Goal: Task Accomplishment & Management: Manage account settings

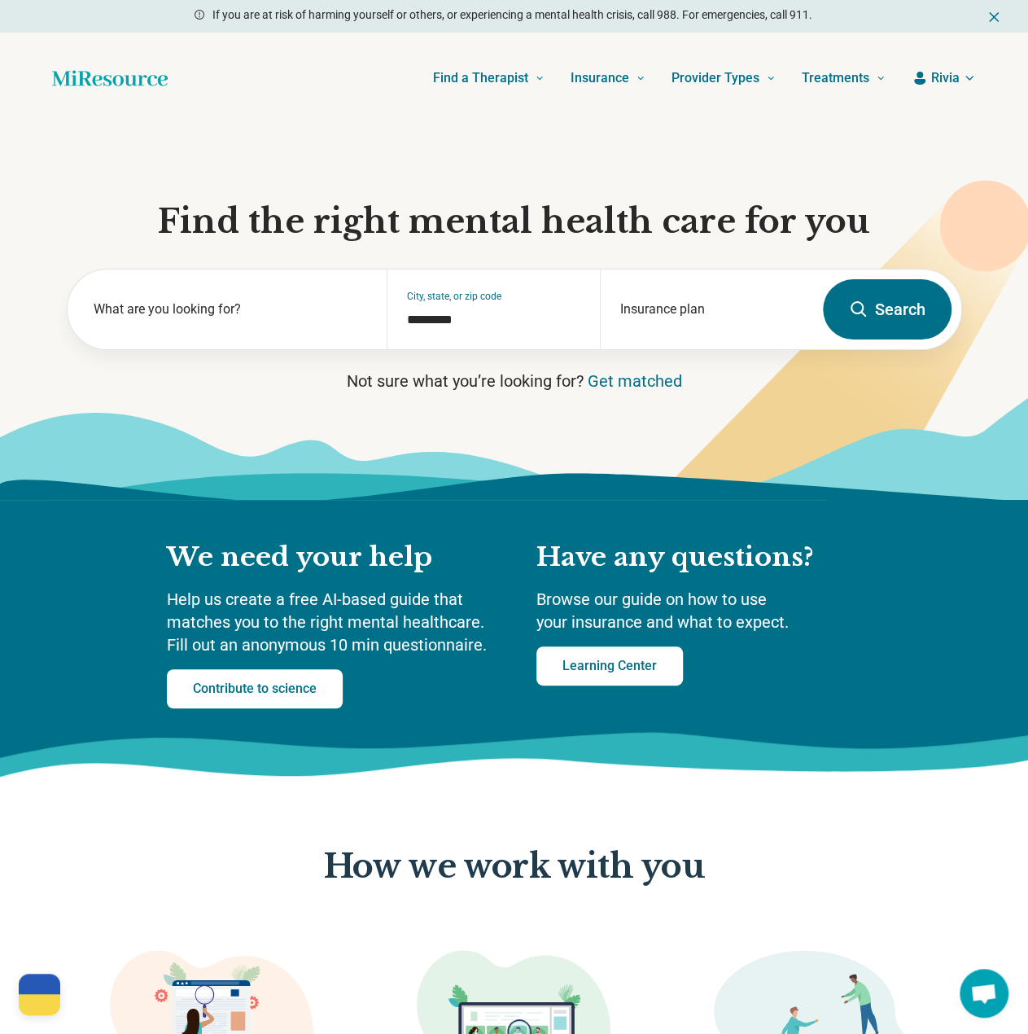
click at [969, 82] on icon "button" at bounding box center [969, 78] width 13 height 13
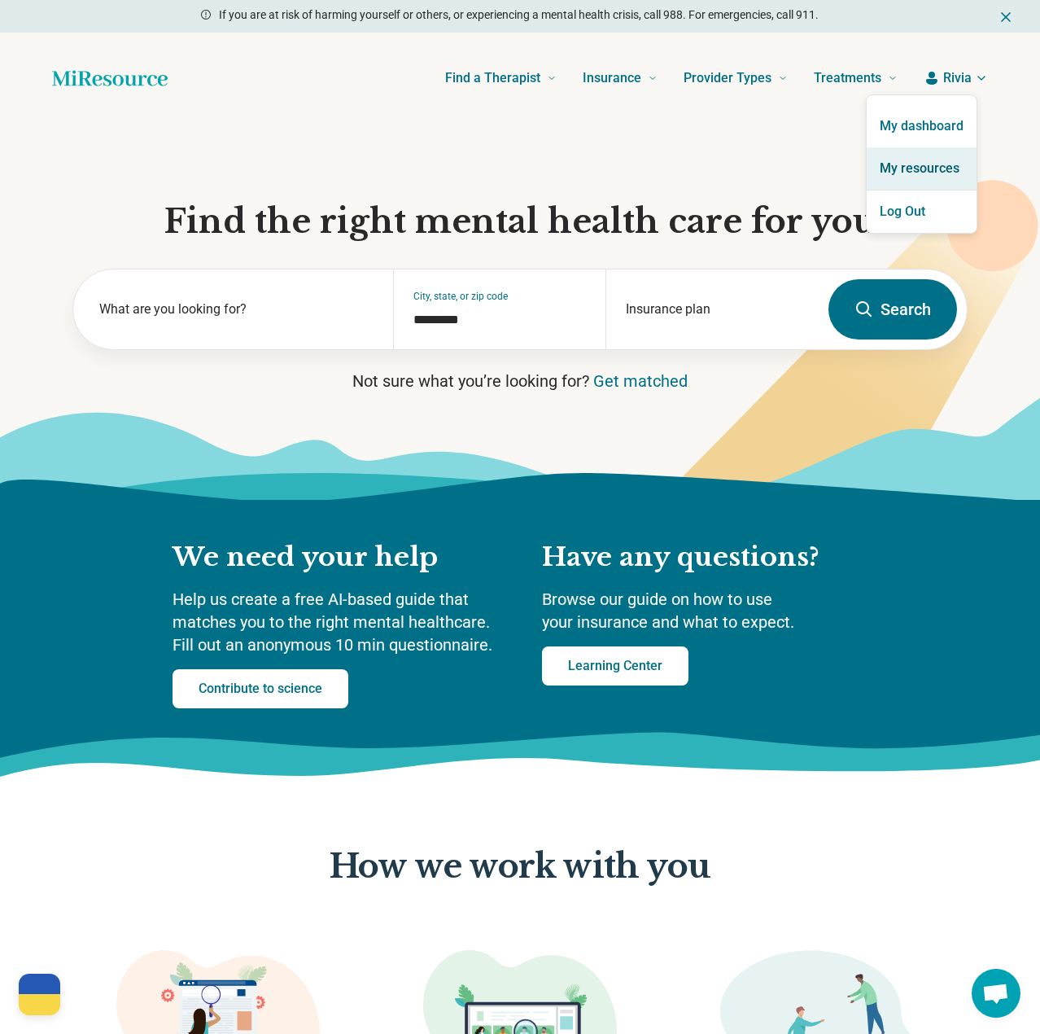
click at [918, 170] on link "My resources" at bounding box center [922, 168] width 110 height 42
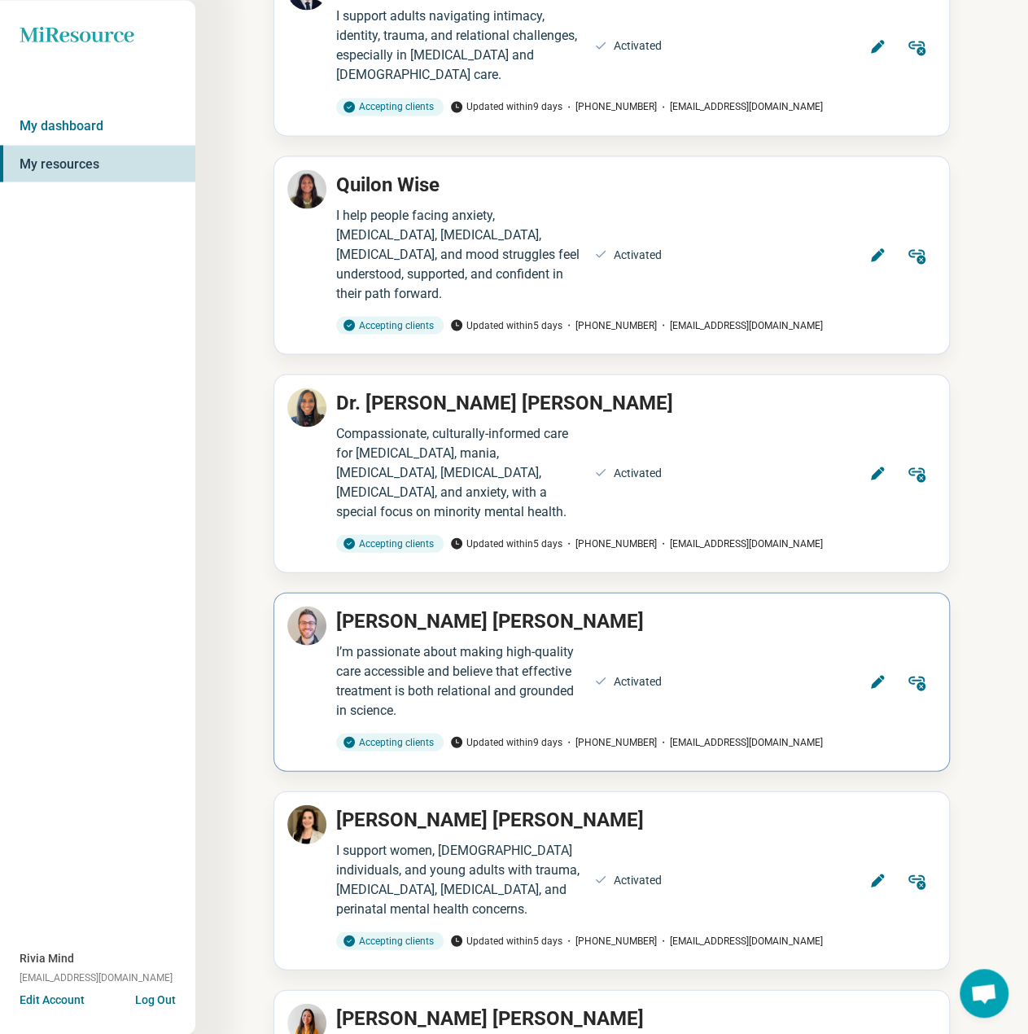
click at [881, 662] on button "Edit" at bounding box center [877, 681] width 39 height 39
click at [880, 673] on icon at bounding box center [877, 681] width 16 height 16
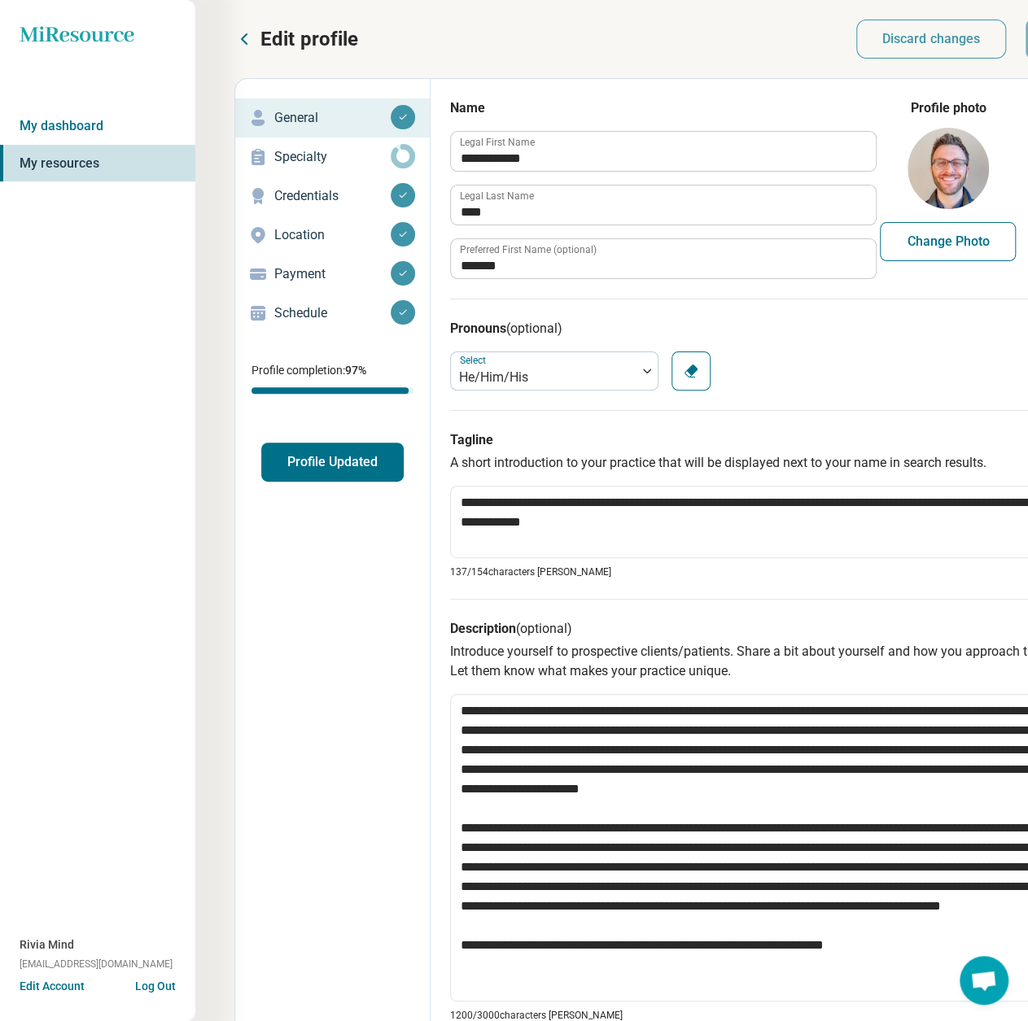
click at [298, 277] on p "Payment" at bounding box center [332, 274] width 116 height 20
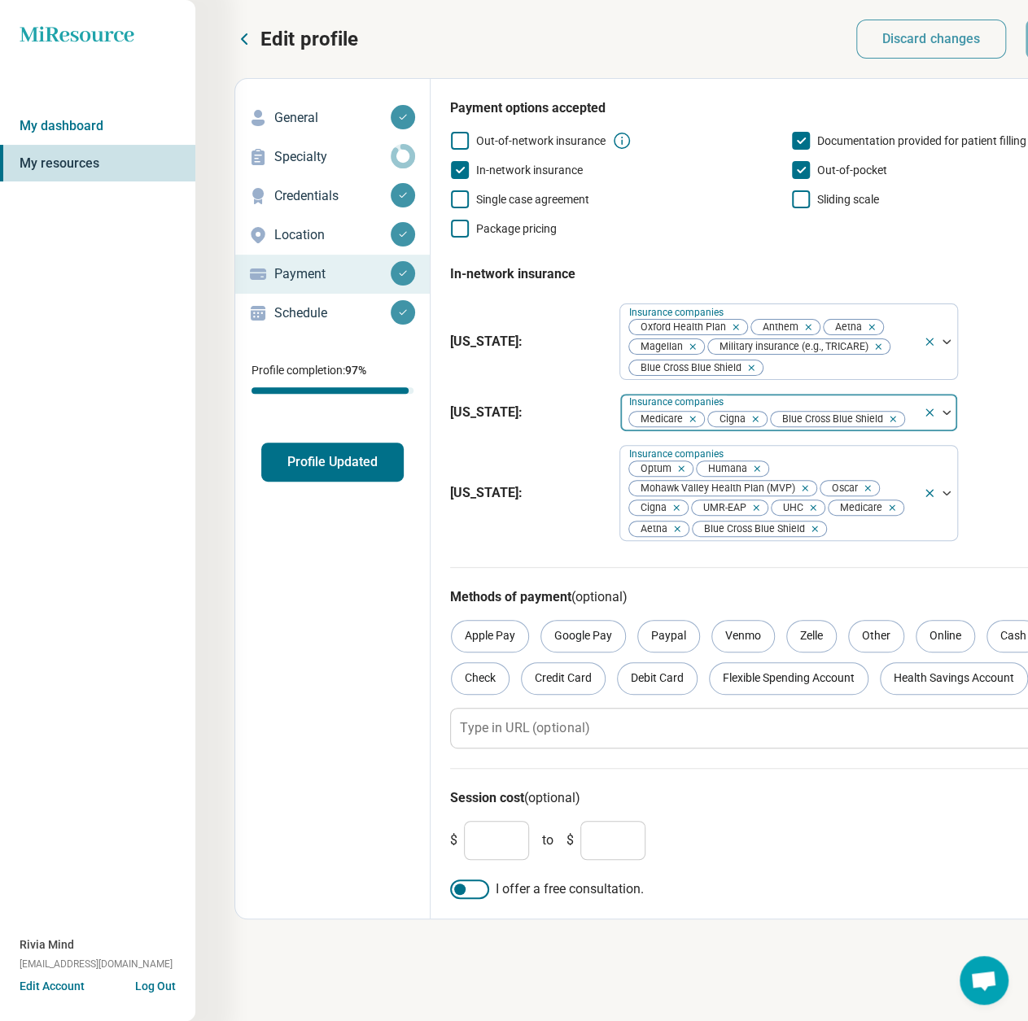
click at [888, 398] on div "Medicare Cigna Blue Cross Blue Shield" at bounding box center [771, 413] width 303 height 36
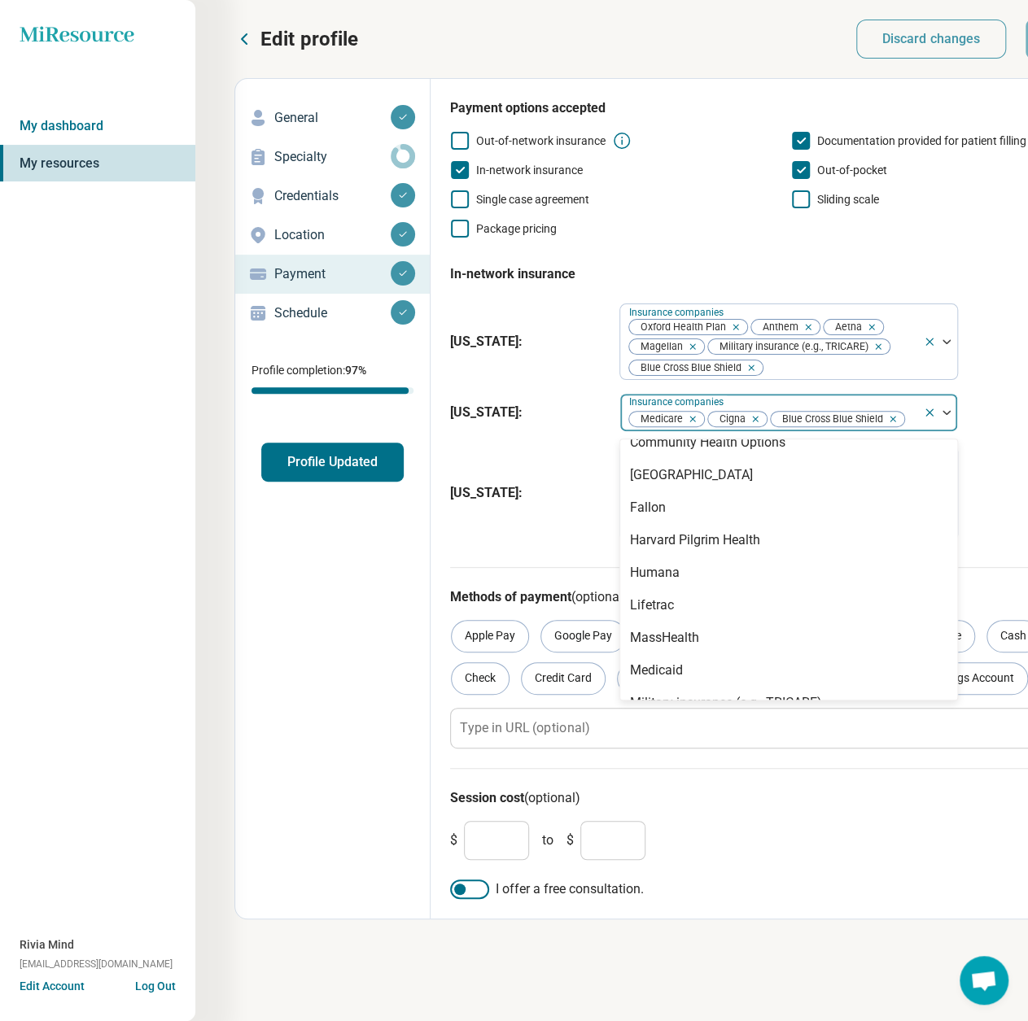
scroll to position [163, 0]
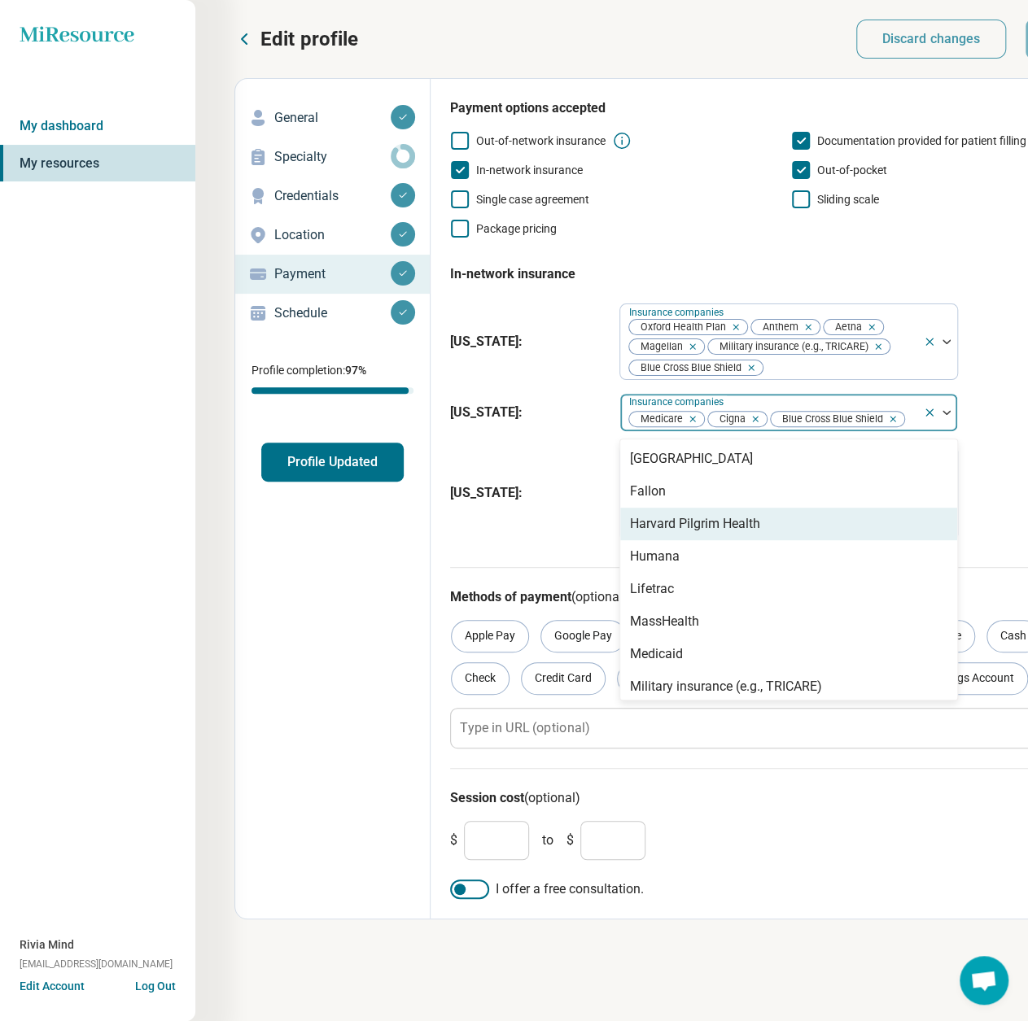
click at [731, 516] on div "Harvard Pilgrim Health" at bounding box center [695, 524] width 130 height 20
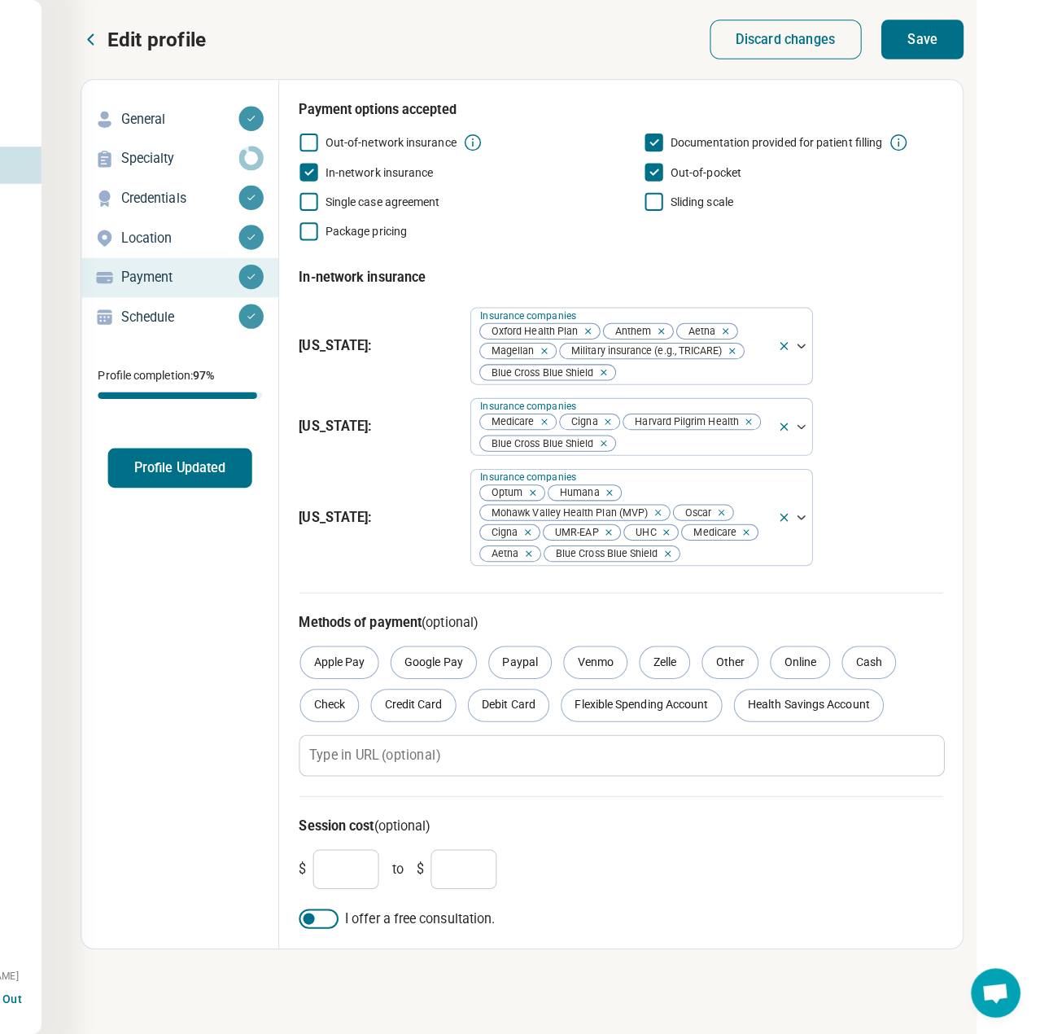
scroll to position [0, 170]
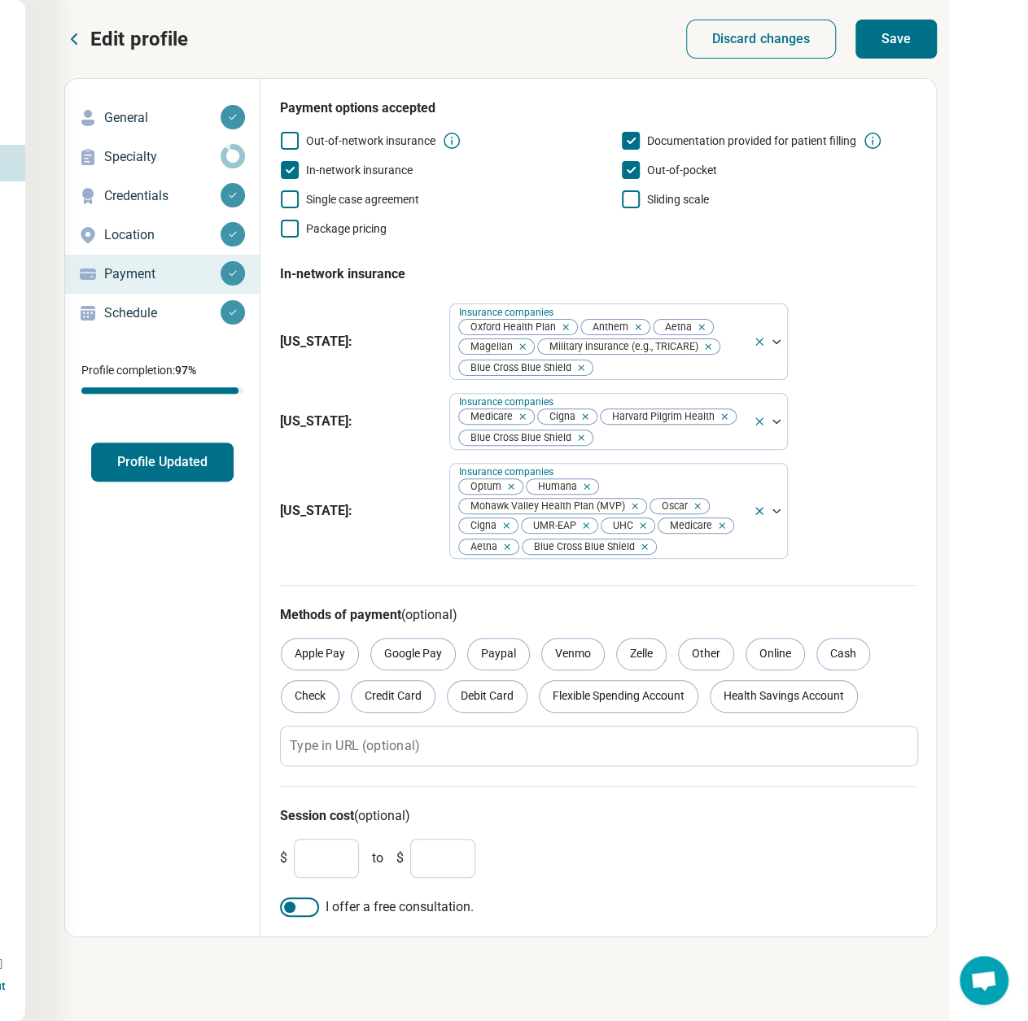
click at [915, 28] on button "Save" at bounding box center [895, 39] width 81 height 39
click at [158, 459] on button "Profile Updated" at bounding box center [162, 462] width 142 height 39
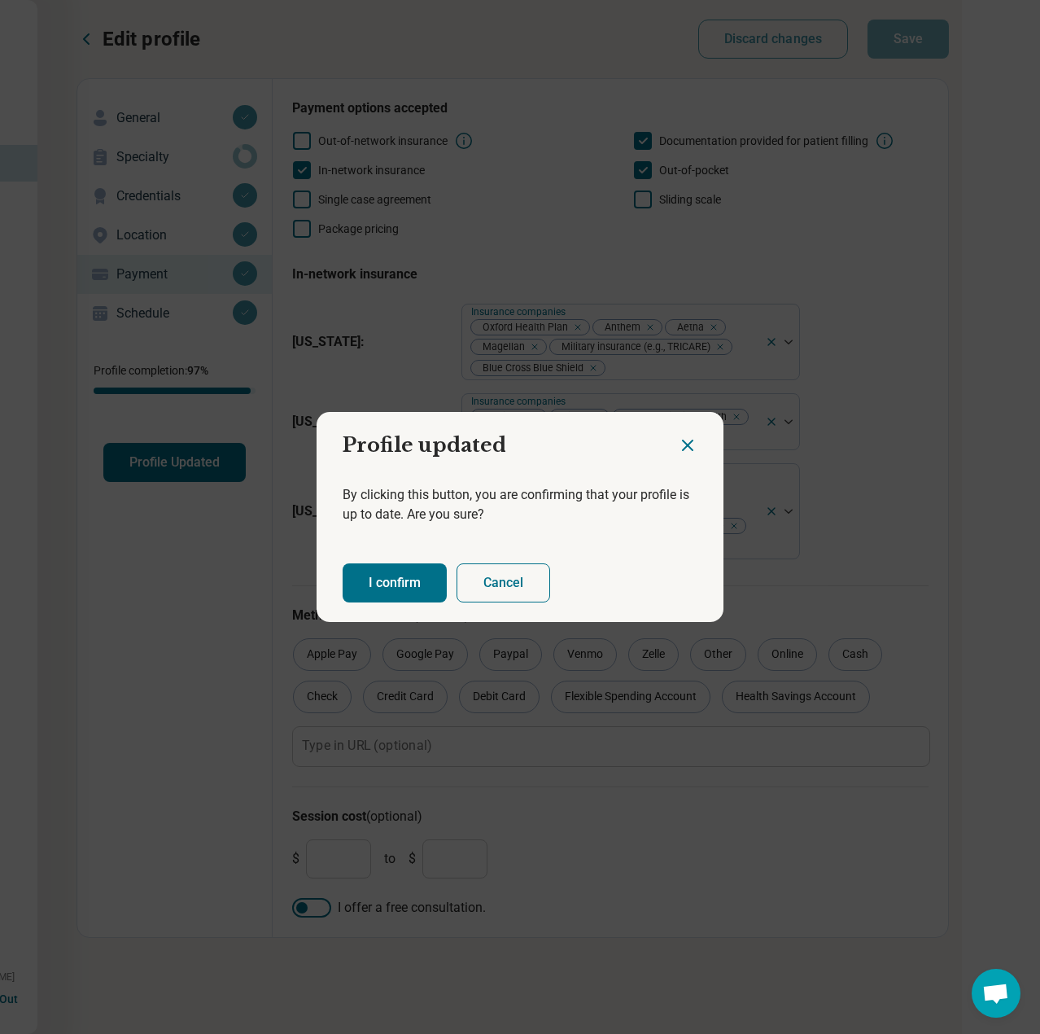
click at [387, 584] on button "I confirm" at bounding box center [395, 582] width 104 height 39
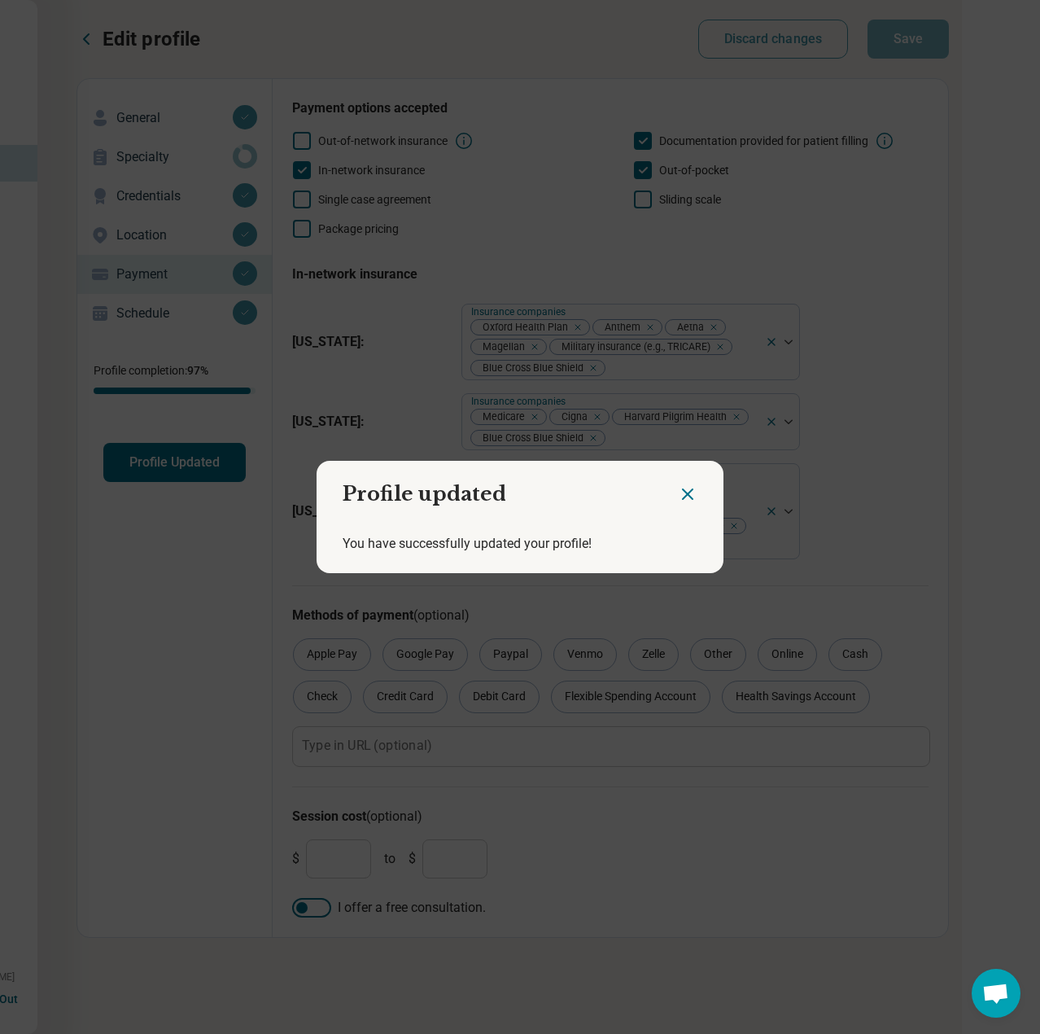
click at [679, 499] on icon "Close dialog" at bounding box center [688, 494] width 20 height 20
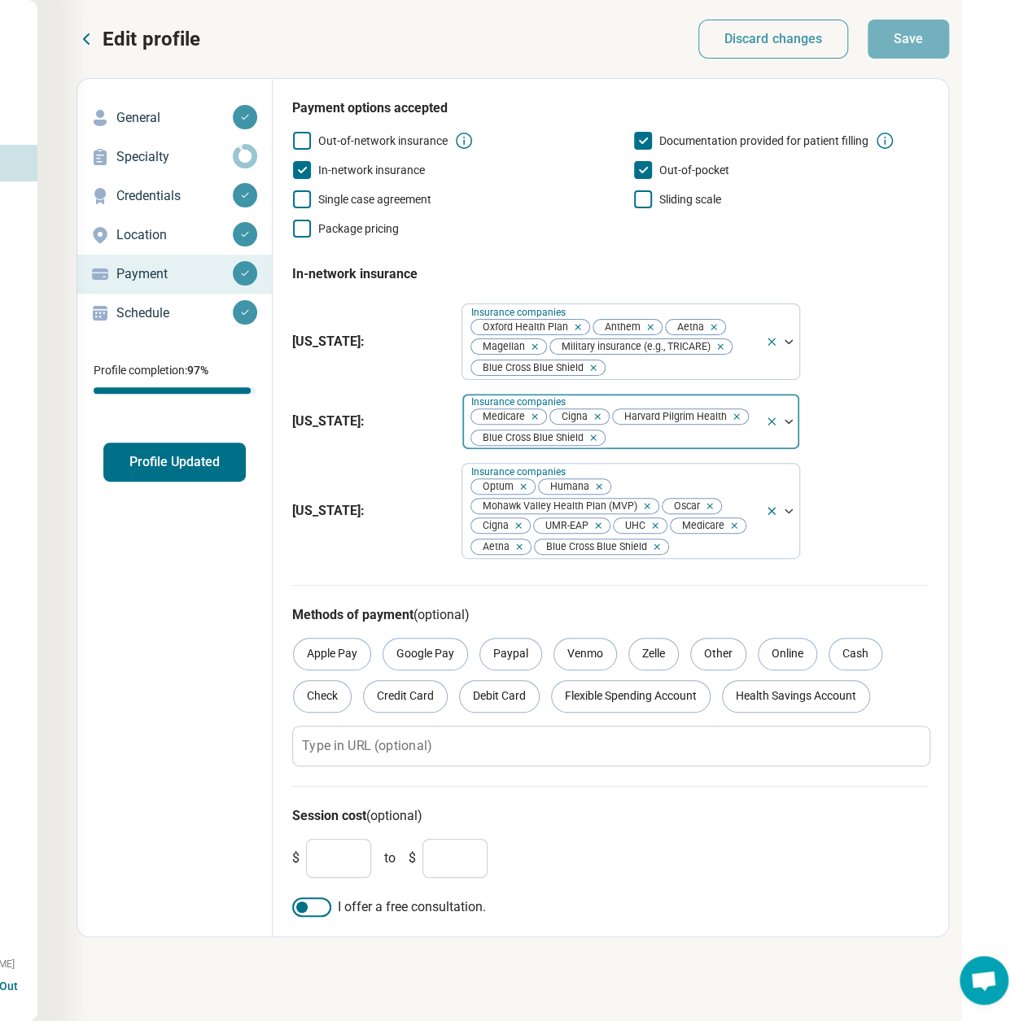
click at [742, 436] on div at bounding box center [682, 437] width 152 height 23
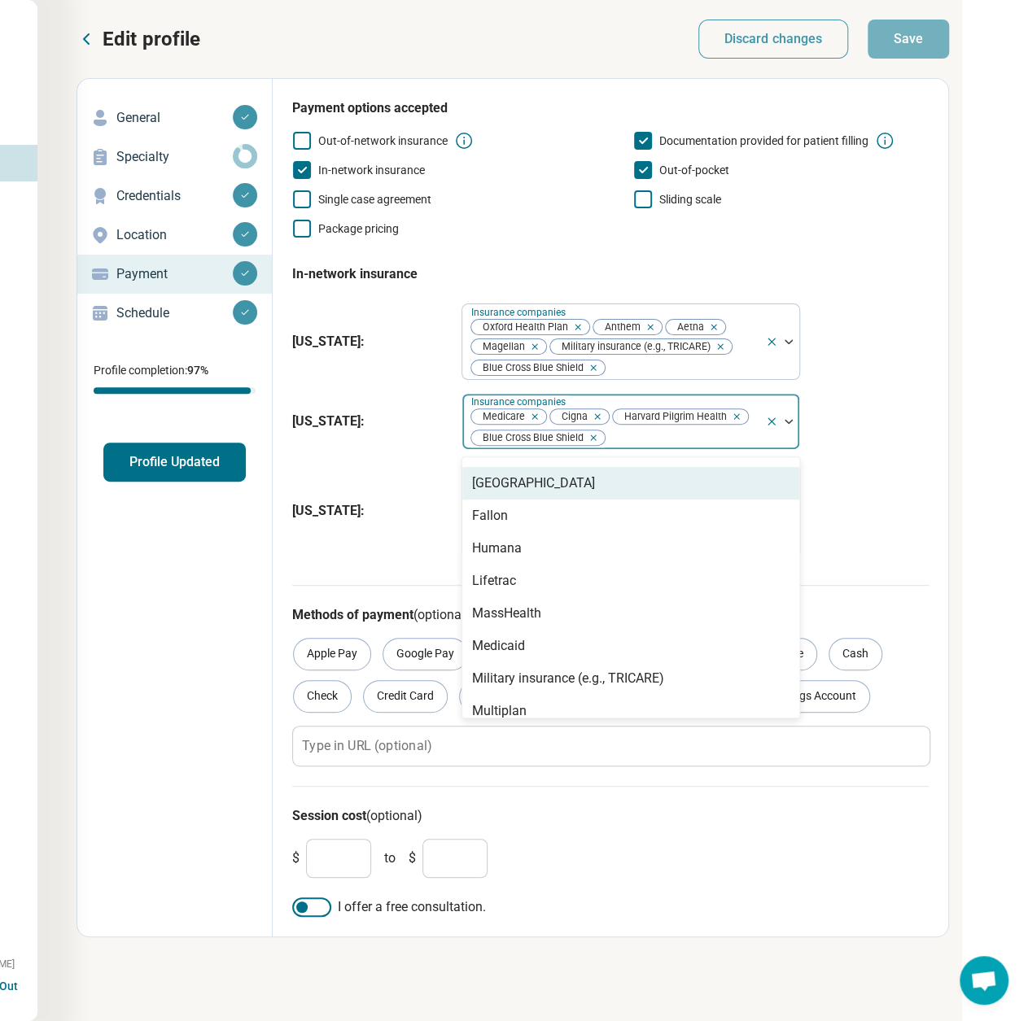
scroll to position [163, 0]
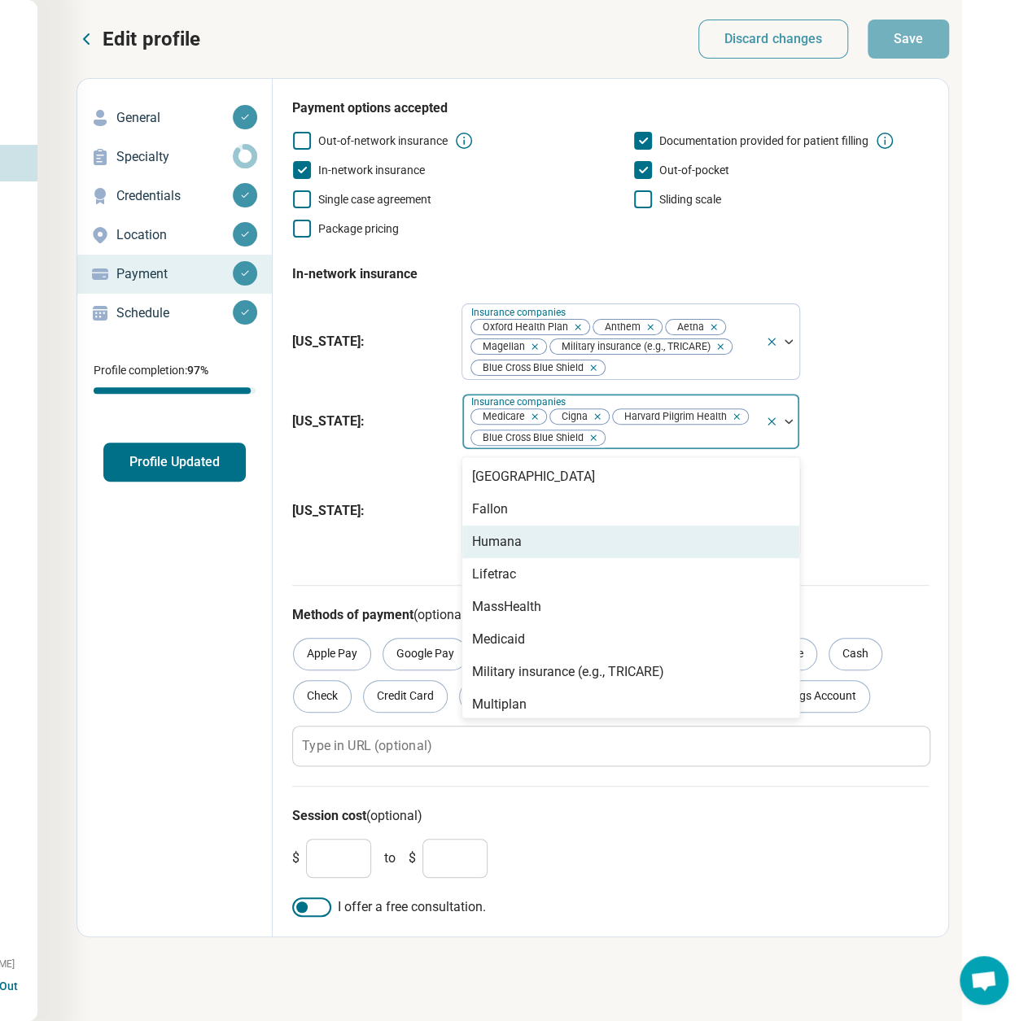
click at [526, 544] on div "Humana" at bounding box center [630, 542] width 337 height 33
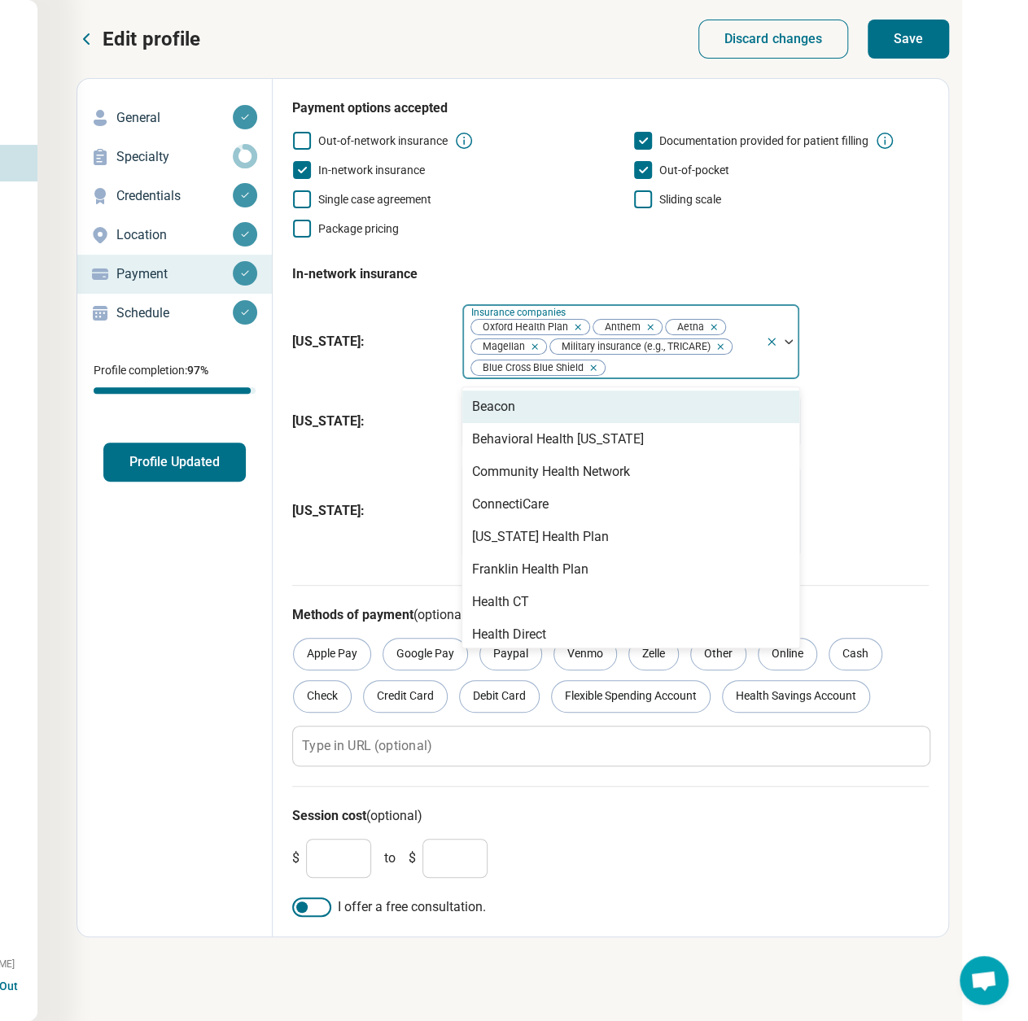
click at [728, 365] on div at bounding box center [682, 367] width 152 height 23
click at [759, 369] on div "Oxford Health Plan Anthem Aetna Magellan Military insurance (e.g., TRICARE) Blu…" at bounding box center [613, 341] width 303 height 75
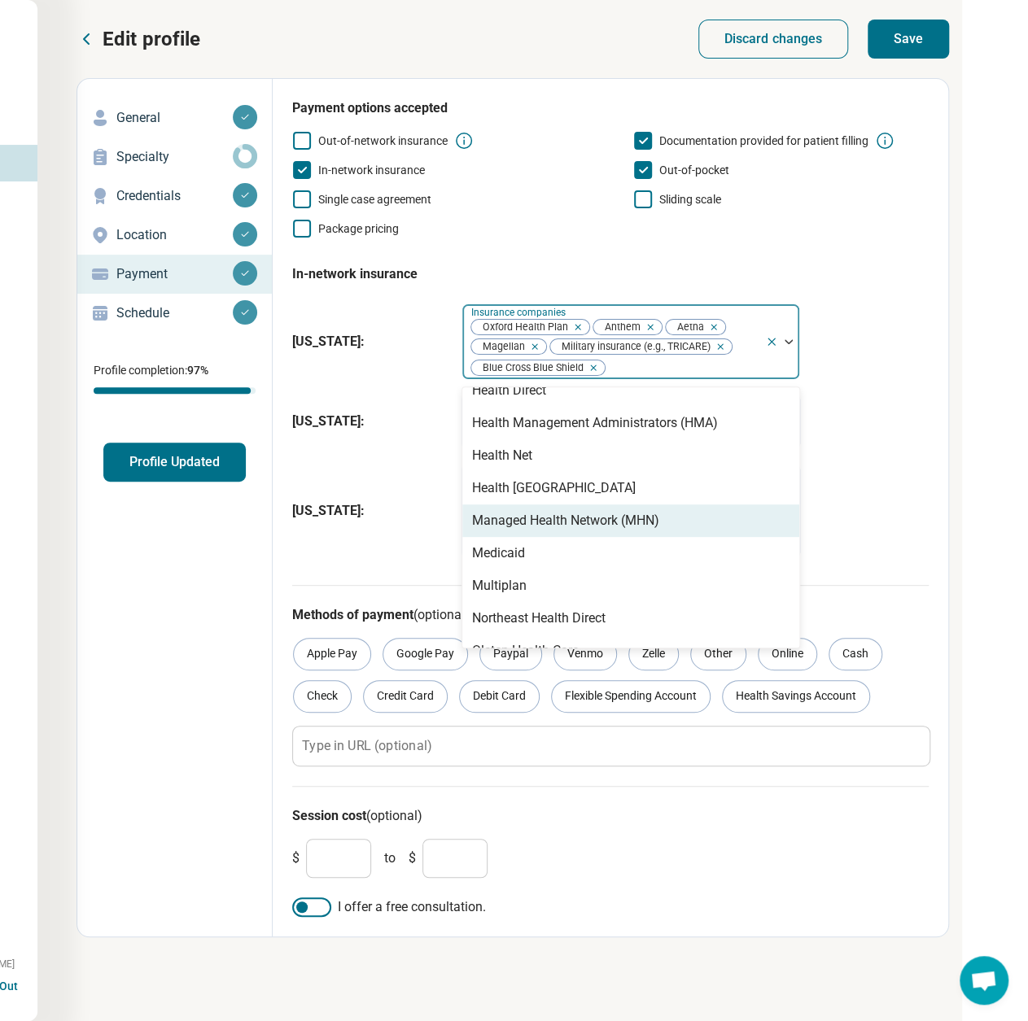
scroll to position [326, 0]
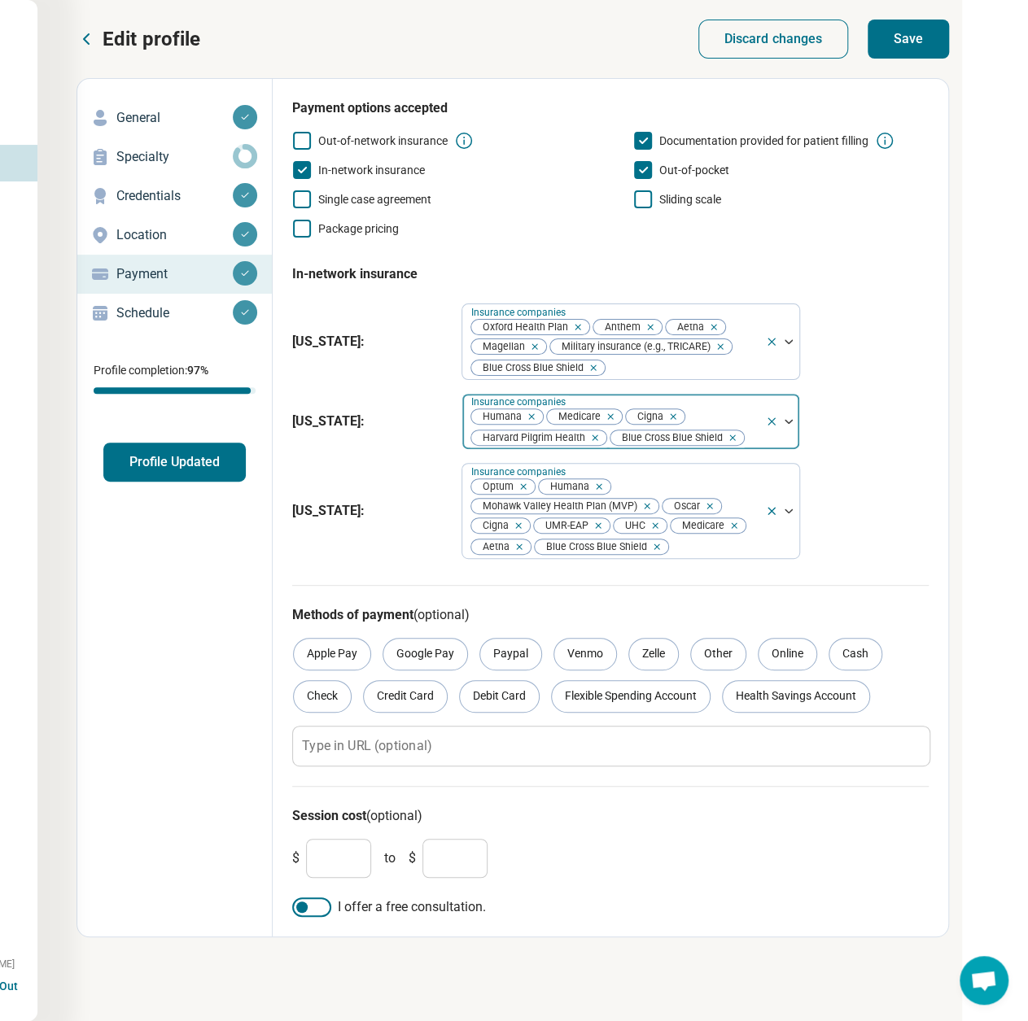
click at [754, 438] on div at bounding box center [751, 437] width 13 height 23
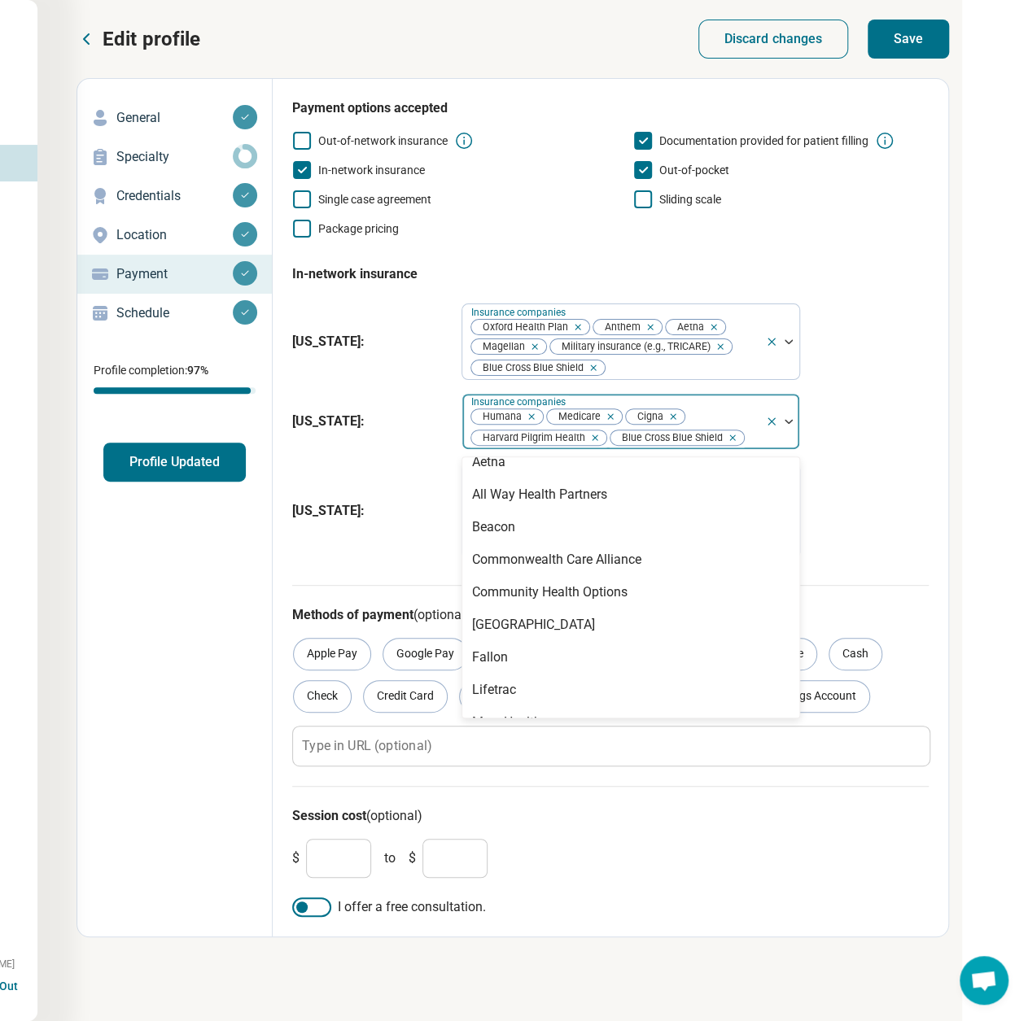
scroll to position [0, 0]
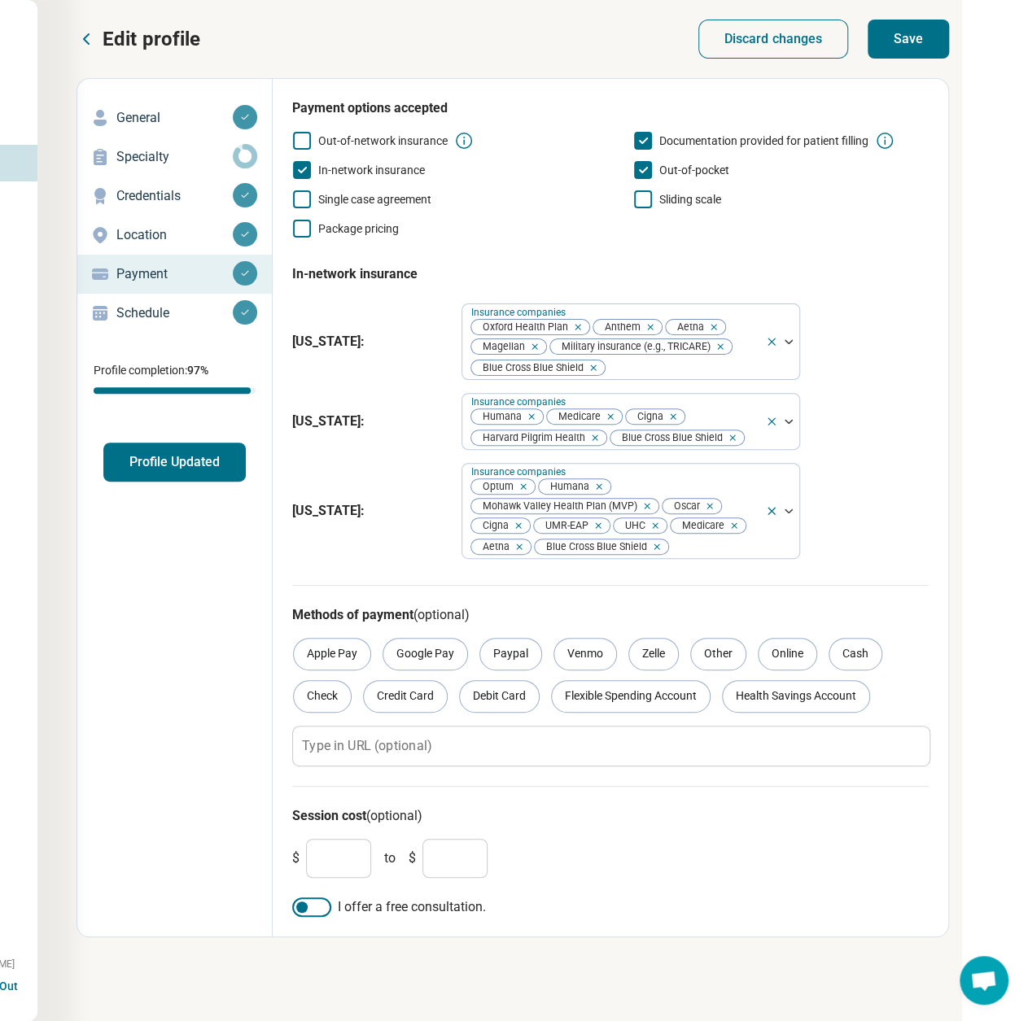
click at [898, 51] on button "Save" at bounding box center [908, 39] width 81 height 39
click at [181, 472] on button "Profile Updated" at bounding box center [174, 462] width 142 height 39
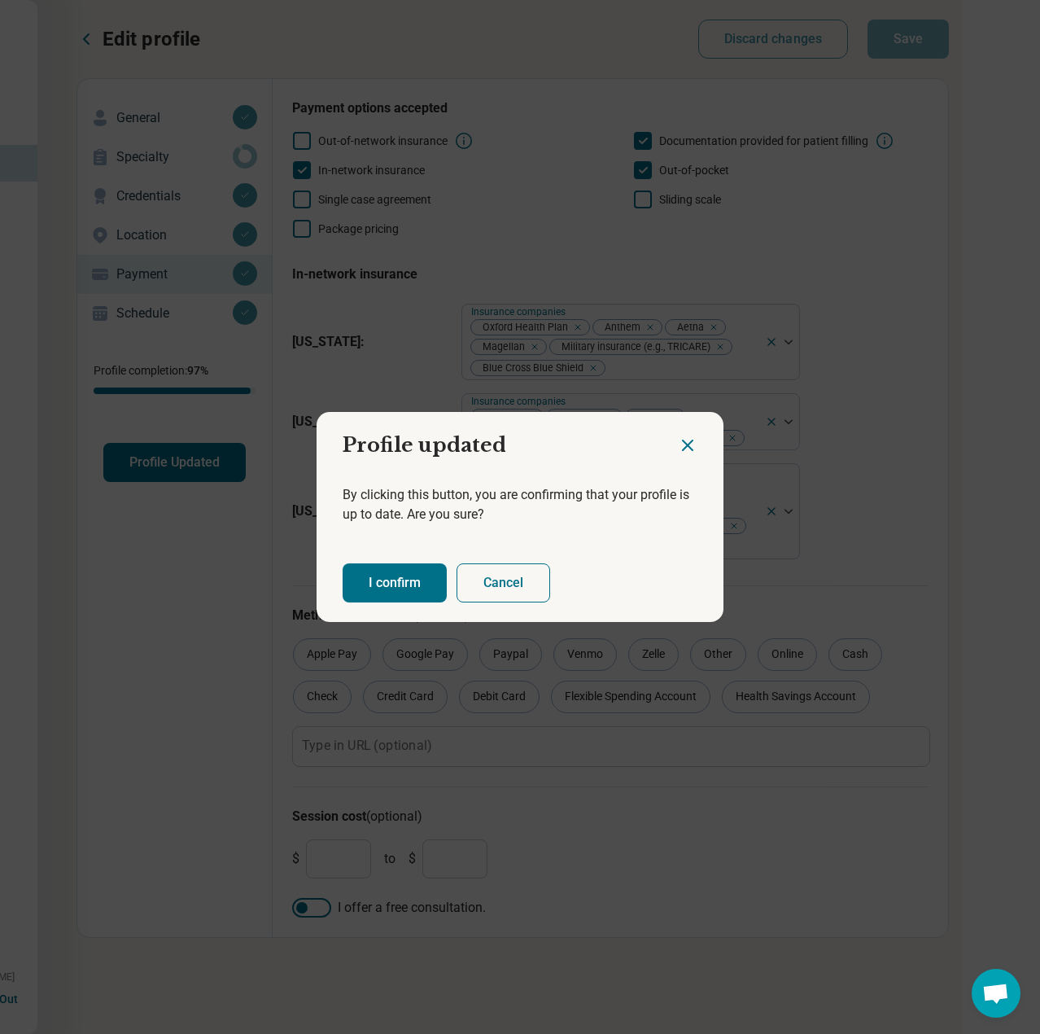
click at [383, 591] on button "I confirm" at bounding box center [395, 582] width 104 height 39
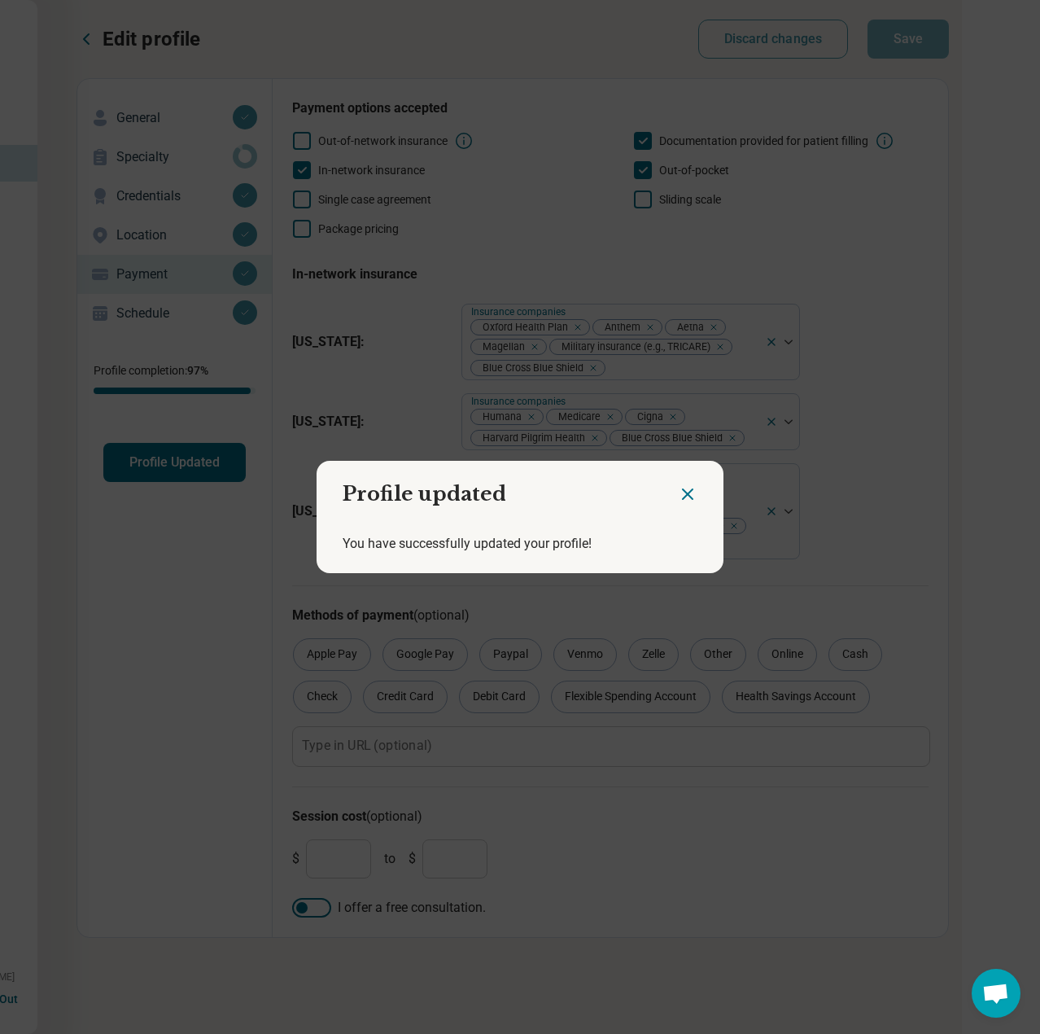
click at [691, 497] on div at bounding box center [701, 488] width 46 height 54
click at [678, 493] on icon "Close dialog" at bounding box center [688, 494] width 20 height 20
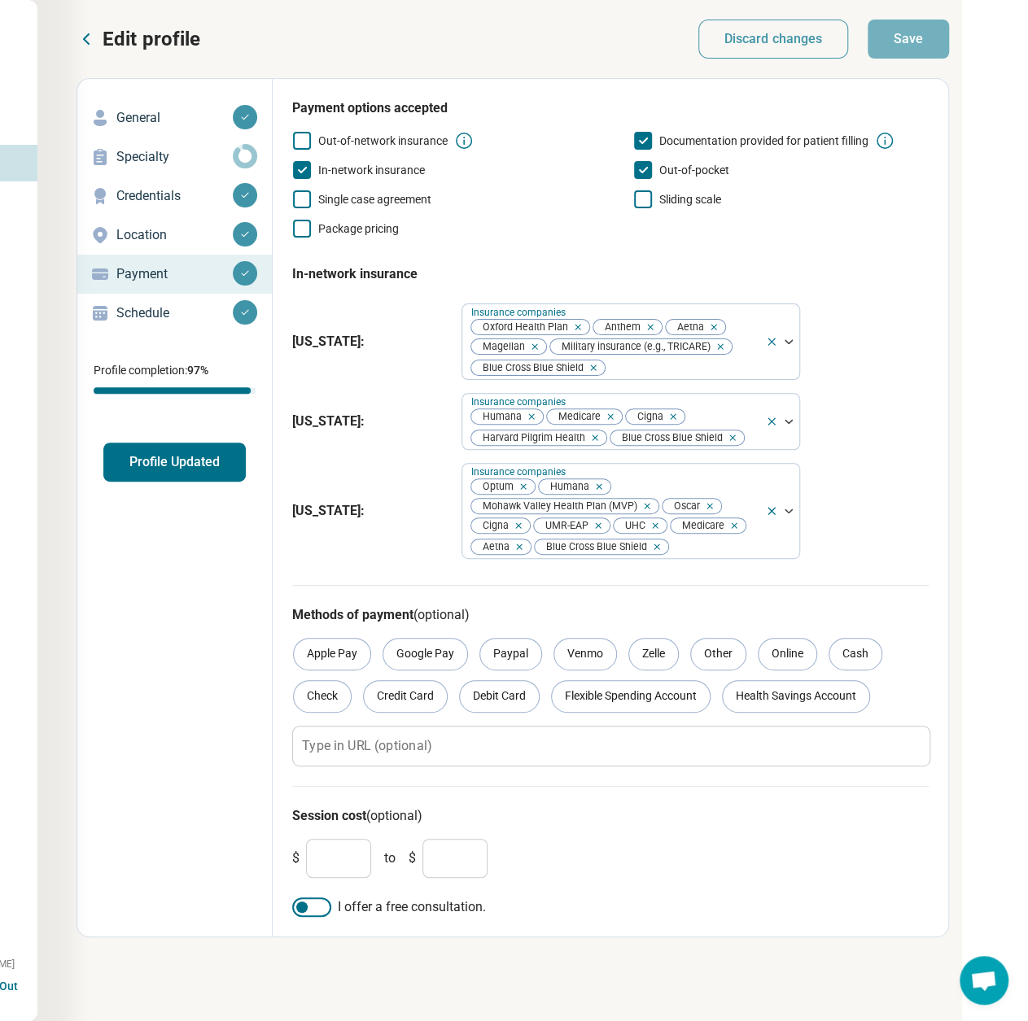
click at [93, 35] on icon at bounding box center [87, 39] width 20 height 20
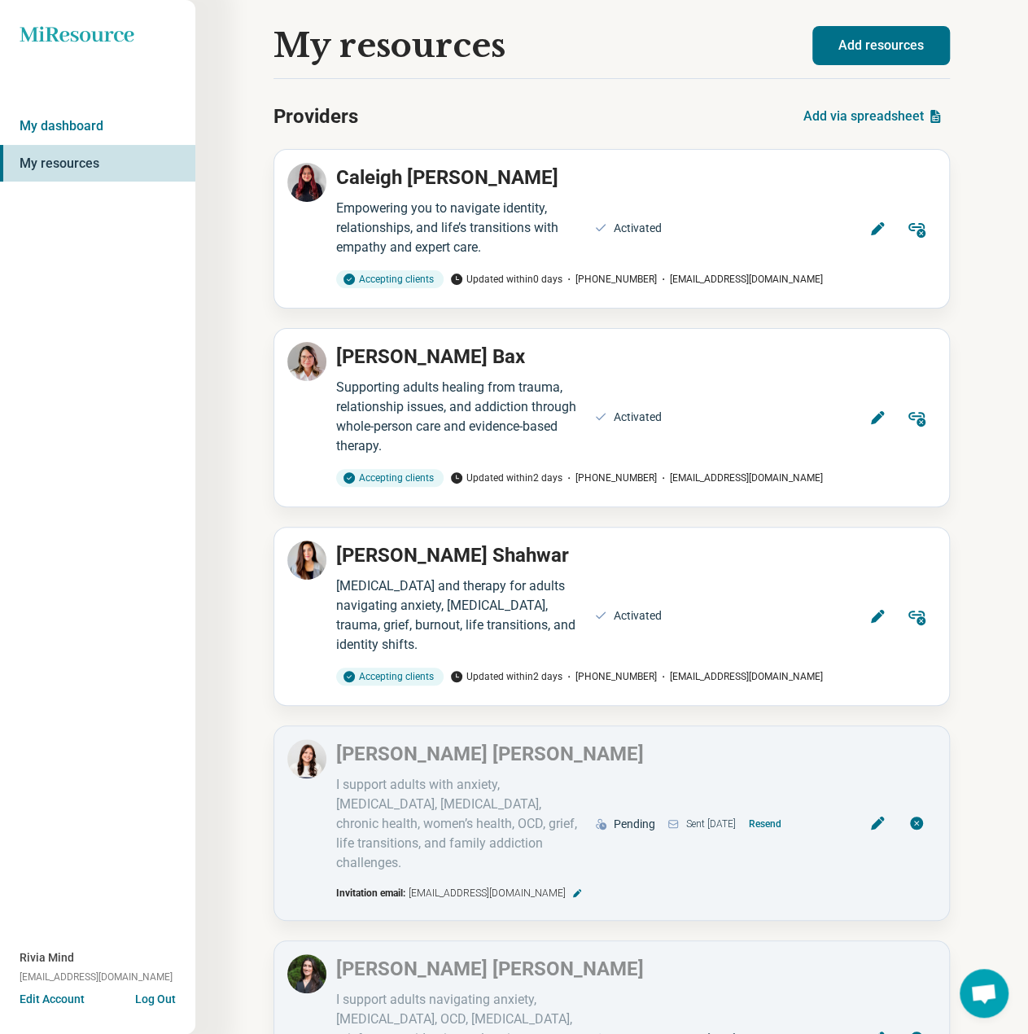
scroll to position [10486, 0]
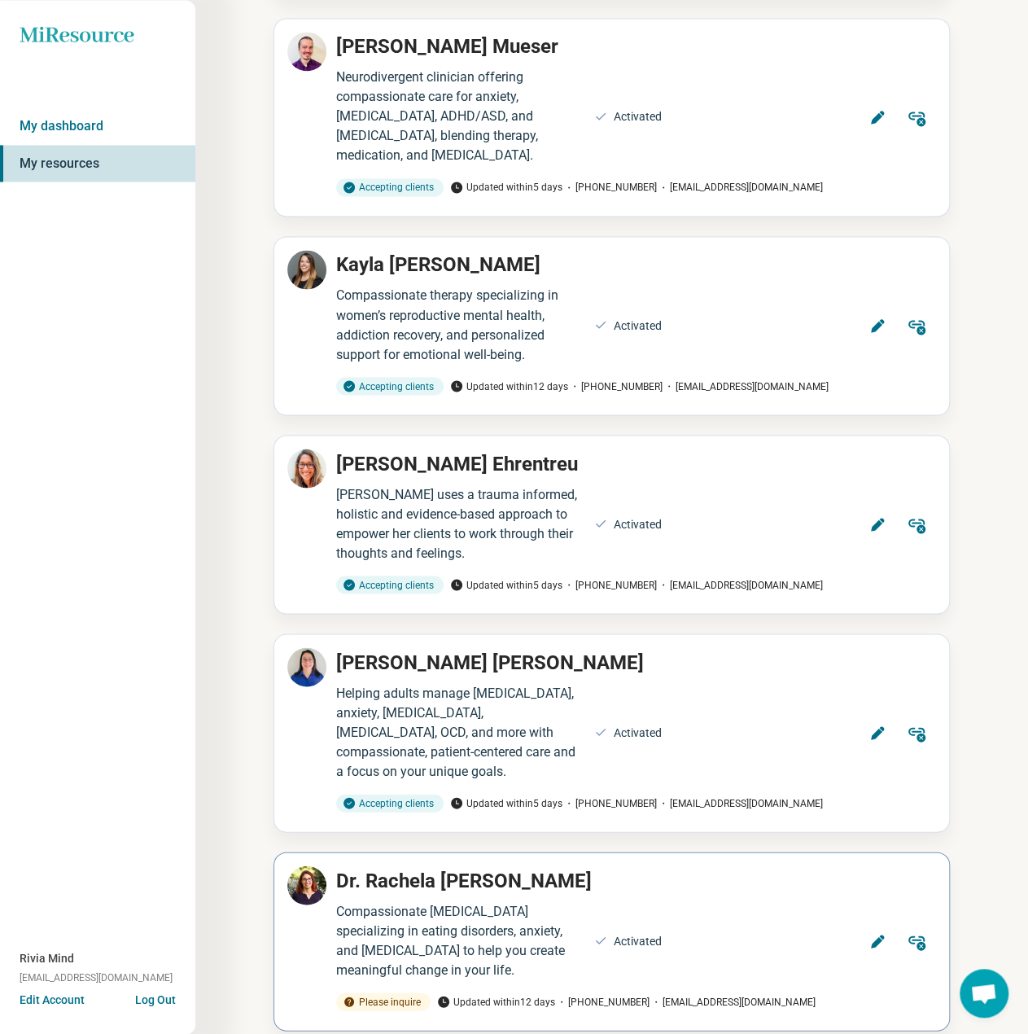
click at [878, 933] on icon at bounding box center [877, 941] width 16 height 16
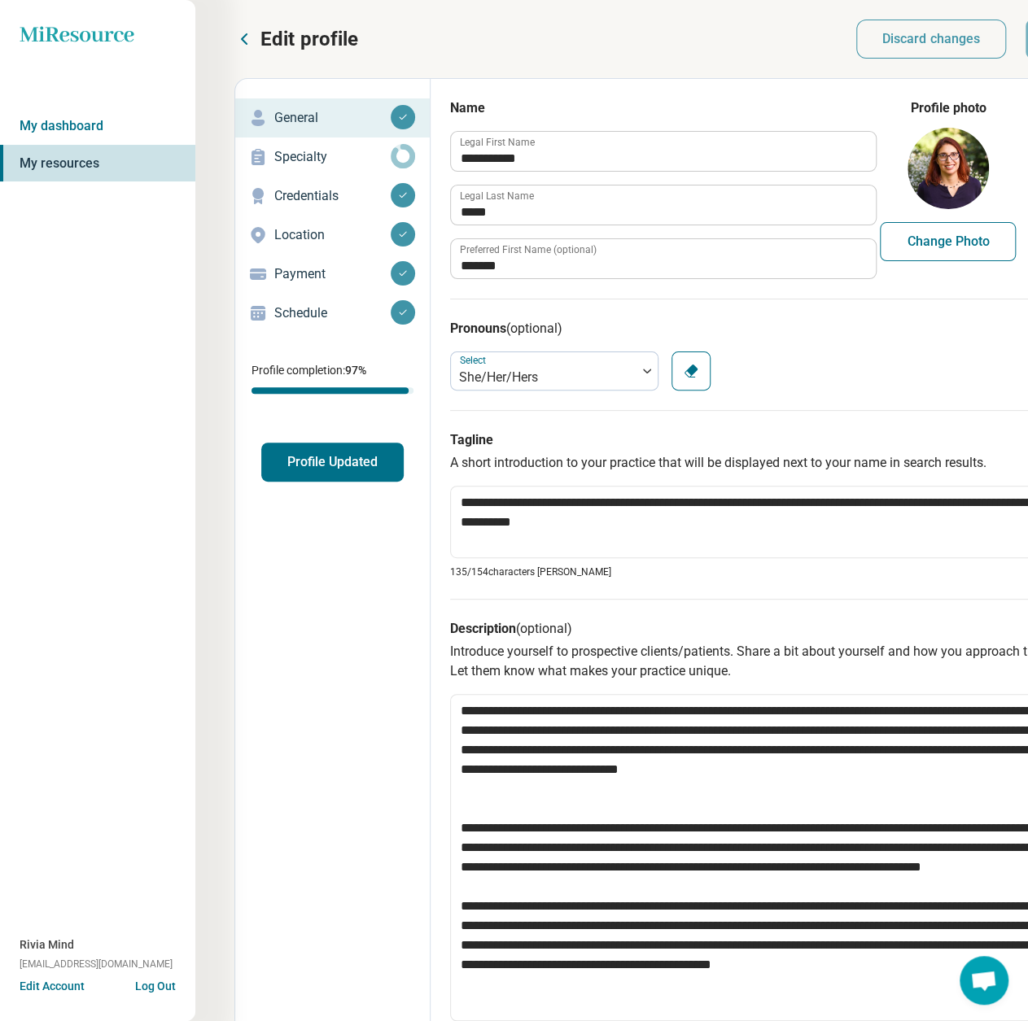
click at [288, 266] on p "Payment" at bounding box center [332, 274] width 116 height 20
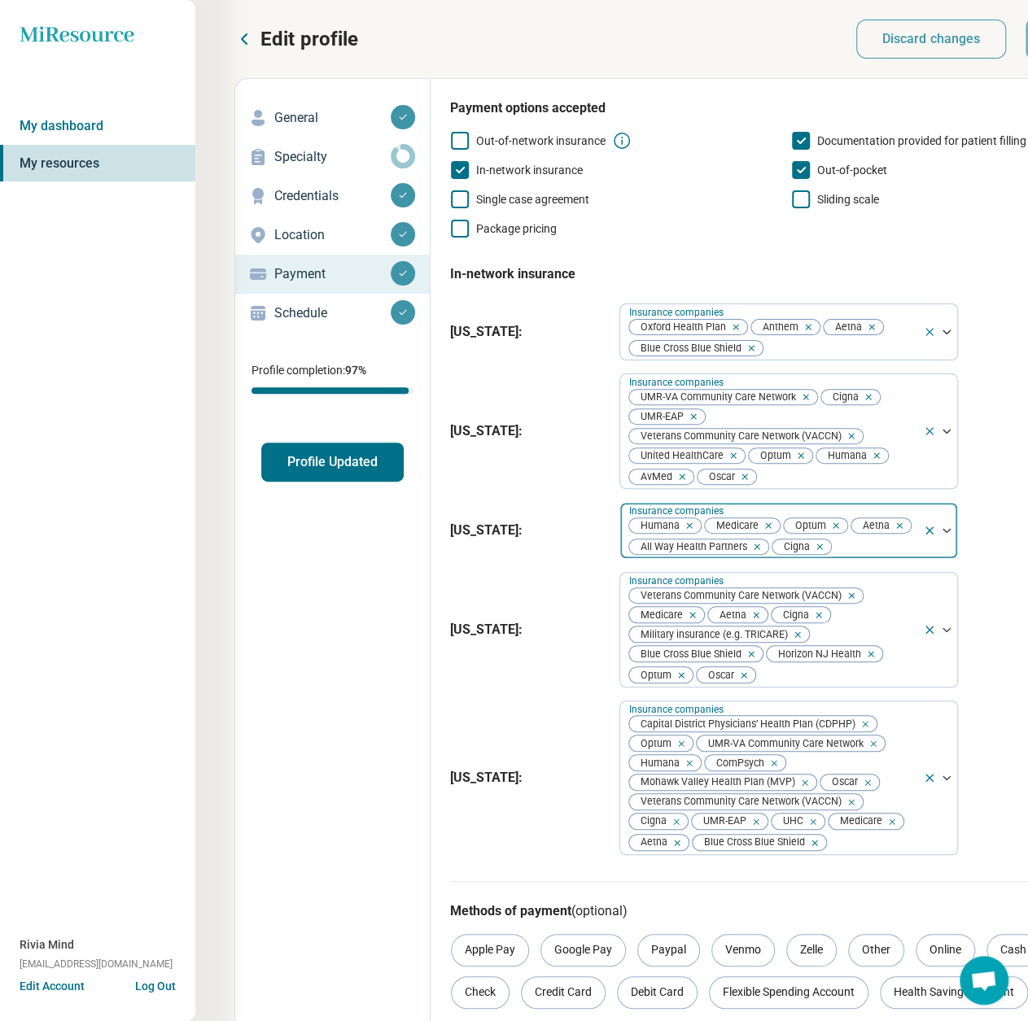
click at [903, 551] on div at bounding box center [875, 547] width 84 height 23
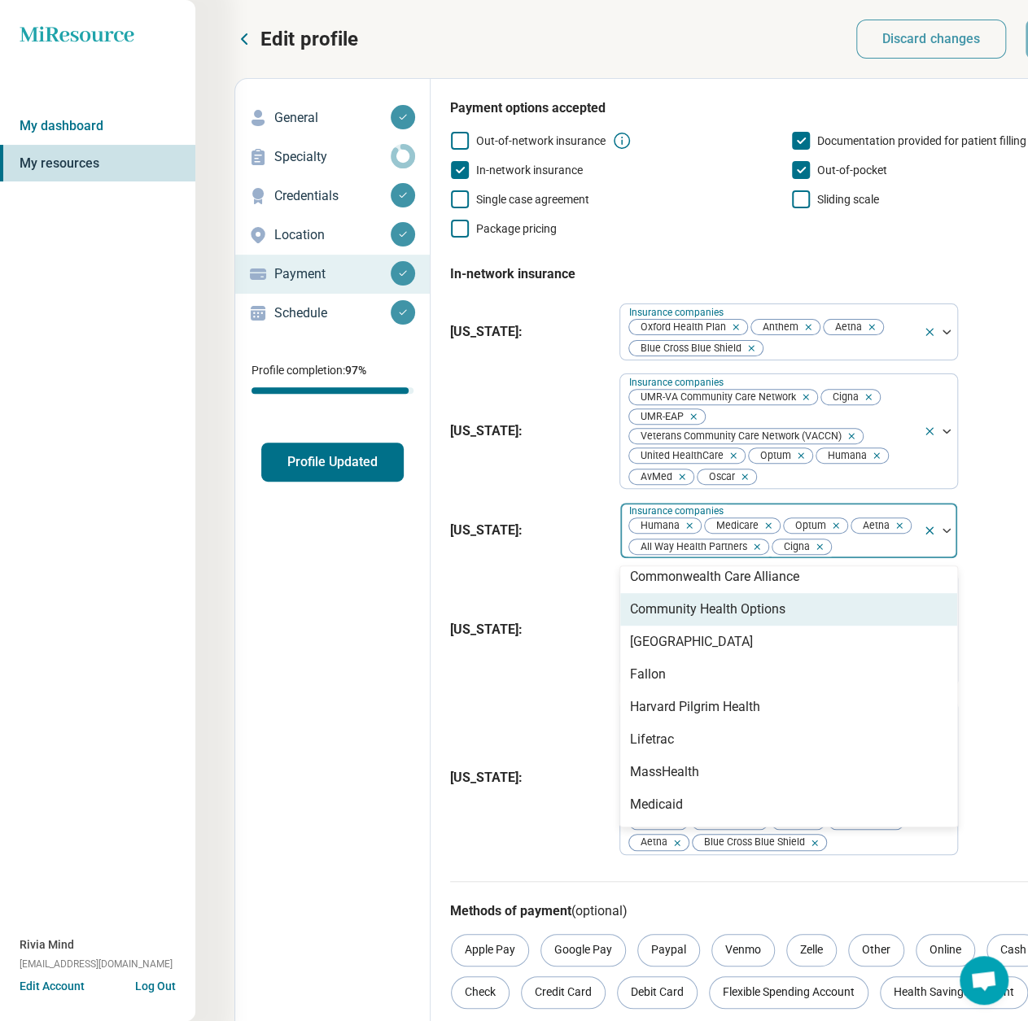
scroll to position [163, 0]
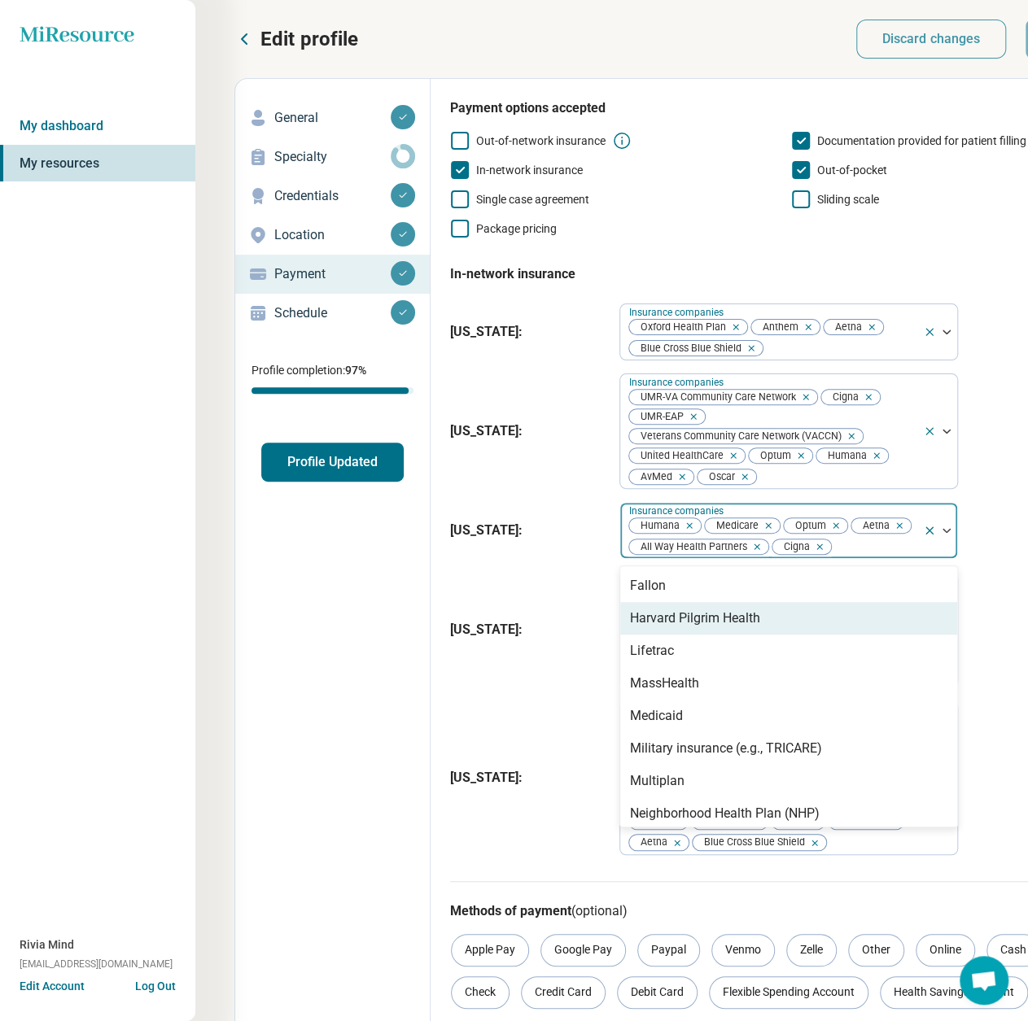
click at [729, 618] on div "Harvard Pilgrim Health" at bounding box center [695, 619] width 130 height 20
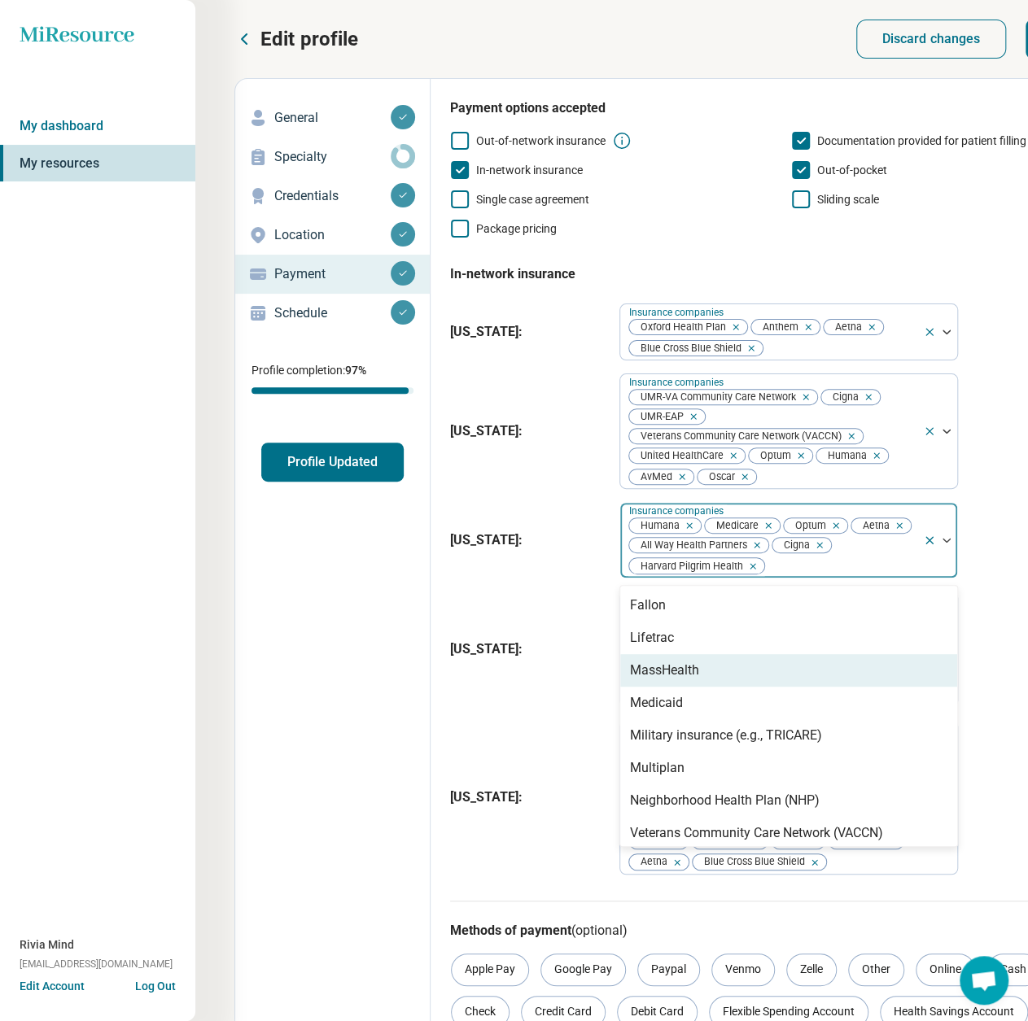
click at [802, 55] on div "Edit profile Discard changes Save" at bounding box center [670, 39] width 872 height 39
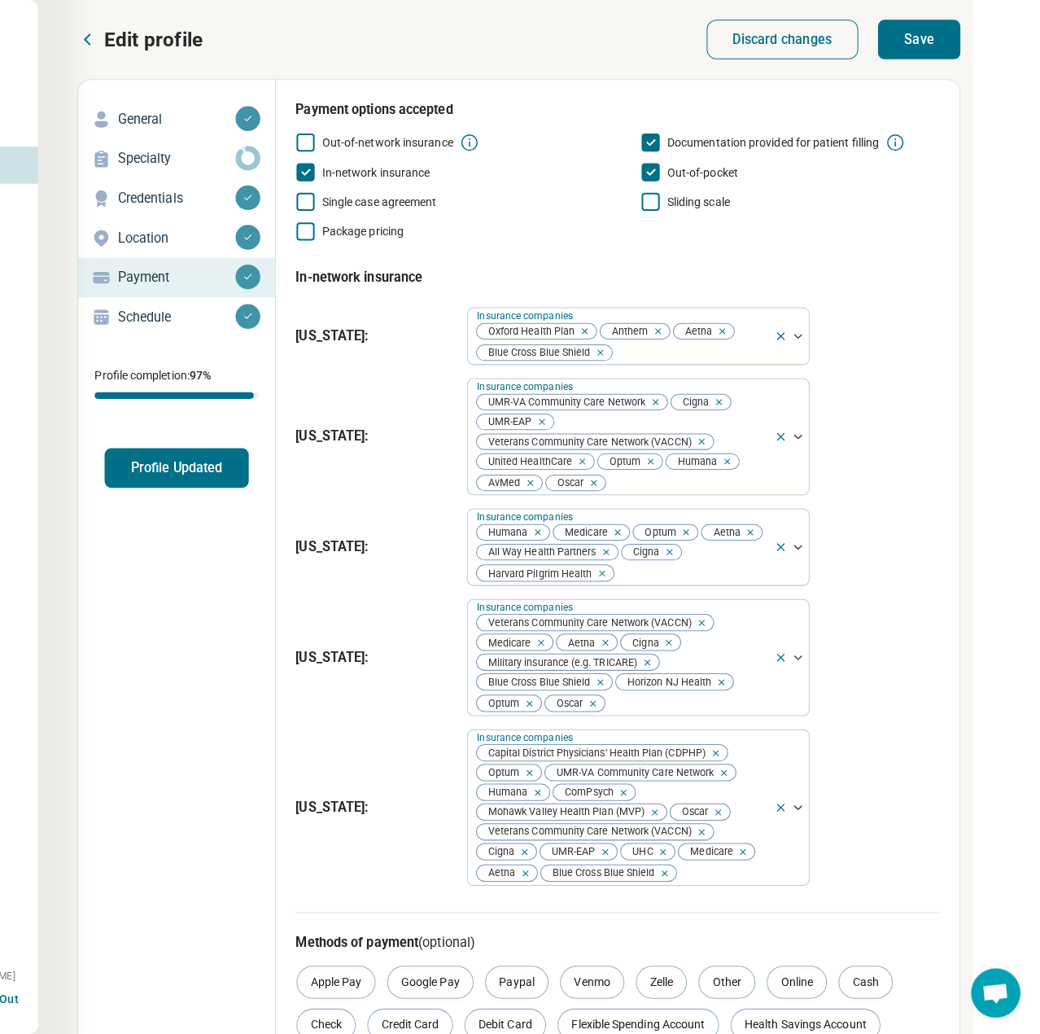
scroll to position [0, 164]
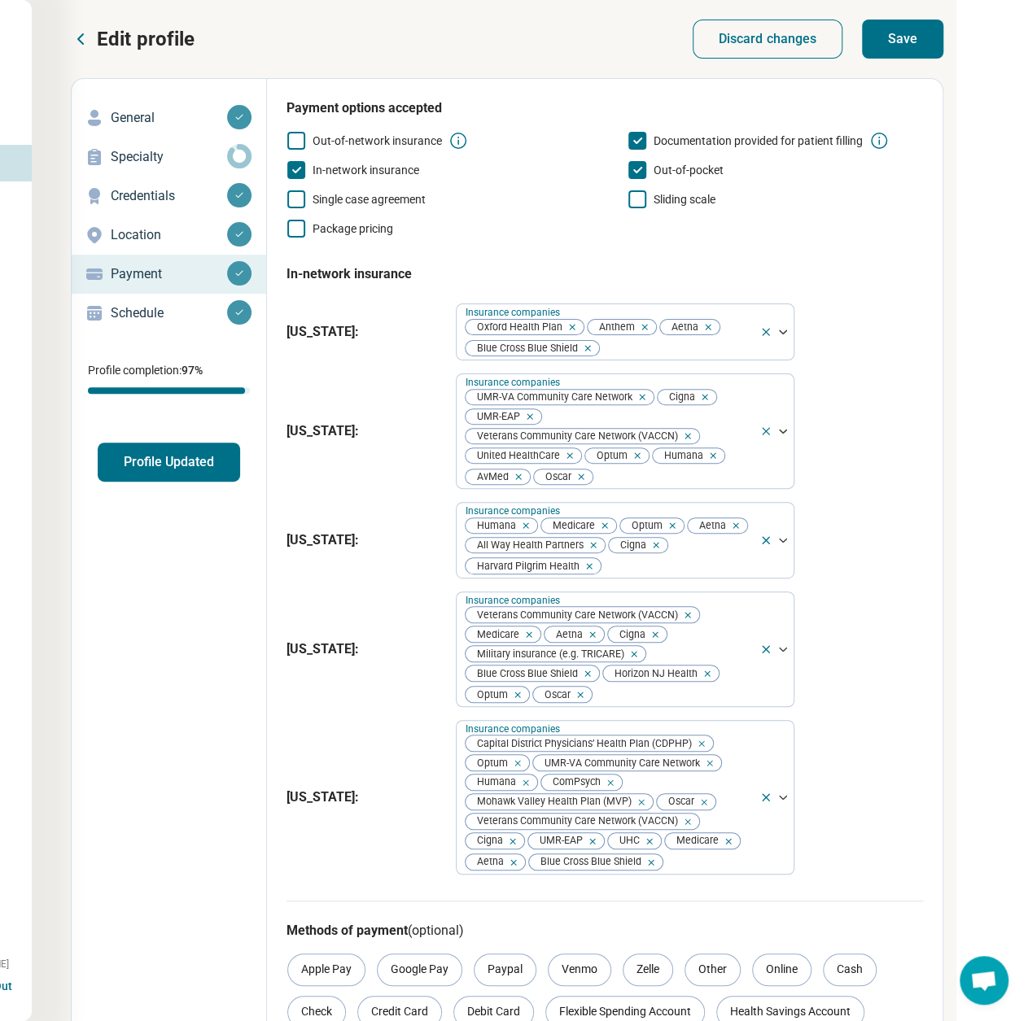
click at [908, 37] on button "Save" at bounding box center [902, 39] width 81 height 39
click at [177, 481] on button "Profile Updated" at bounding box center [169, 462] width 142 height 39
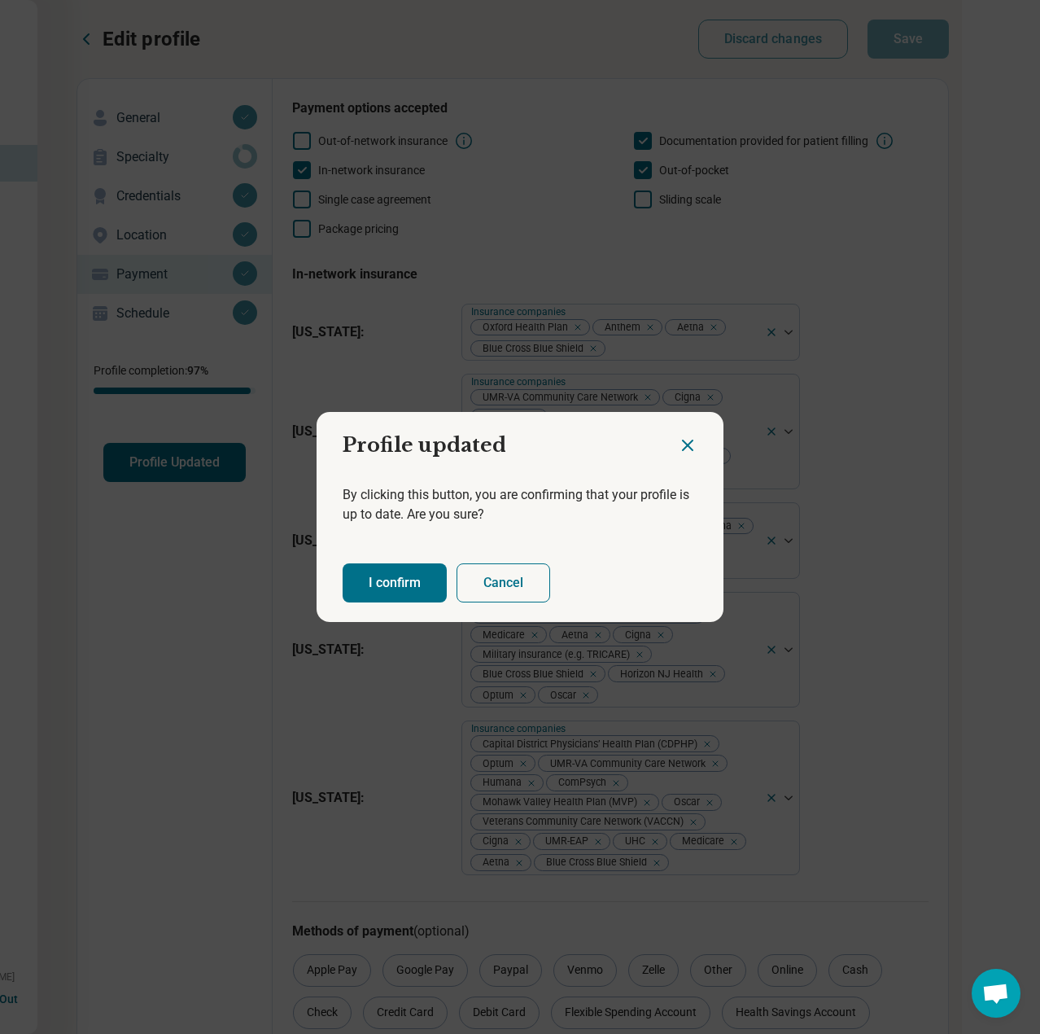
click at [404, 580] on button "I confirm" at bounding box center [395, 582] width 104 height 39
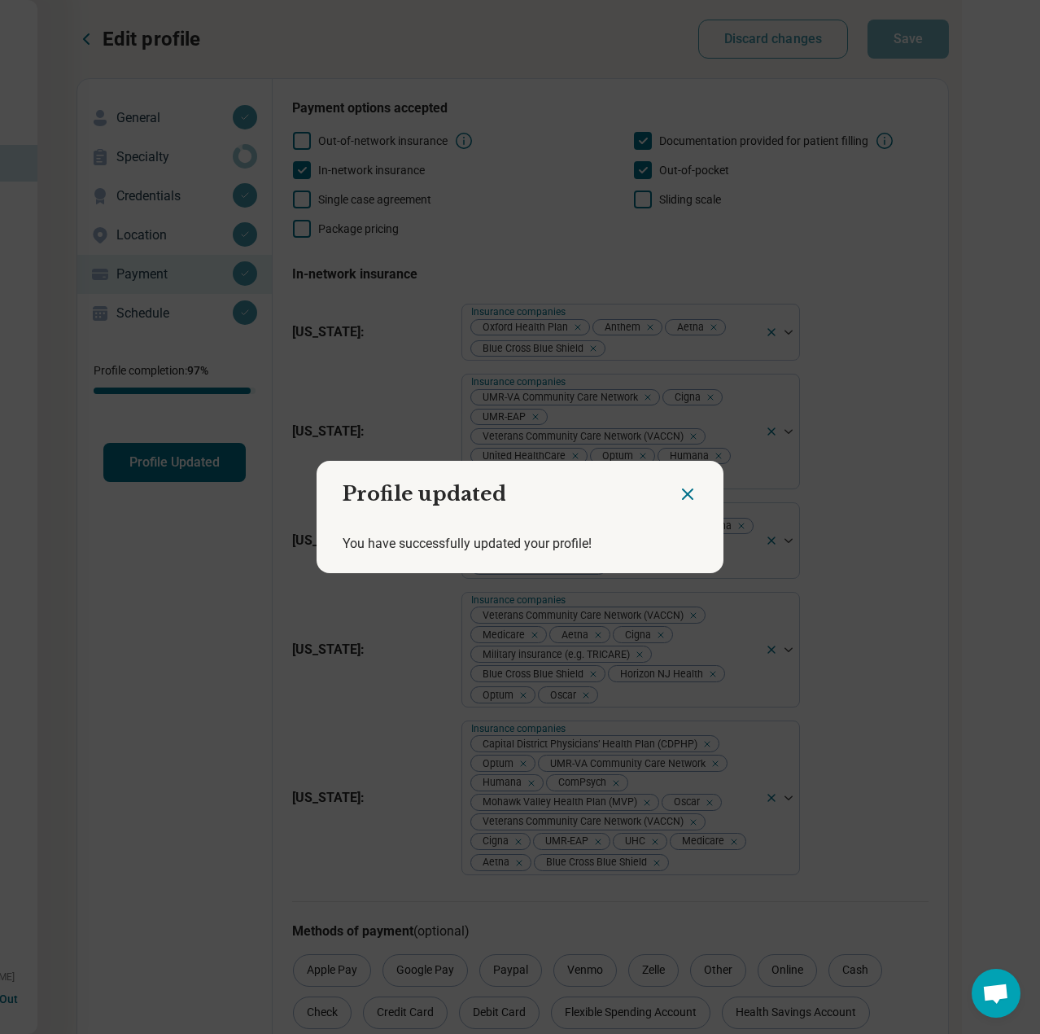
click at [684, 492] on icon "Close dialog" at bounding box center [688, 494] width 20 height 20
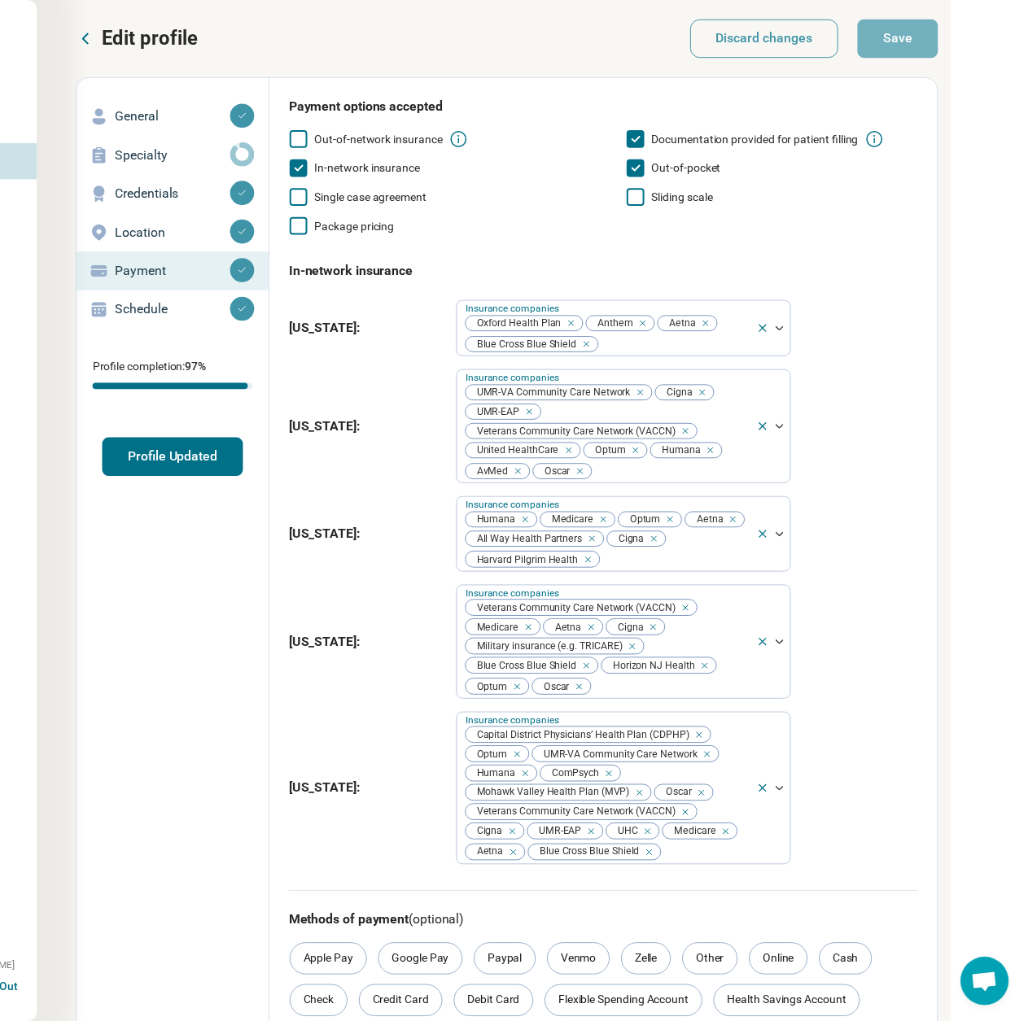
scroll to position [0, 158]
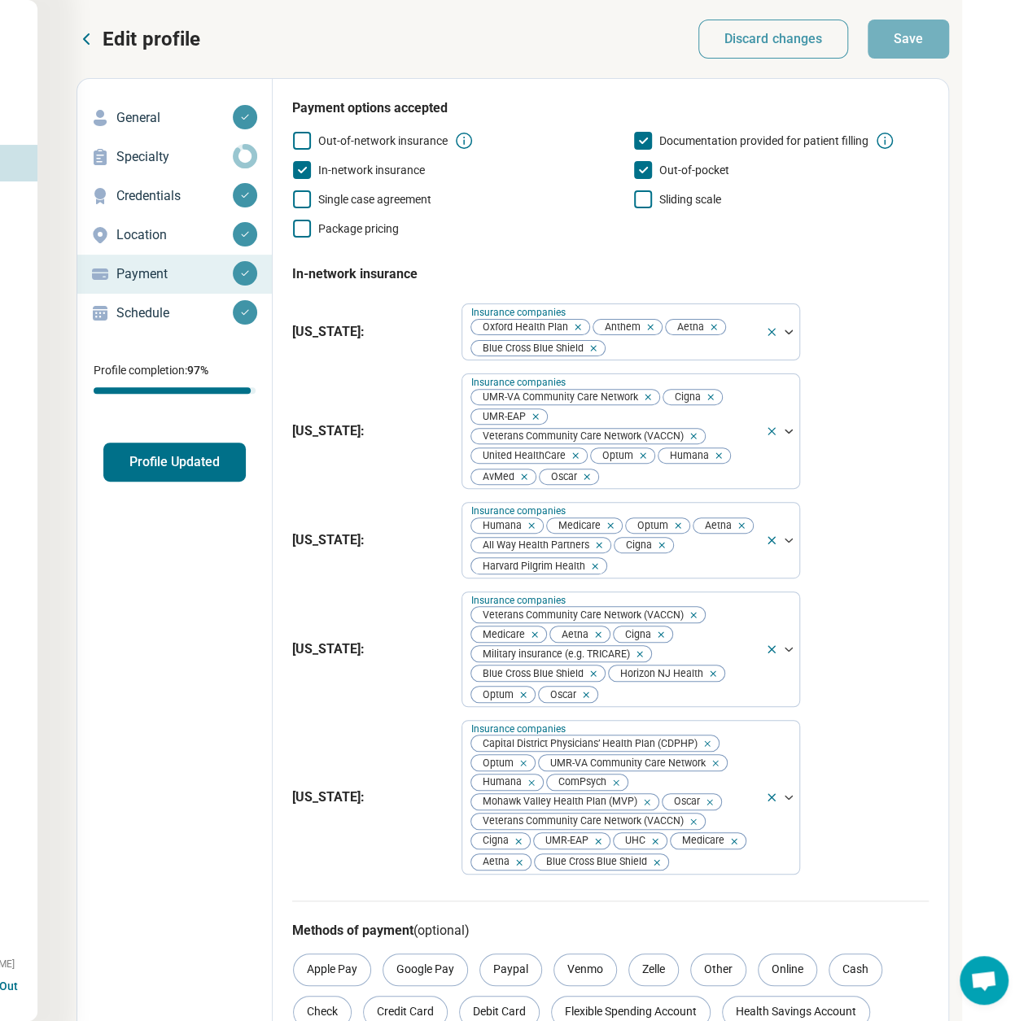
click at [127, 470] on button "Profile Updated" at bounding box center [174, 462] width 142 height 39
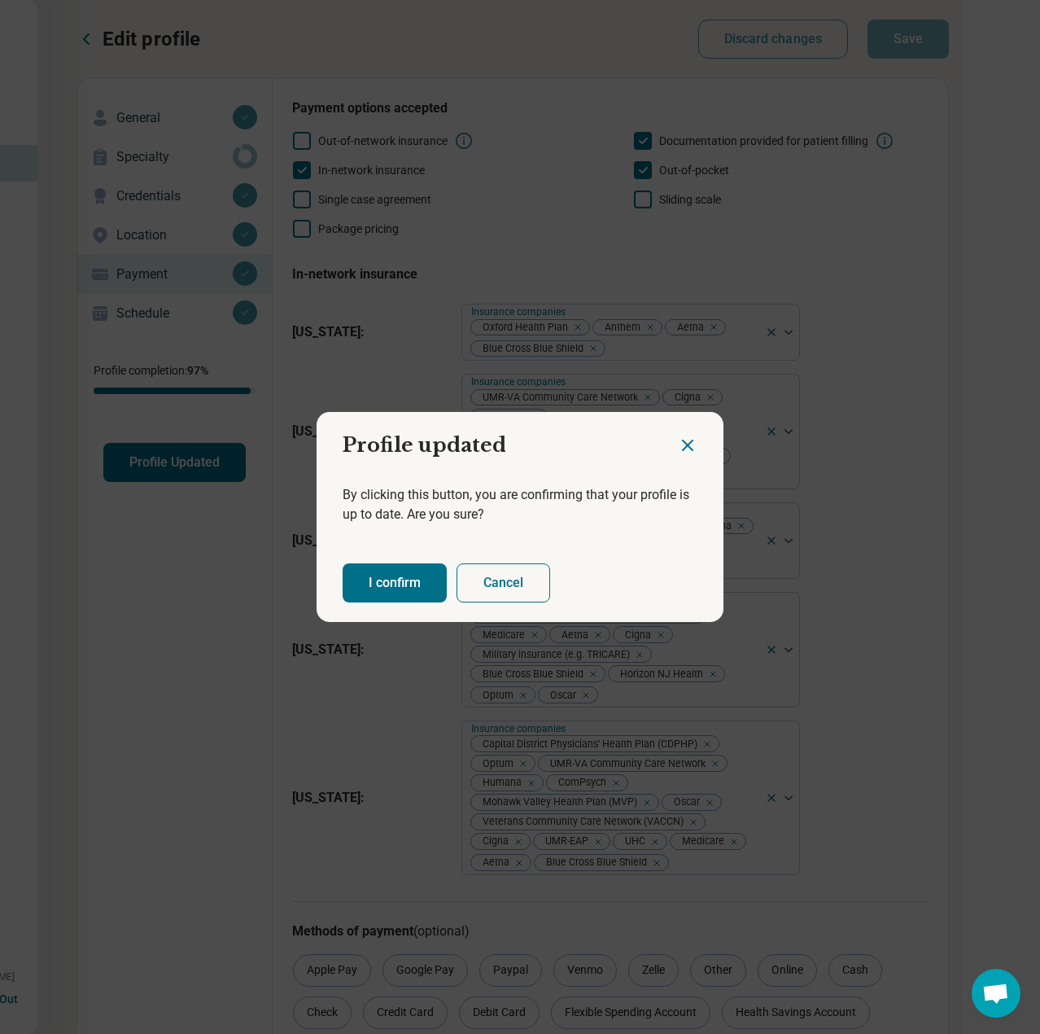
click at [402, 588] on button "I confirm" at bounding box center [395, 582] width 104 height 39
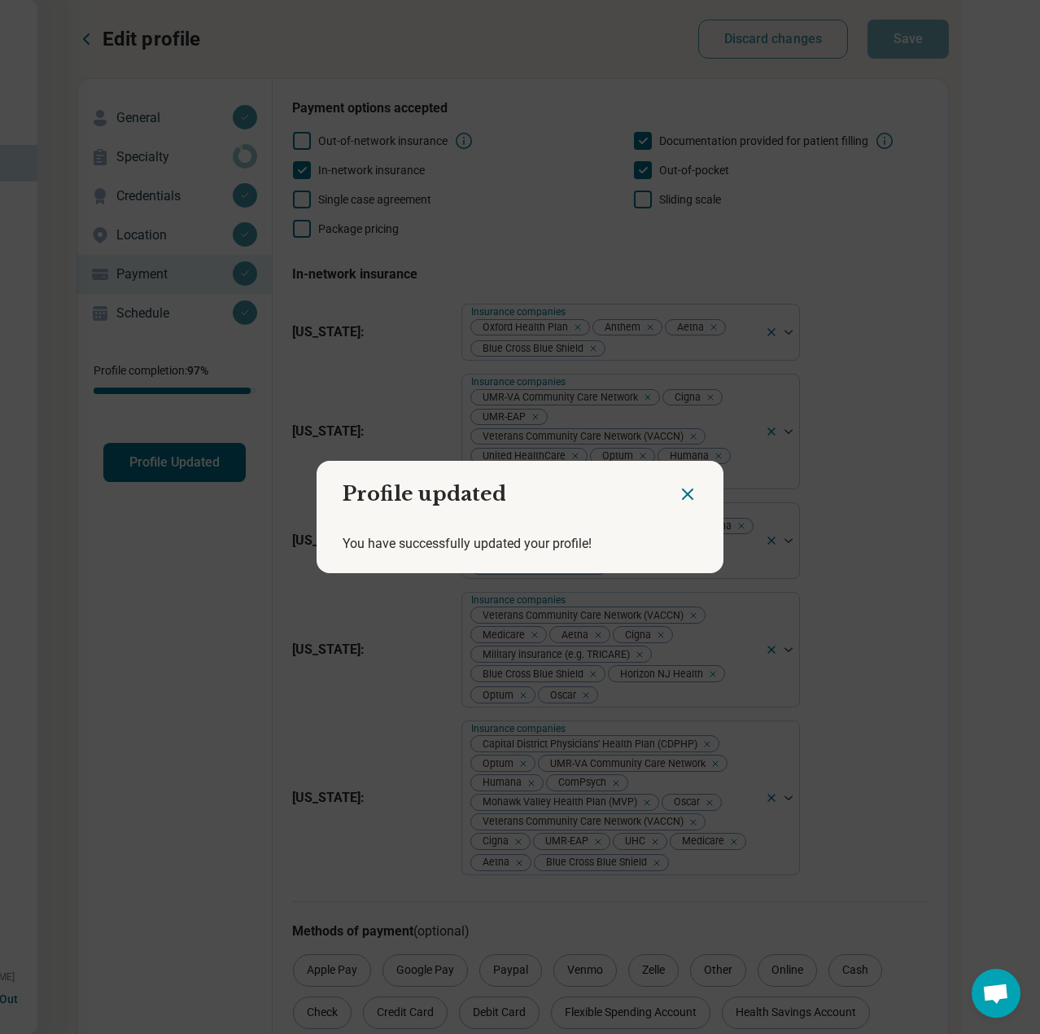
click at [687, 488] on icon "Close dialog" at bounding box center [688, 494] width 20 height 20
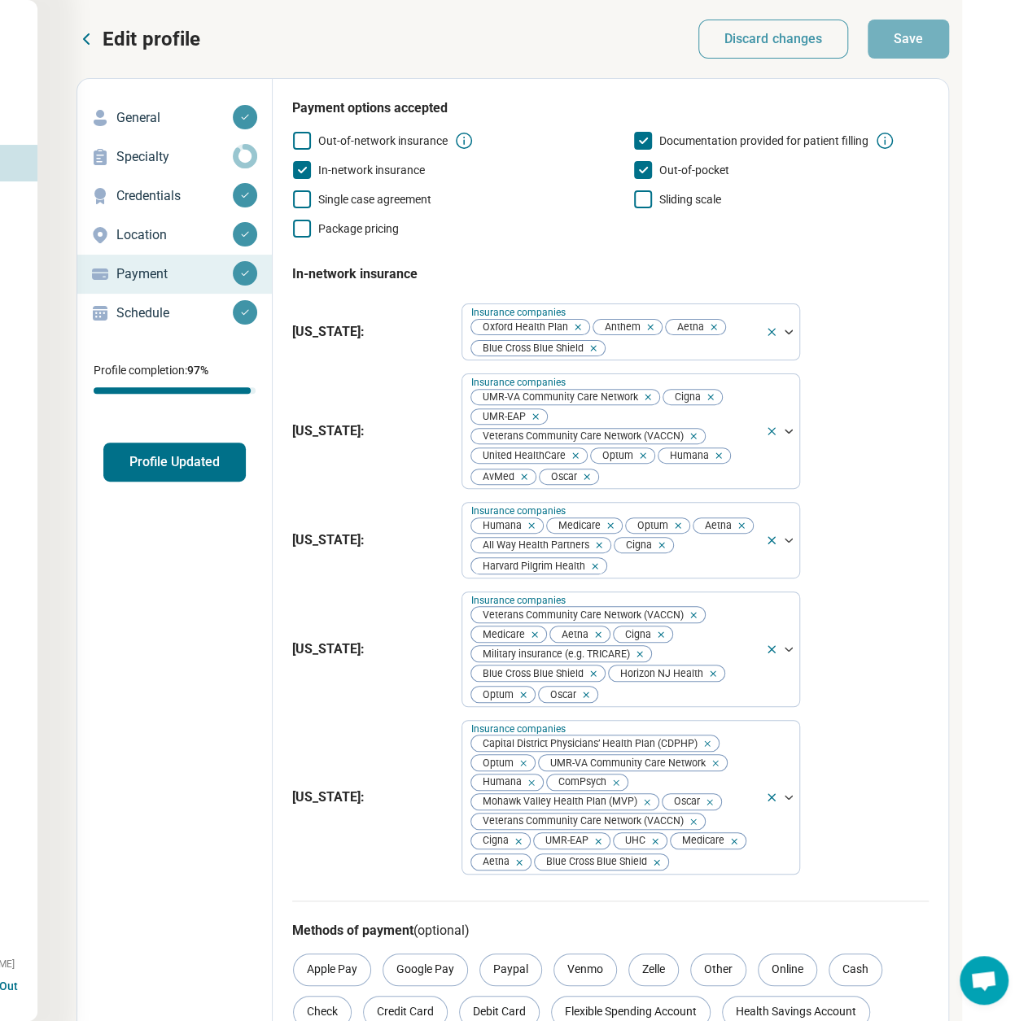
drag, startPoint x: 93, startPoint y: 40, endPoint x: 107, endPoint y: 36, distance: 15.2
click at [93, 40] on icon at bounding box center [87, 39] width 20 height 20
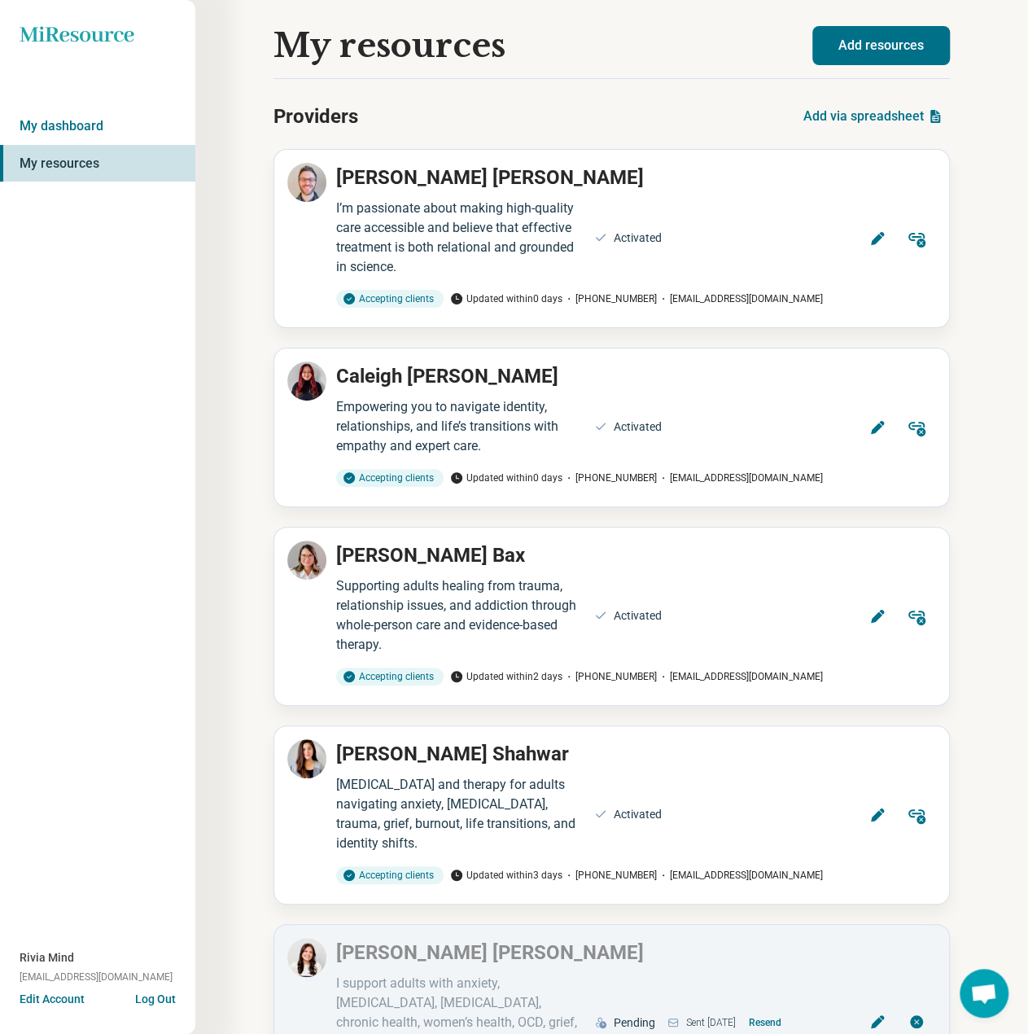
scroll to position [1397, 0]
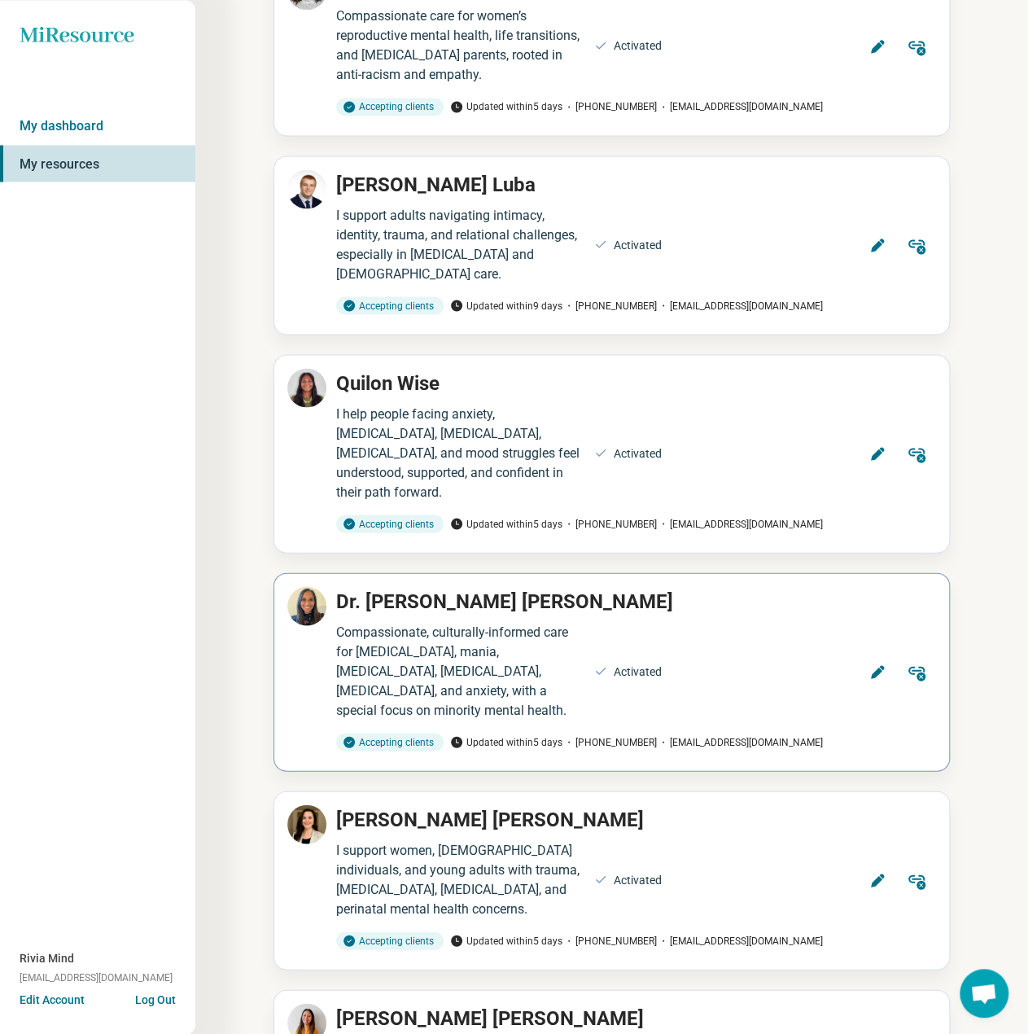
click at [881, 652] on button "Edit" at bounding box center [877, 671] width 39 height 39
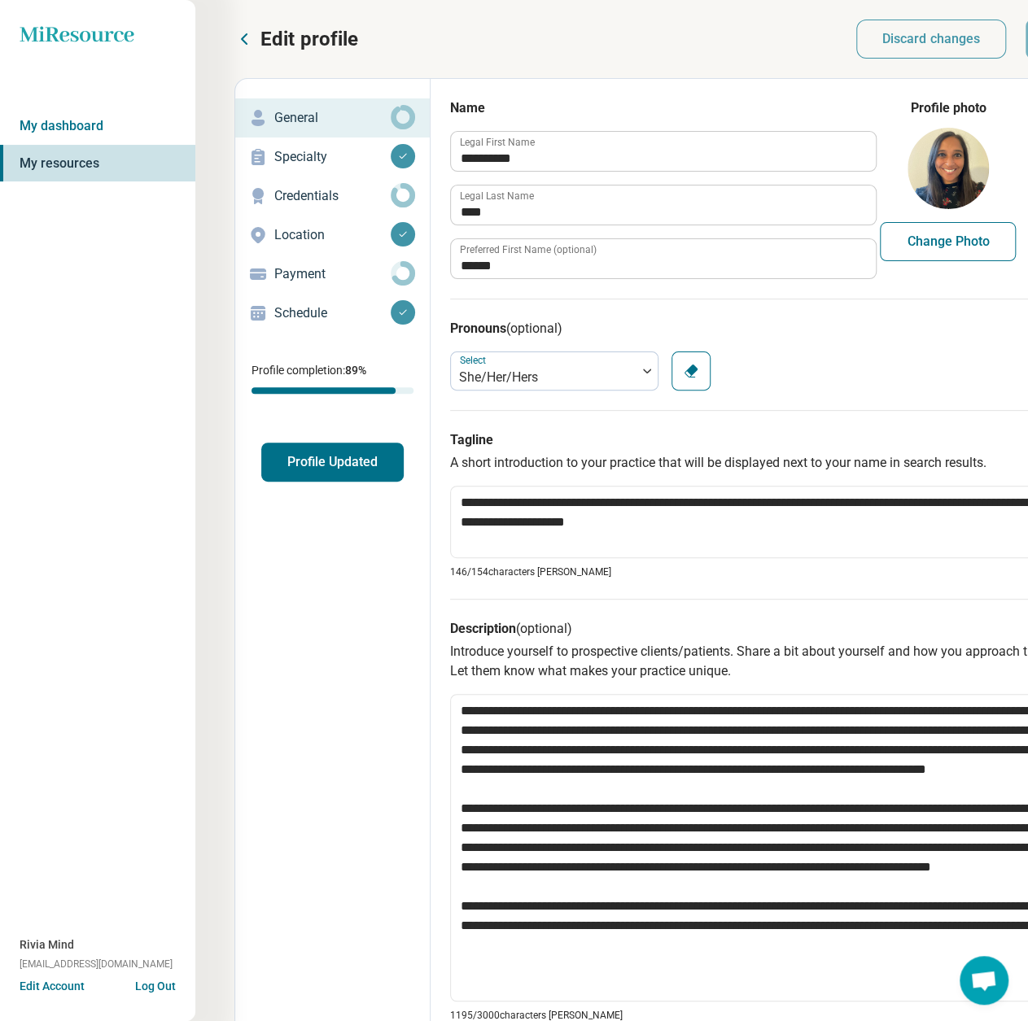
click at [292, 266] on p "Payment" at bounding box center [332, 274] width 116 height 20
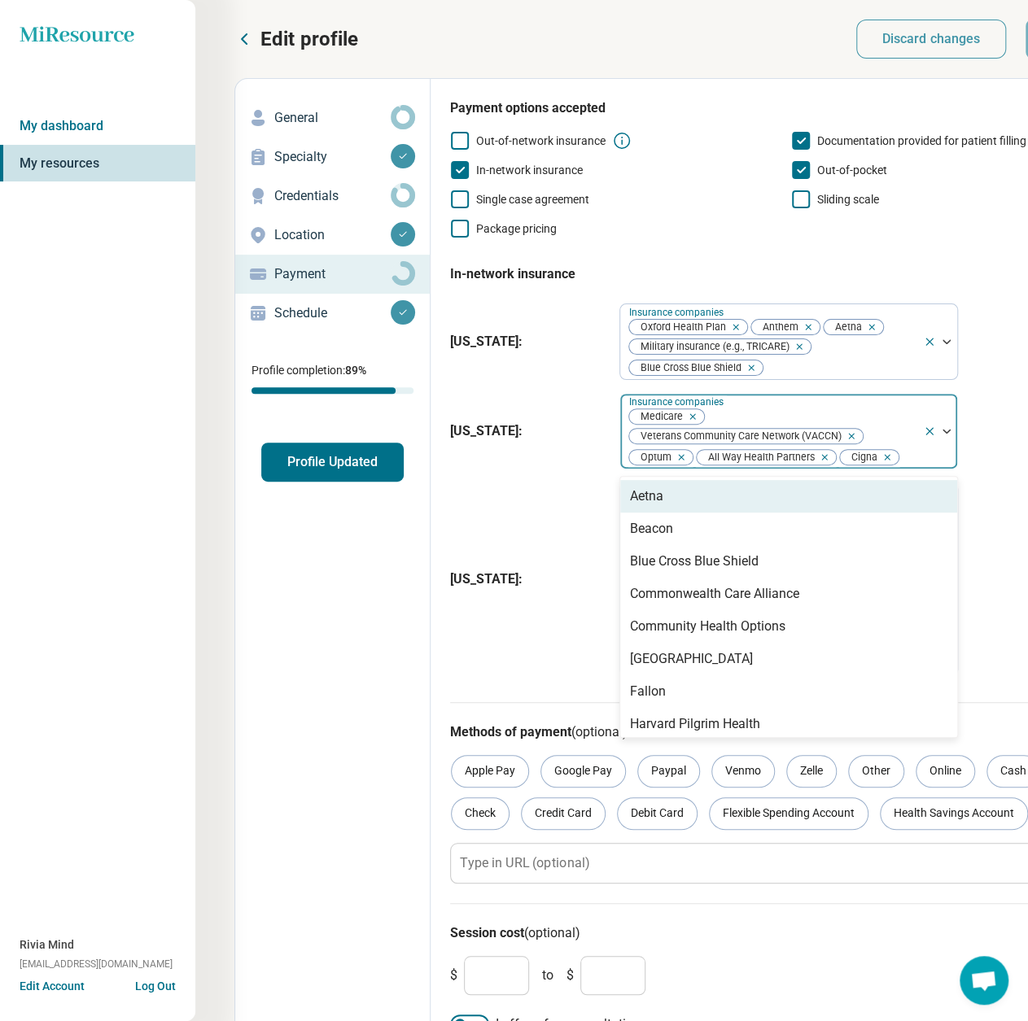
click at [909, 414] on div "Medicare Veterans Community Care Network (VACCN) Optum All Way Health Partners …" at bounding box center [771, 431] width 303 height 75
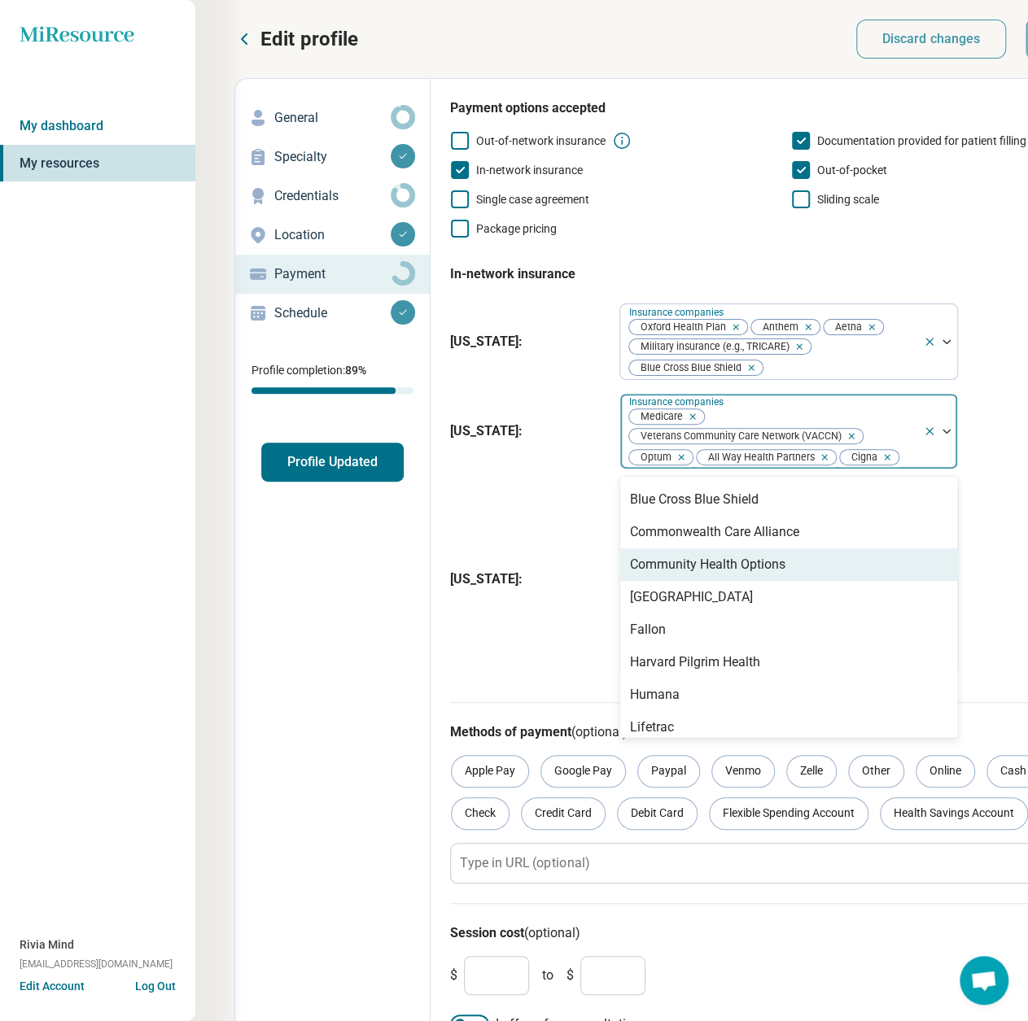
scroll to position [81, 0]
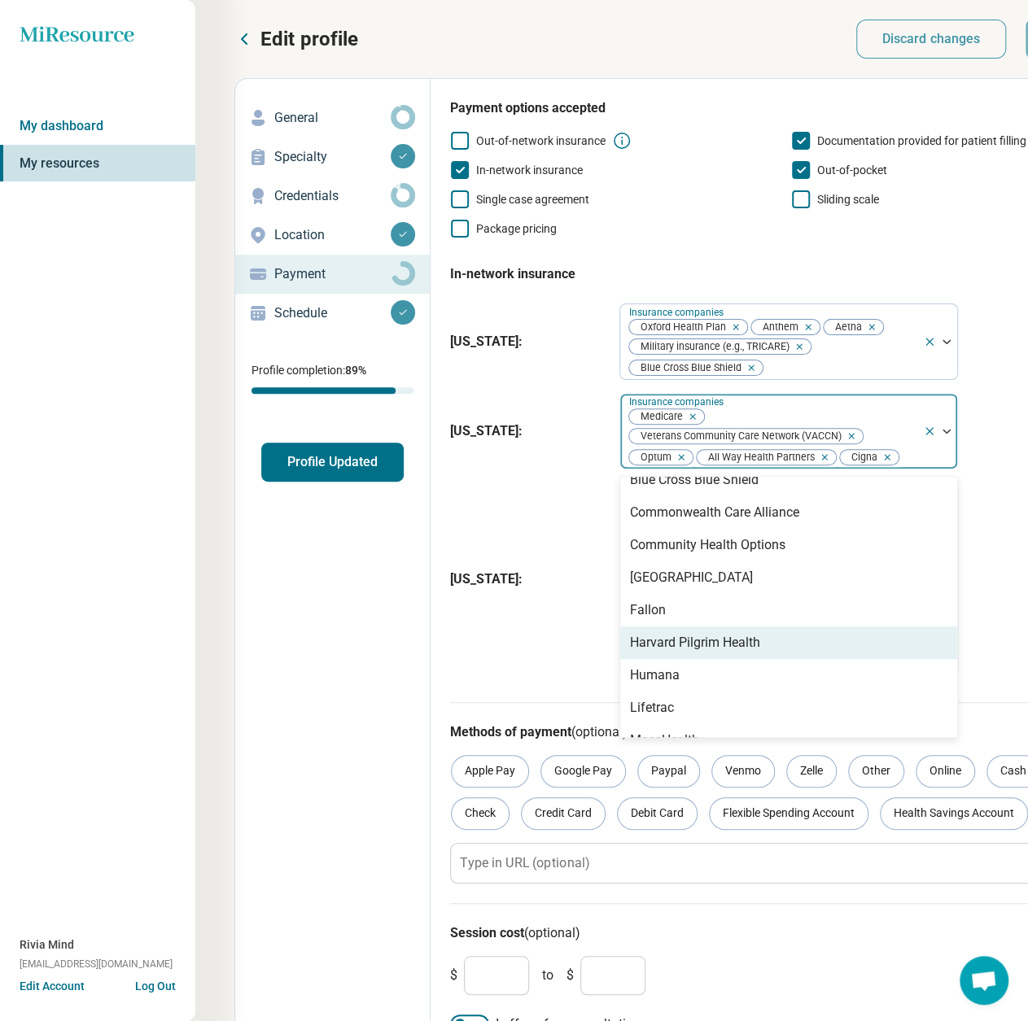
click at [790, 649] on div "Harvard Pilgrim Health" at bounding box center [788, 643] width 337 height 33
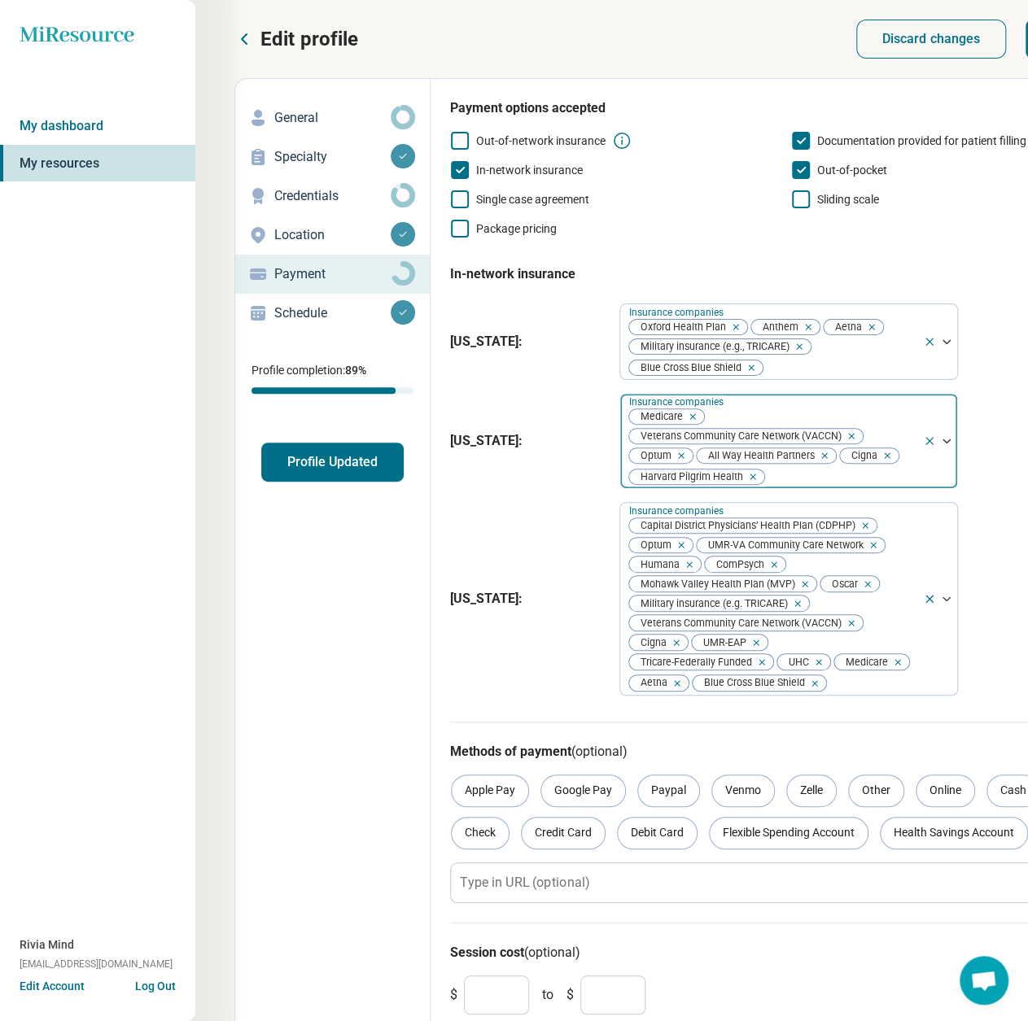
click at [804, 478] on div at bounding box center [841, 477] width 151 height 23
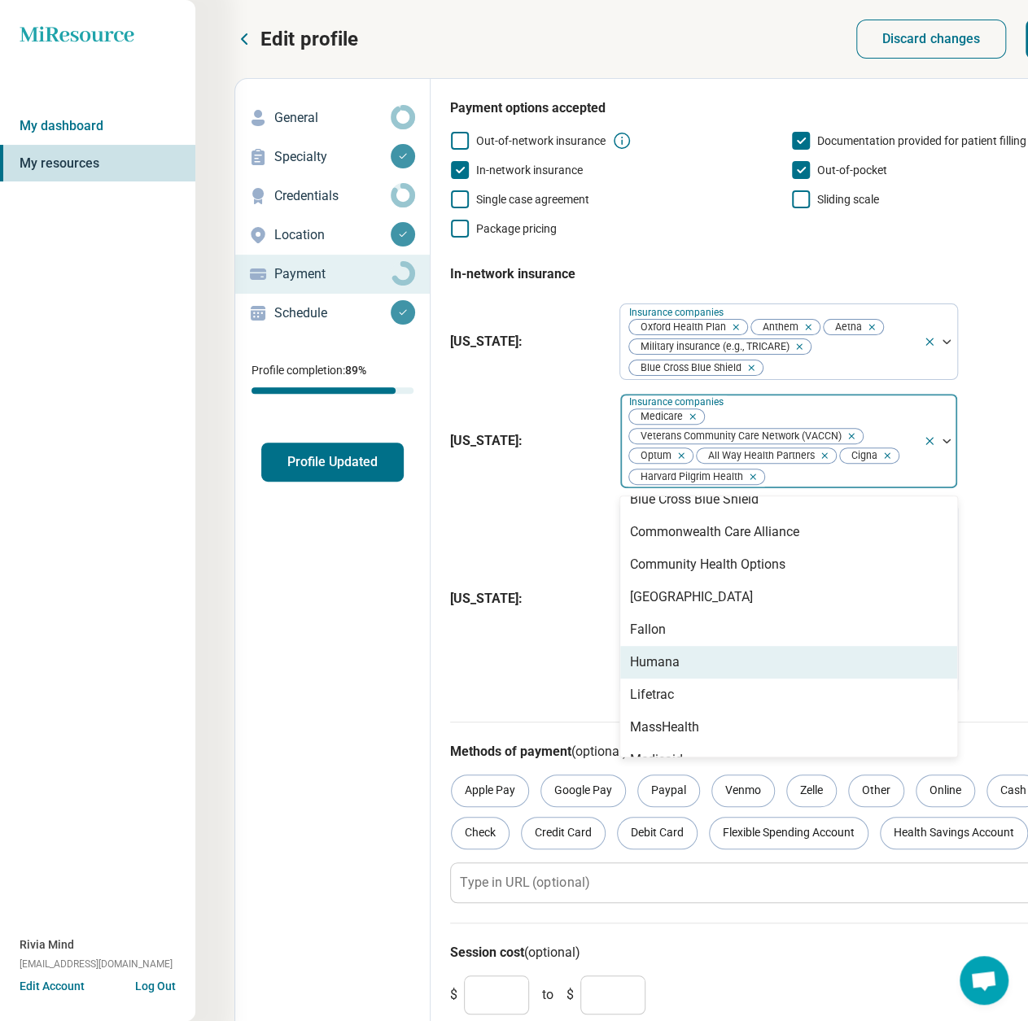
click at [680, 661] on div "Humana" at bounding box center [788, 662] width 337 height 33
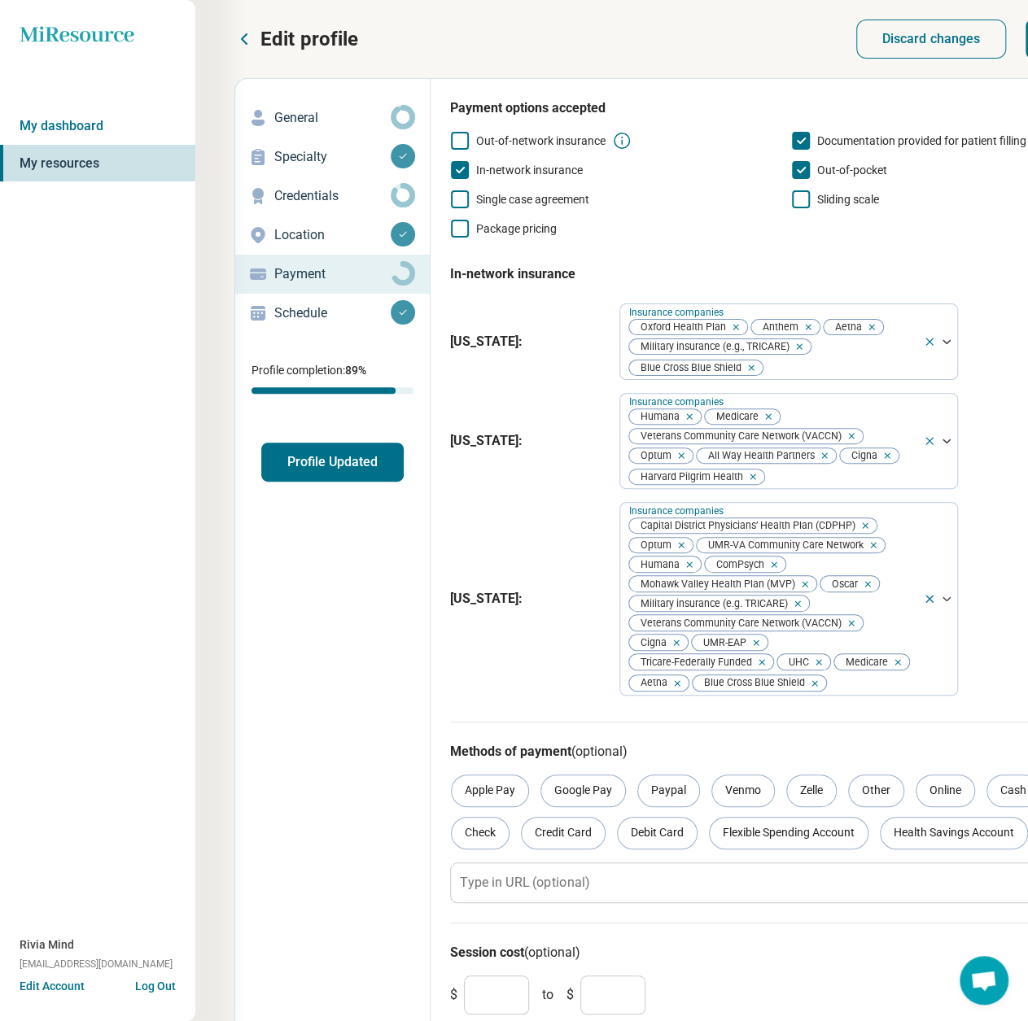
scroll to position [0, 96]
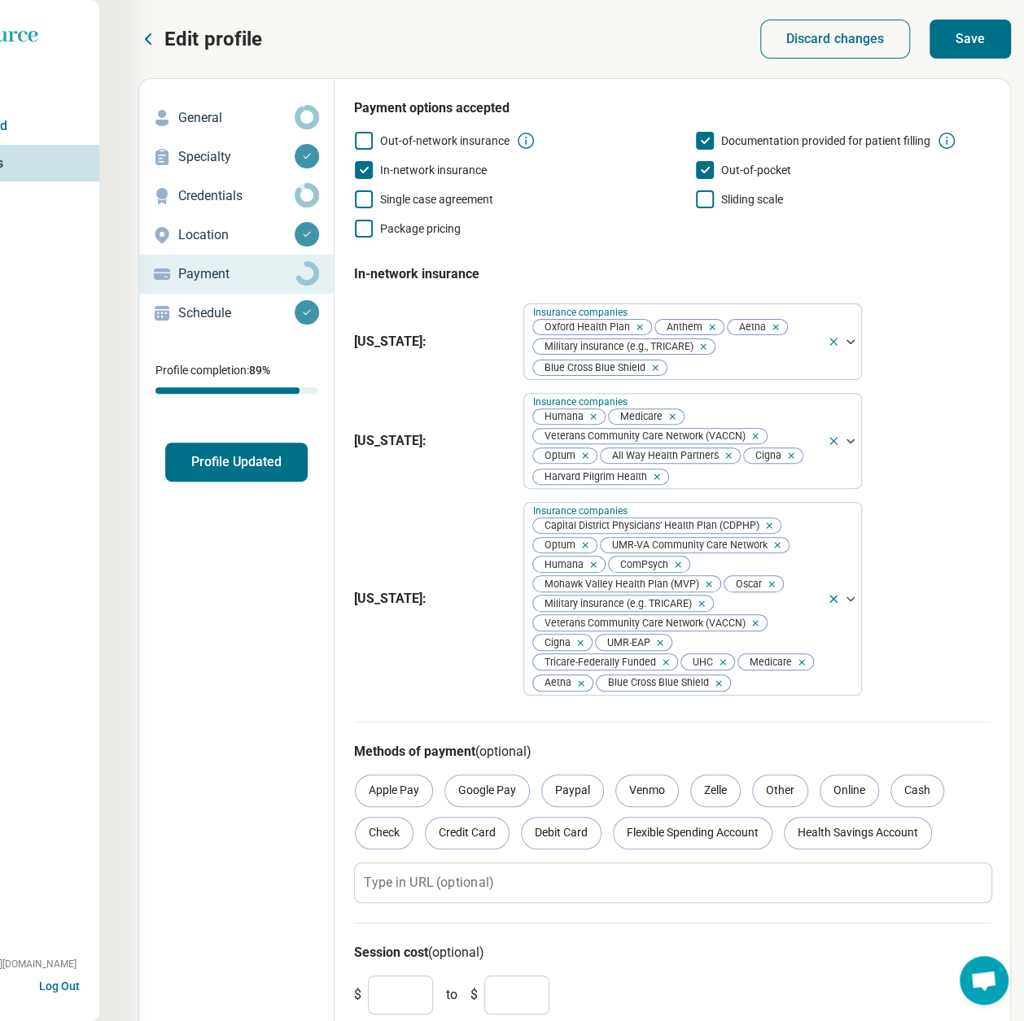
drag, startPoint x: 990, startPoint y: 25, endPoint x: 970, endPoint y: 40, distance: 25.1
click at [990, 26] on button "Save" at bounding box center [969, 39] width 81 height 39
click at [242, 461] on button "Profile Updated" at bounding box center [236, 462] width 142 height 39
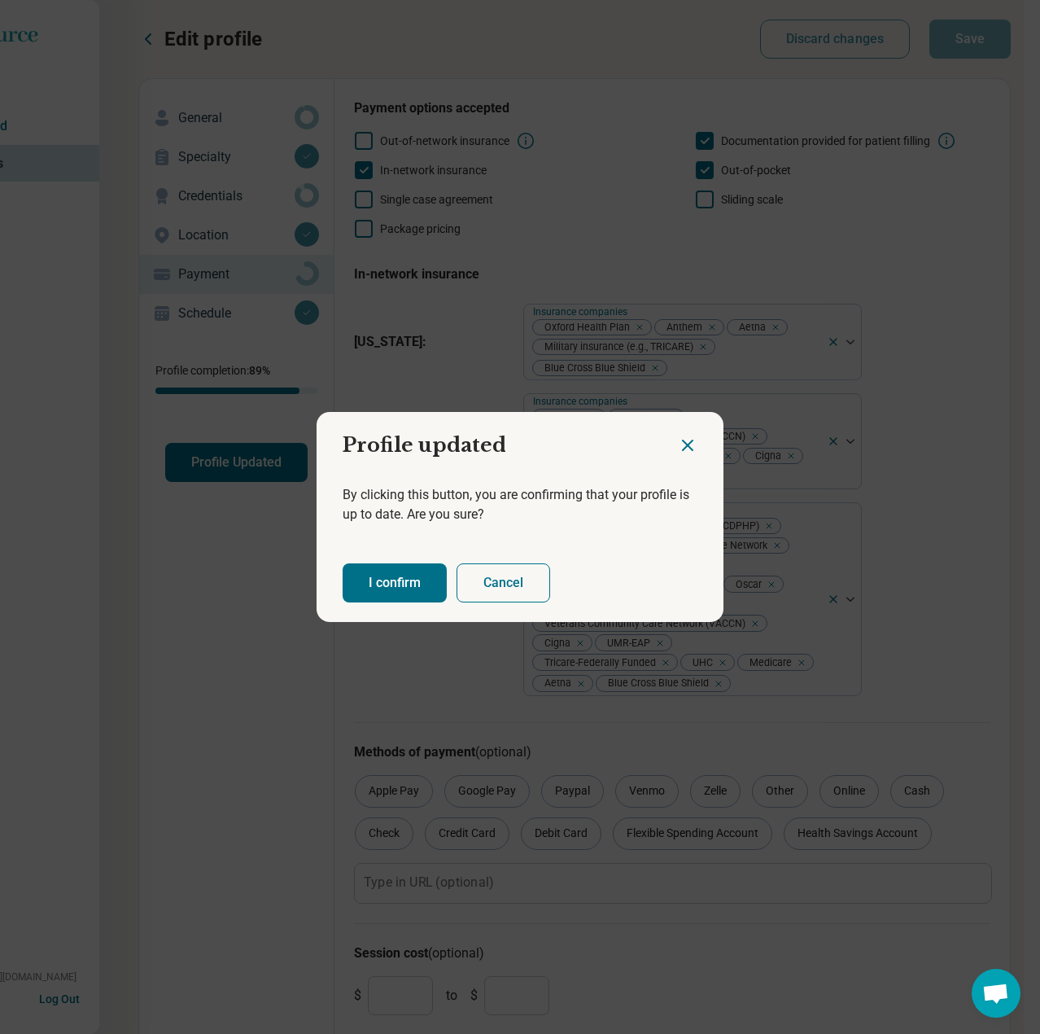
click at [414, 592] on button "I confirm" at bounding box center [395, 582] width 104 height 39
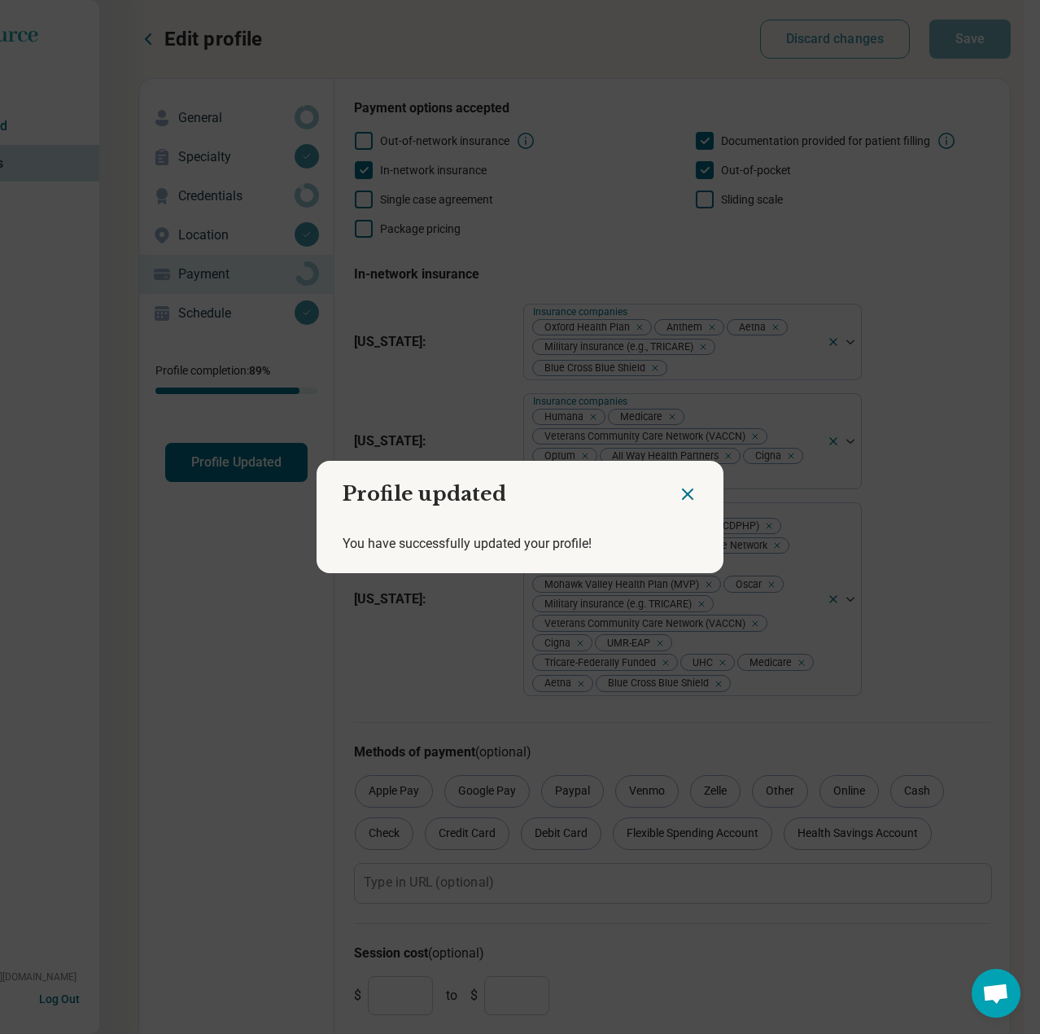
click at [686, 499] on icon "Close dialog" at bounding box center [688, 494] width 10 height 10
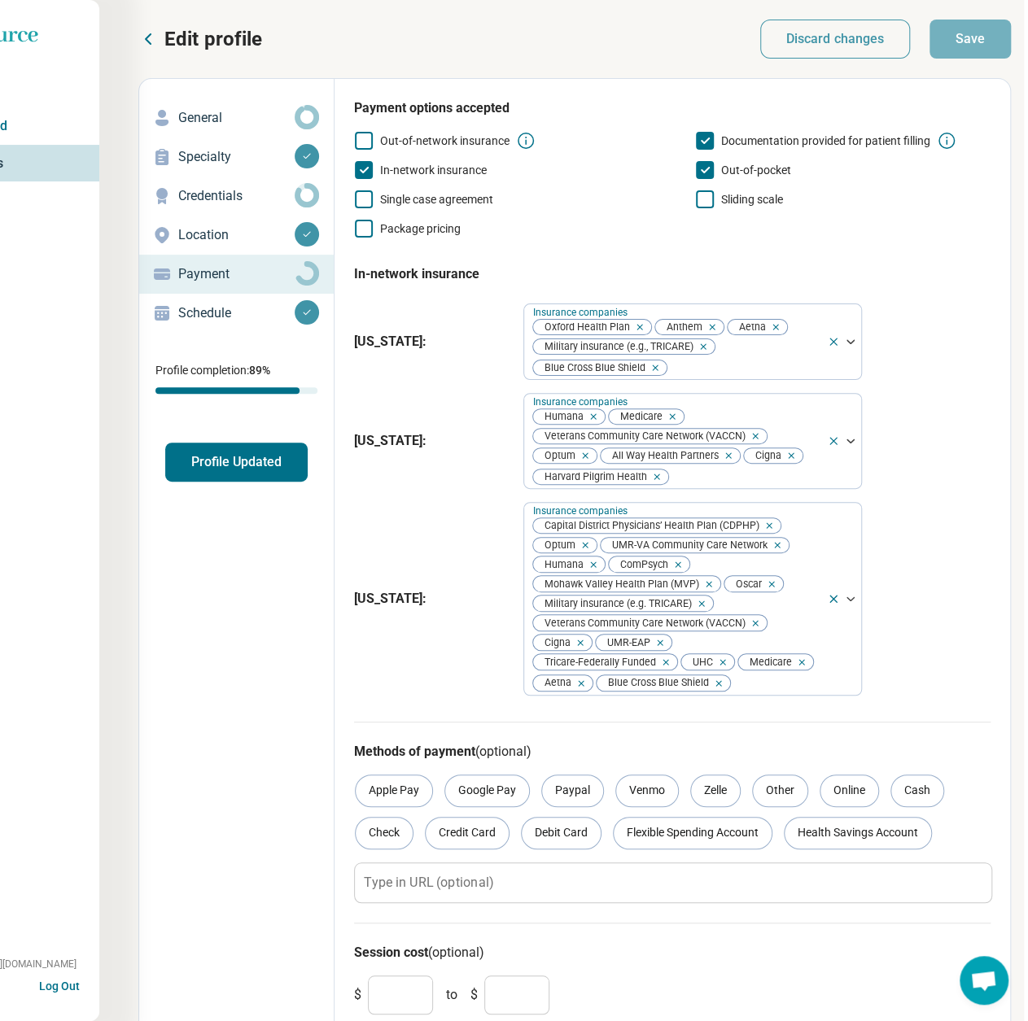
click at [144, 37] on icon at bounding box center [148, 39] width 20 height 20
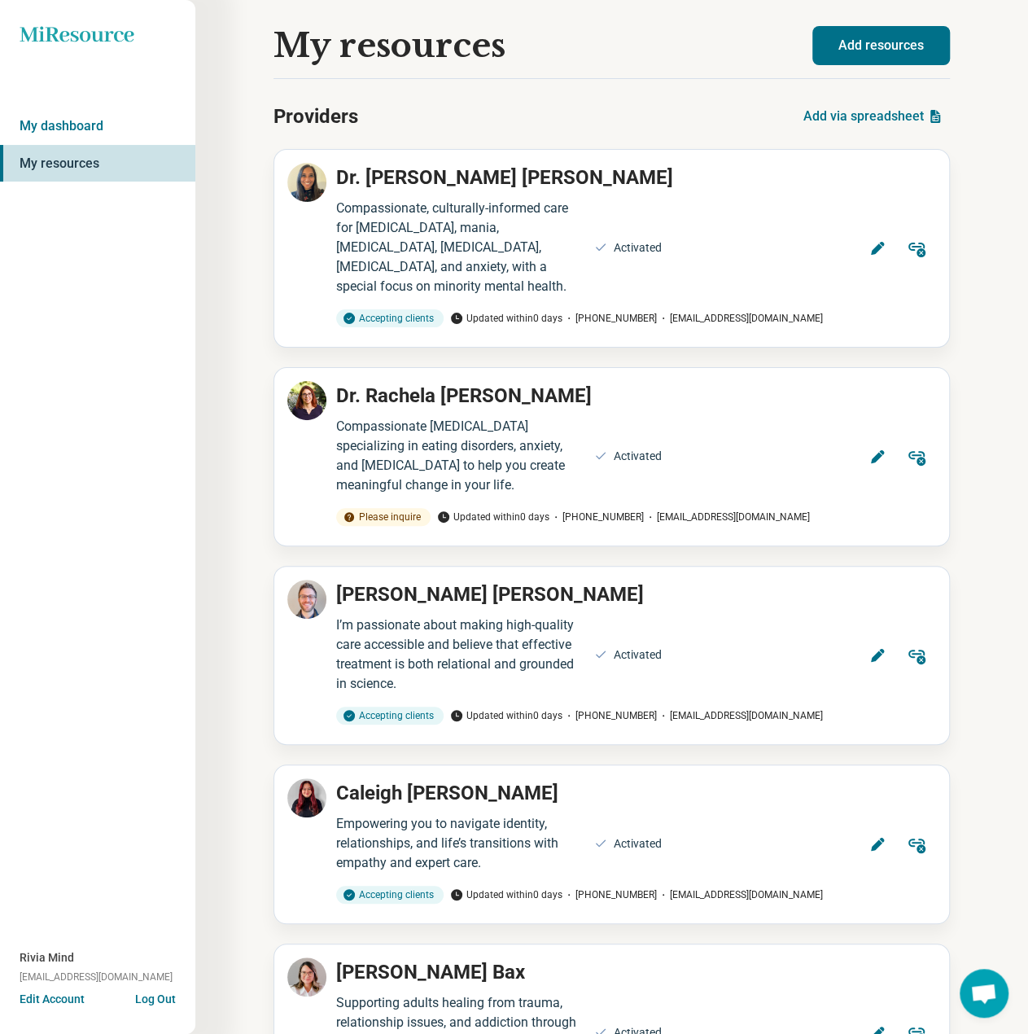
scroll to position [10883, 0]
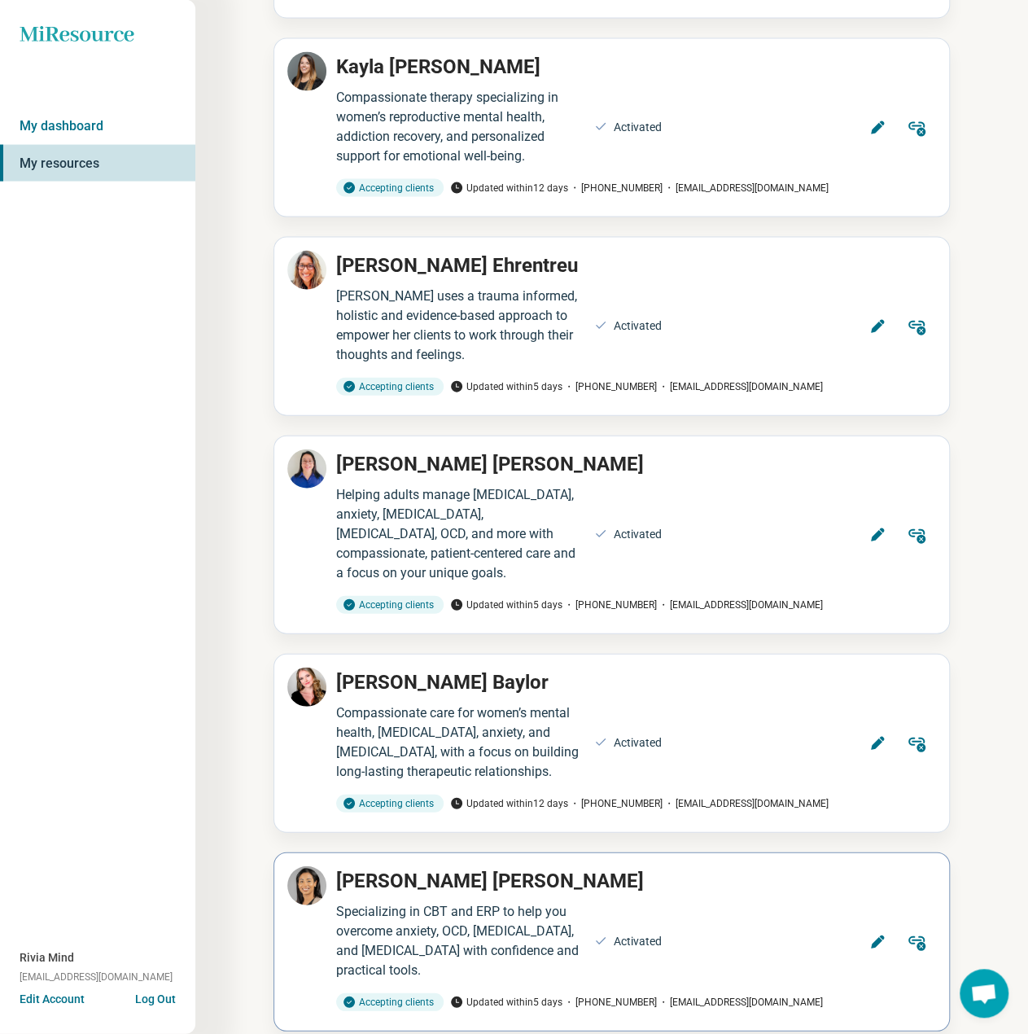
click at [887, 922] on button "Edit" at bounding box center [877, 941] width 39 height 39
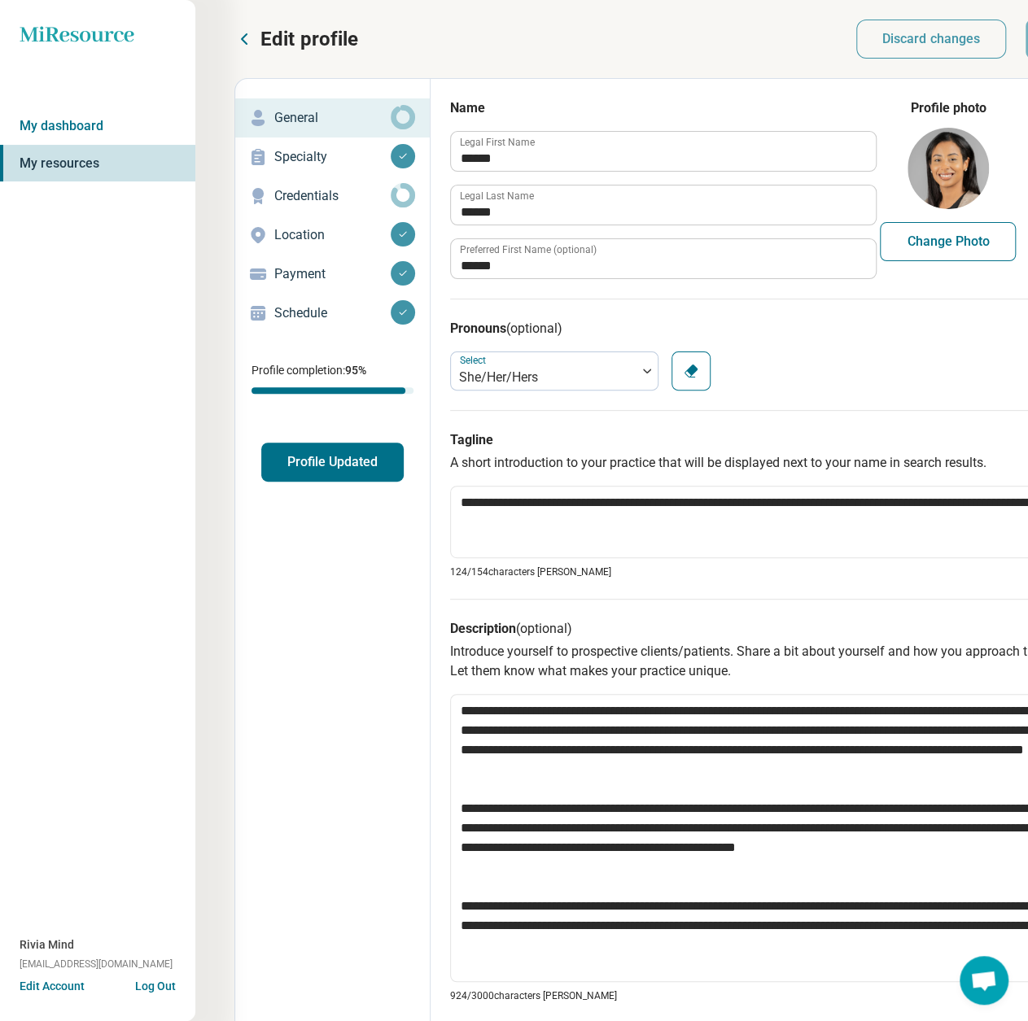
click at [307, 269] on p "Payment" at bounding box center [332, 274] width 116 height 20
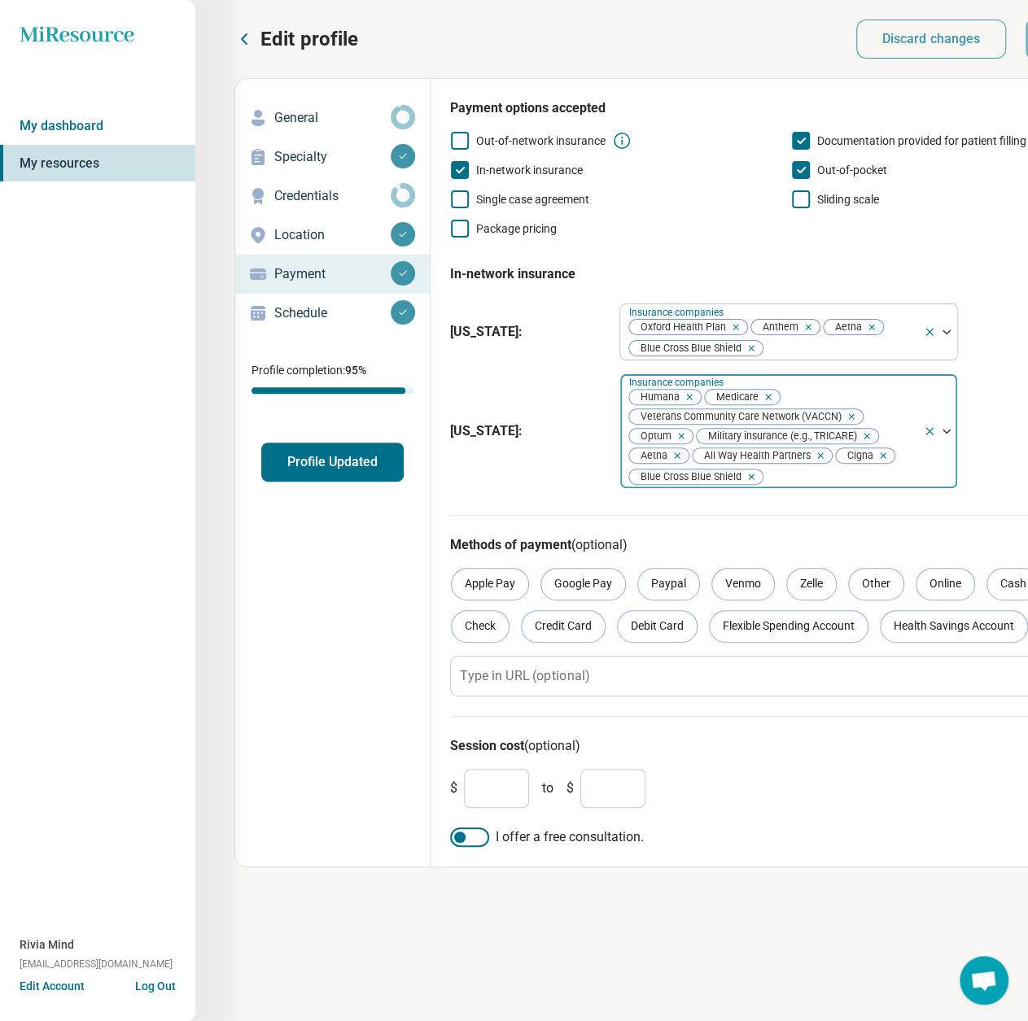
click at [918, 468] on div "Humana Medicare Veterans Community Care Network (VACCN) Optum Military insuranc…" at bounding box center [771, 431] width 303 height 114
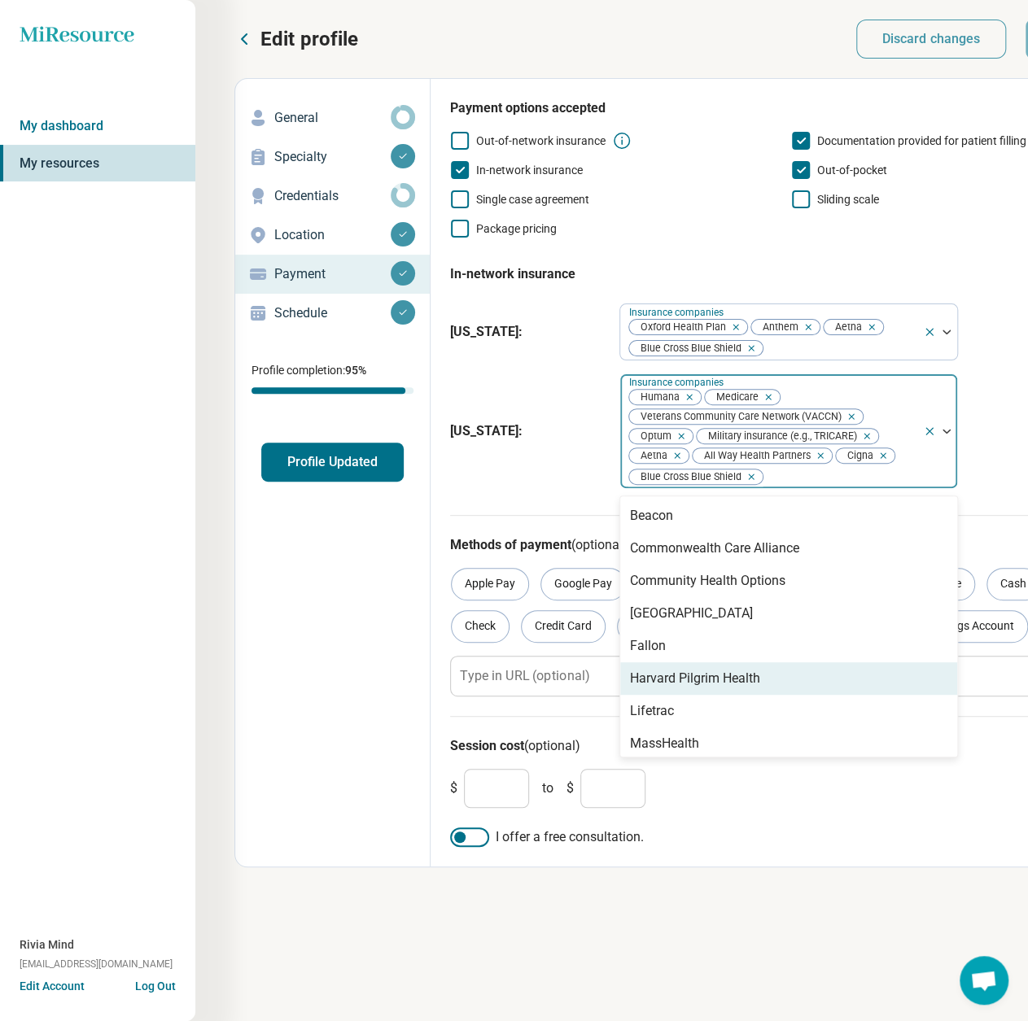
click at [691, 681] on div "Harvard Pilgrim Health" at bounding box center [695, 679] width 130 height 20
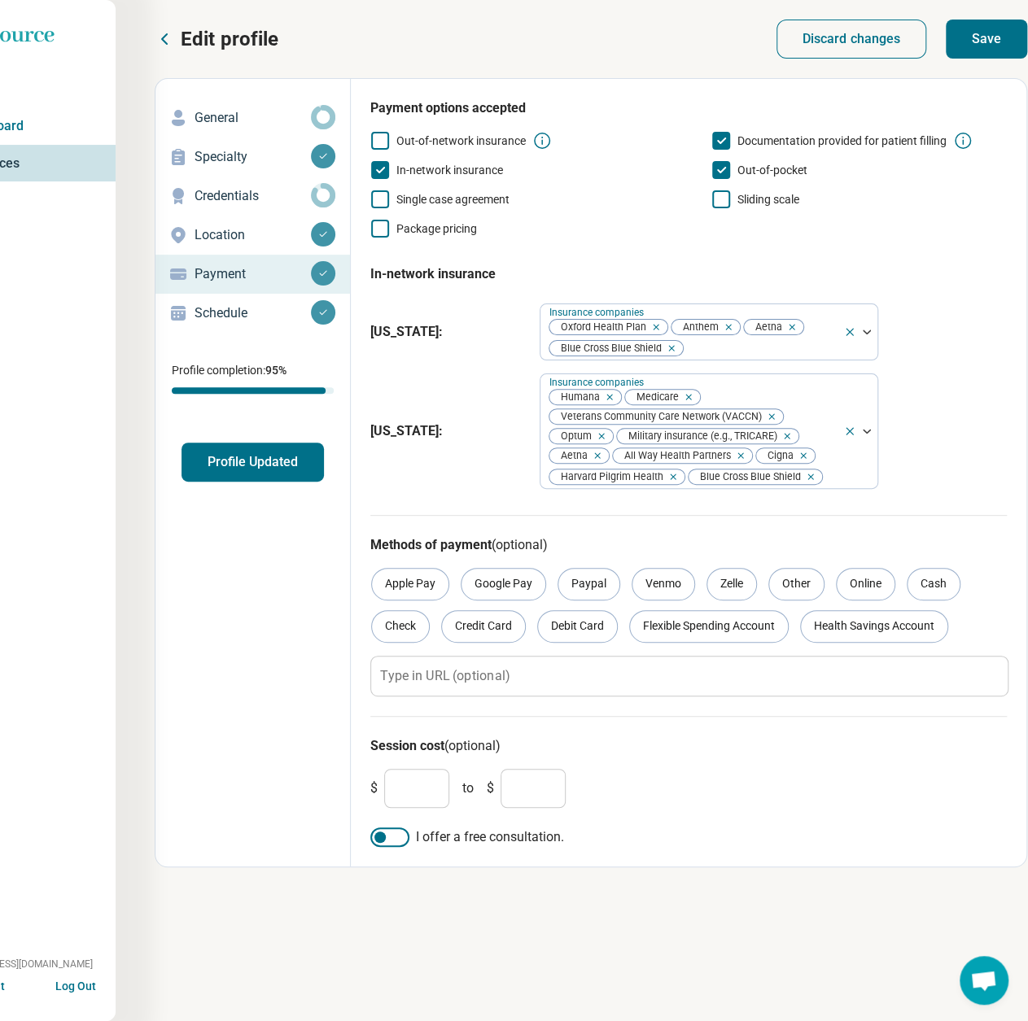
scroll to position [0, 81]
click at [995, 33] on button "Save" at bounding box center [984, 39] width 81 height 39
click at [225, 461] on button "Profile Updated" at bounding box center [251, 462] width 142 height 39
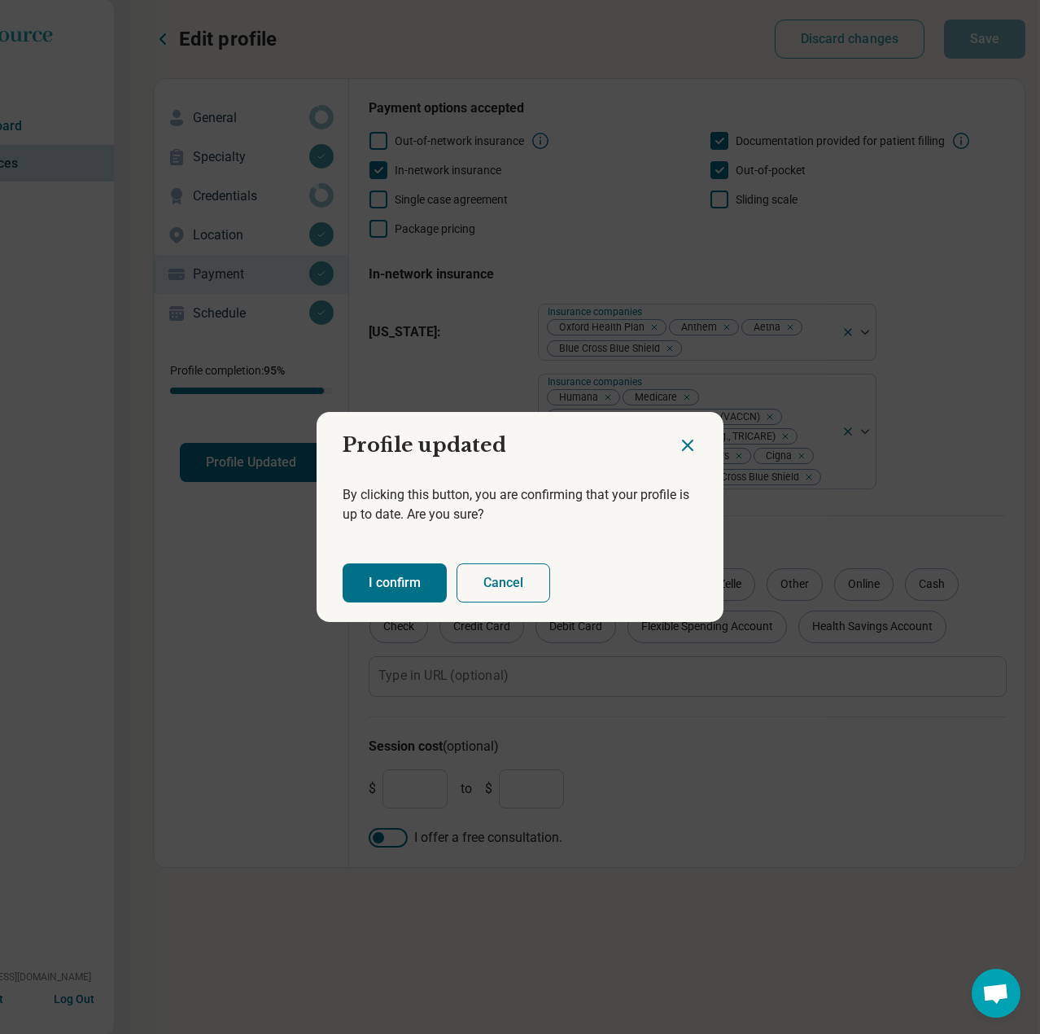
click at [384, 588] on button "I confirm" at bounding box center [395, 582] width 104 height 39
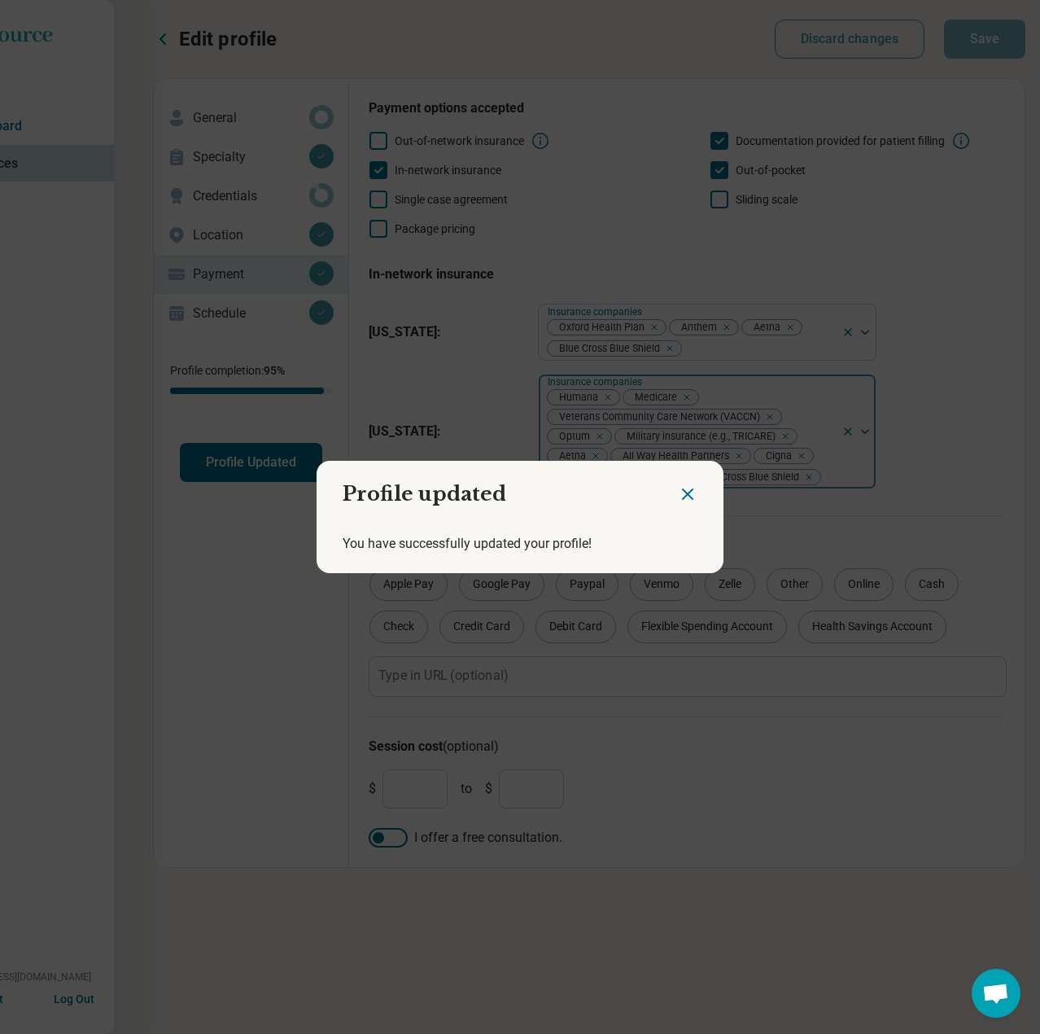
click at [680, 487] on icon "Close dialog" at bounding box center [688, 494] width 20 height 20
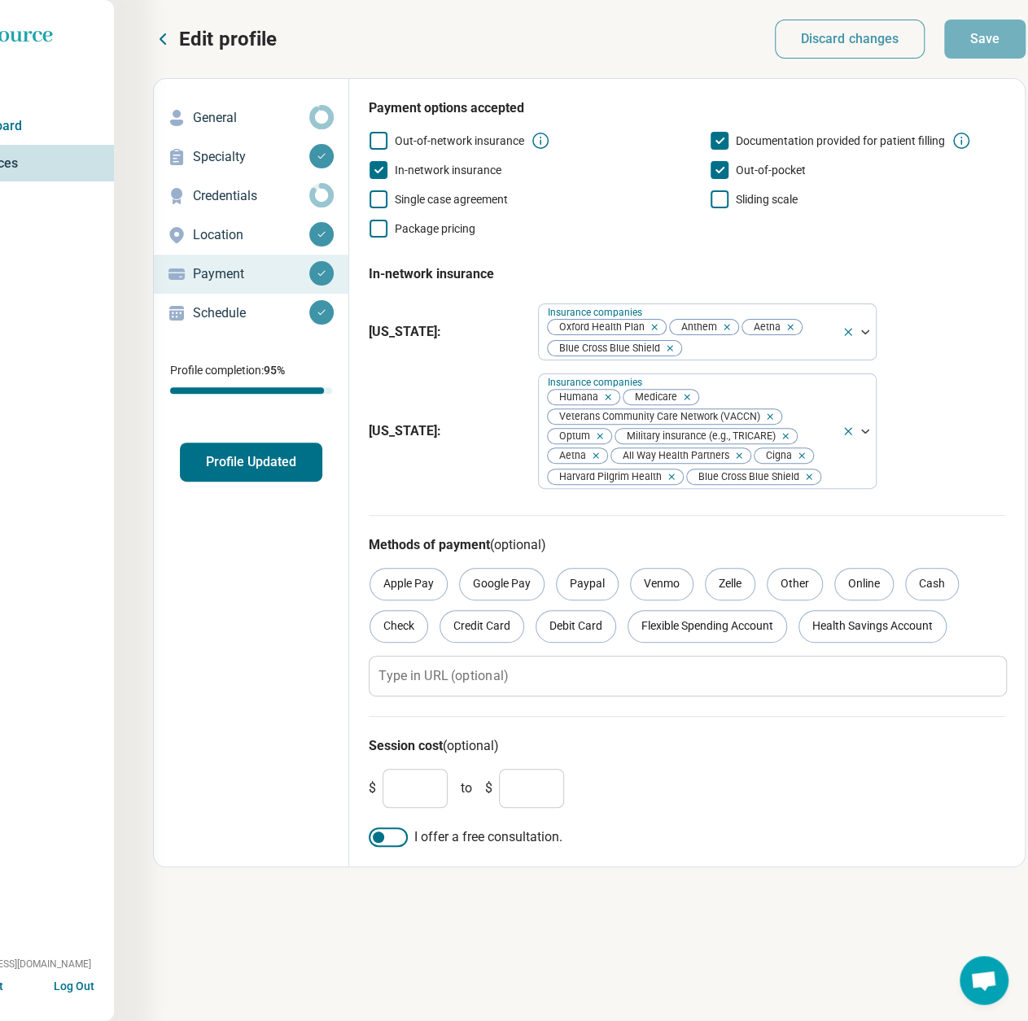
click at [164, 38] on icon at bounding box center [163, 39] width 20 height 20
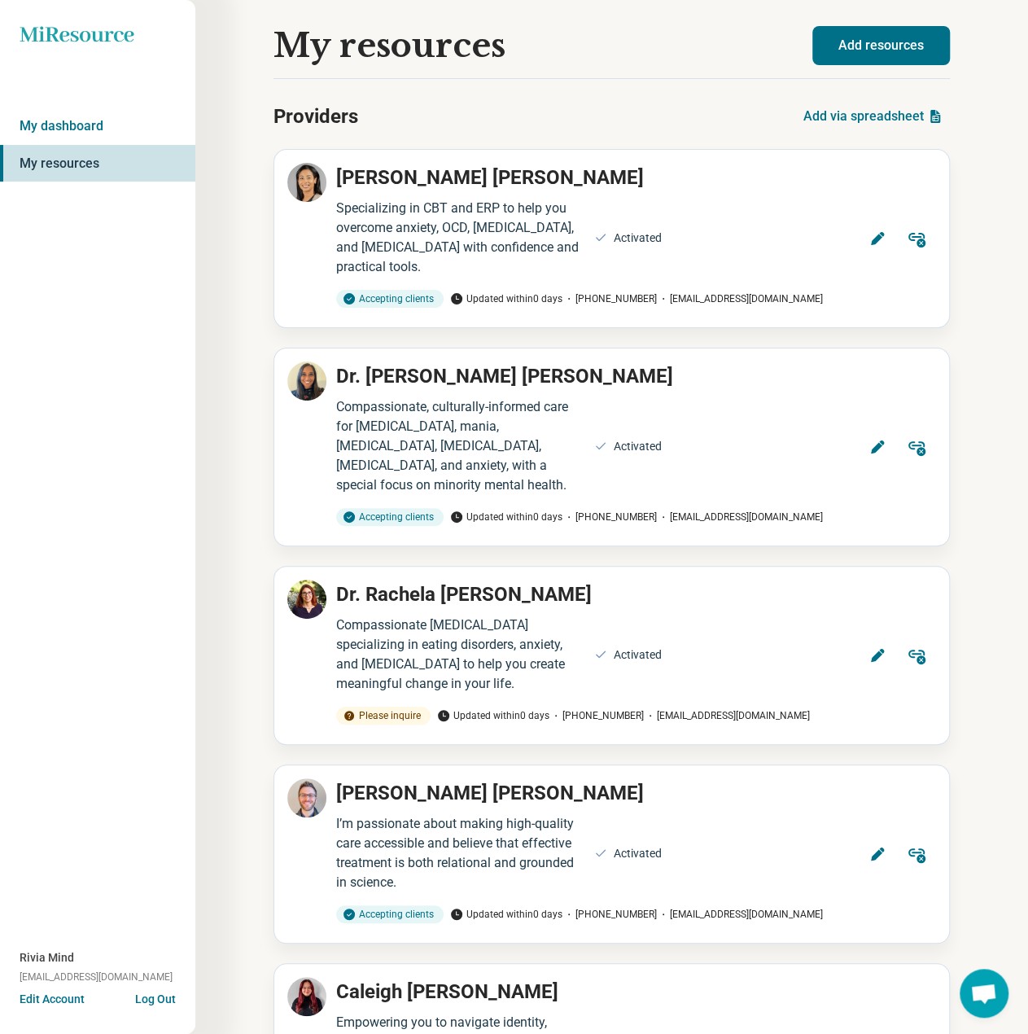
scroll to position [13674, 0]
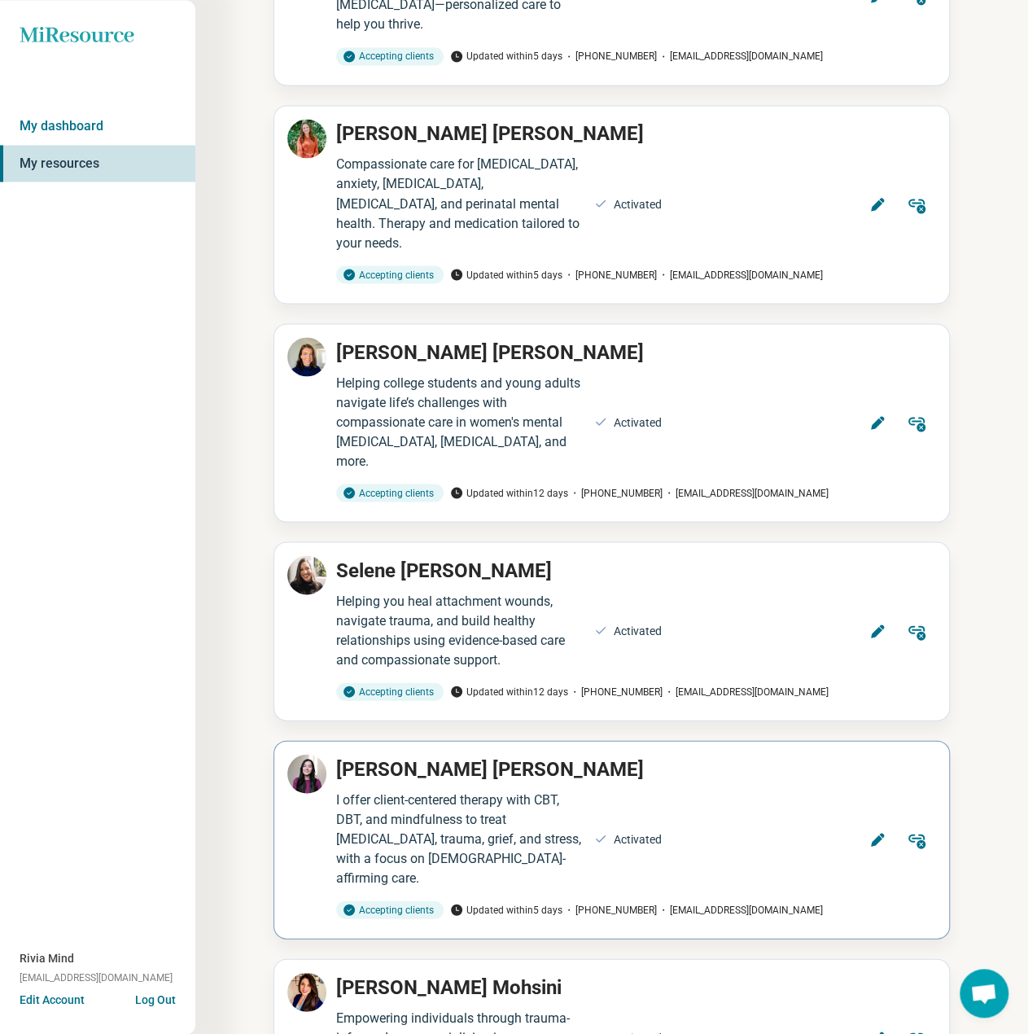
drag, startPoint x: 871, startPoint y: 576, endPoint x: 767, endPoint y: 341, distance: 257.2
click at [870, 1018] on button "Edit" at bounding box center [877, 1037] width 39 height 39
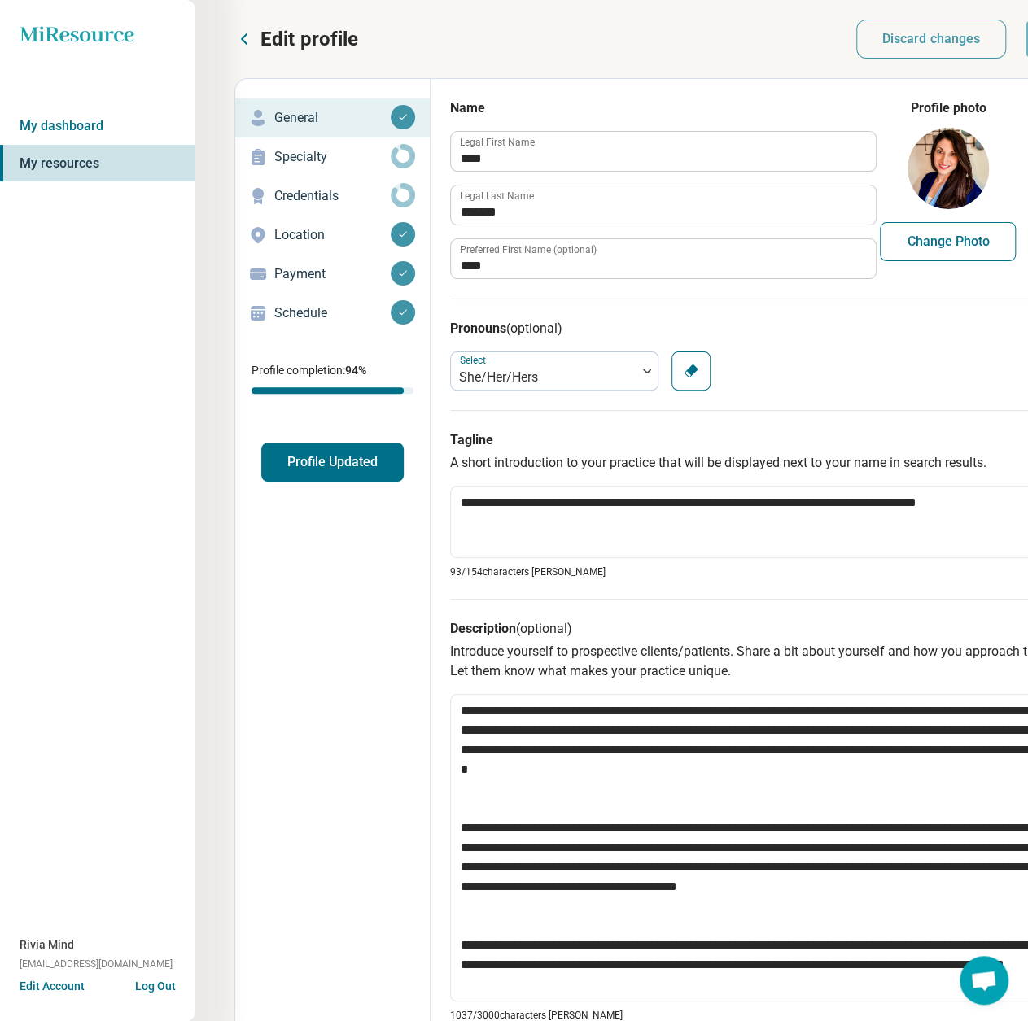
click at [266, 281] on icon at bounding box center [258, 274] width 20 height 20
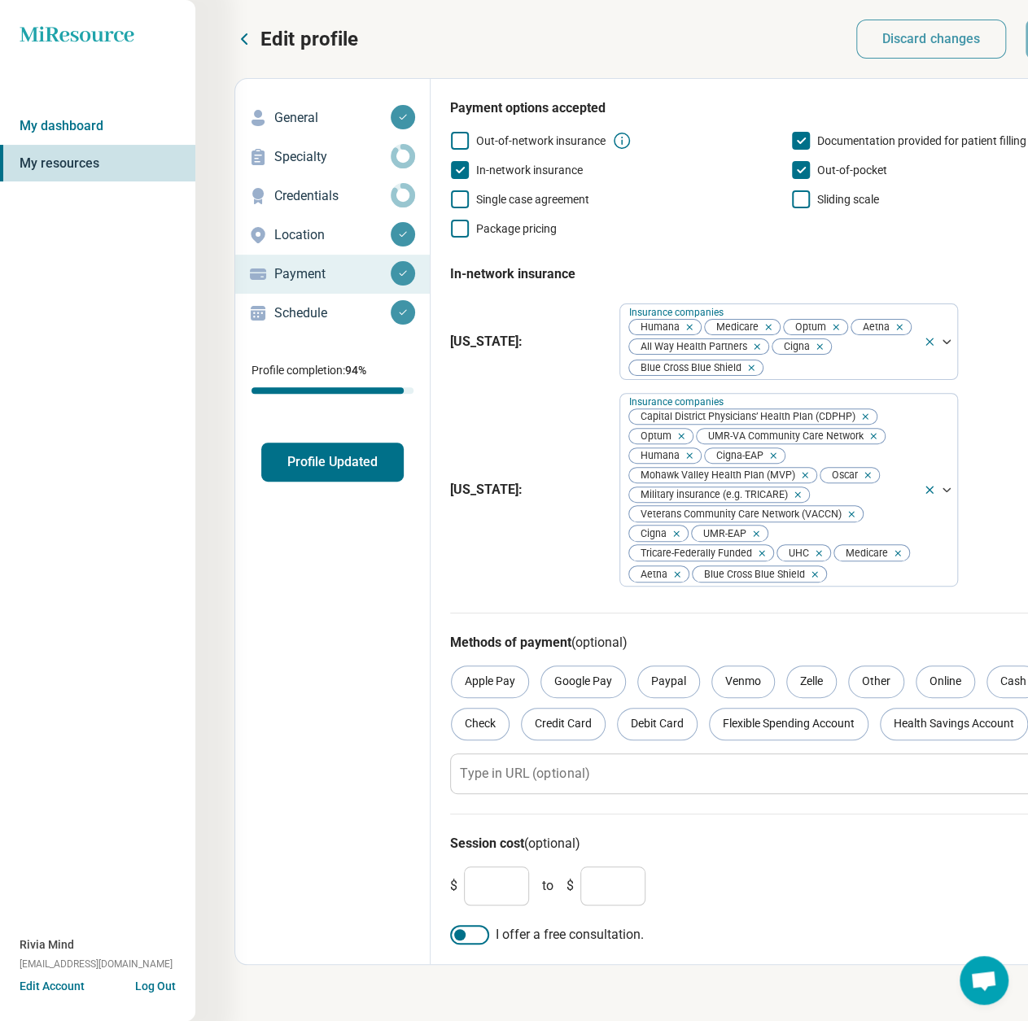
click at [287, 252] on link "Location" at bounding box center [332, 235] width 195 height 39
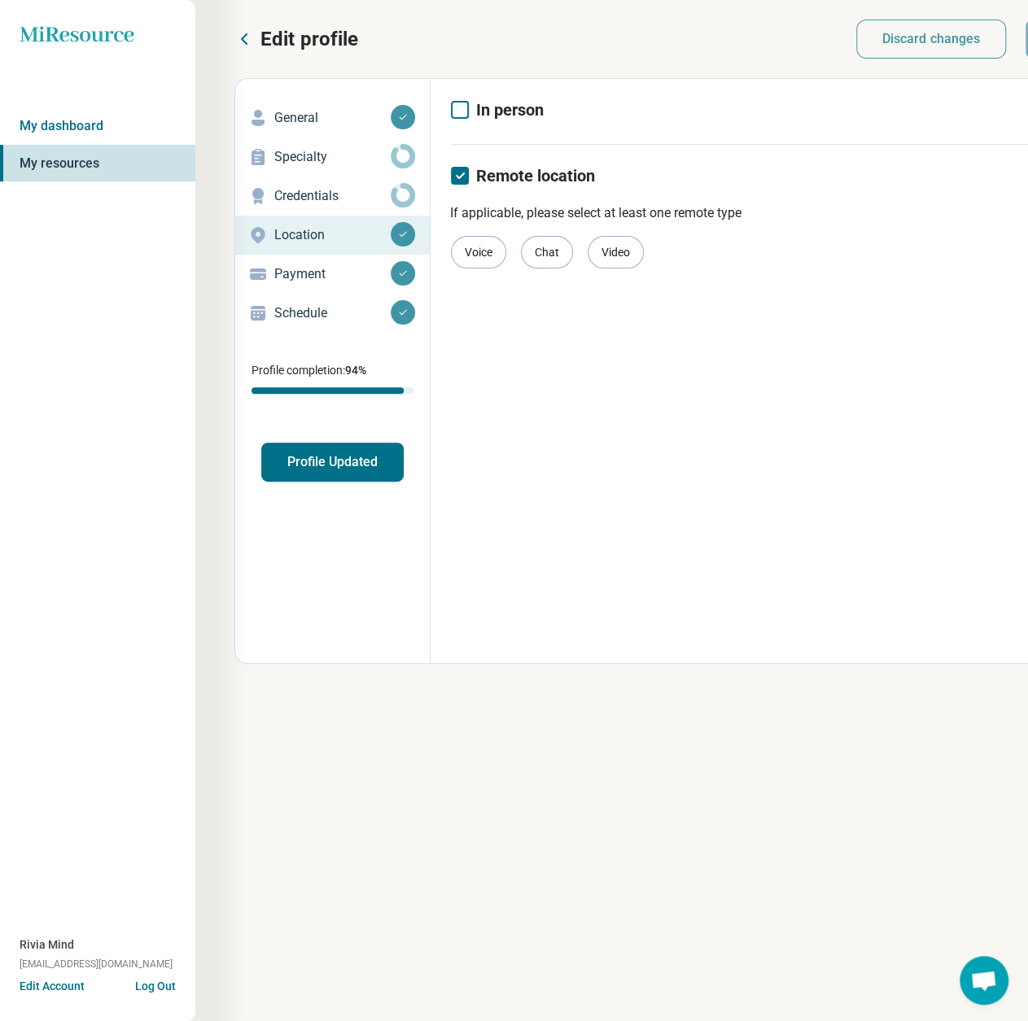
click at [288, 269] on p "Payment" at bounding box center [332, 274] width 116 height 20
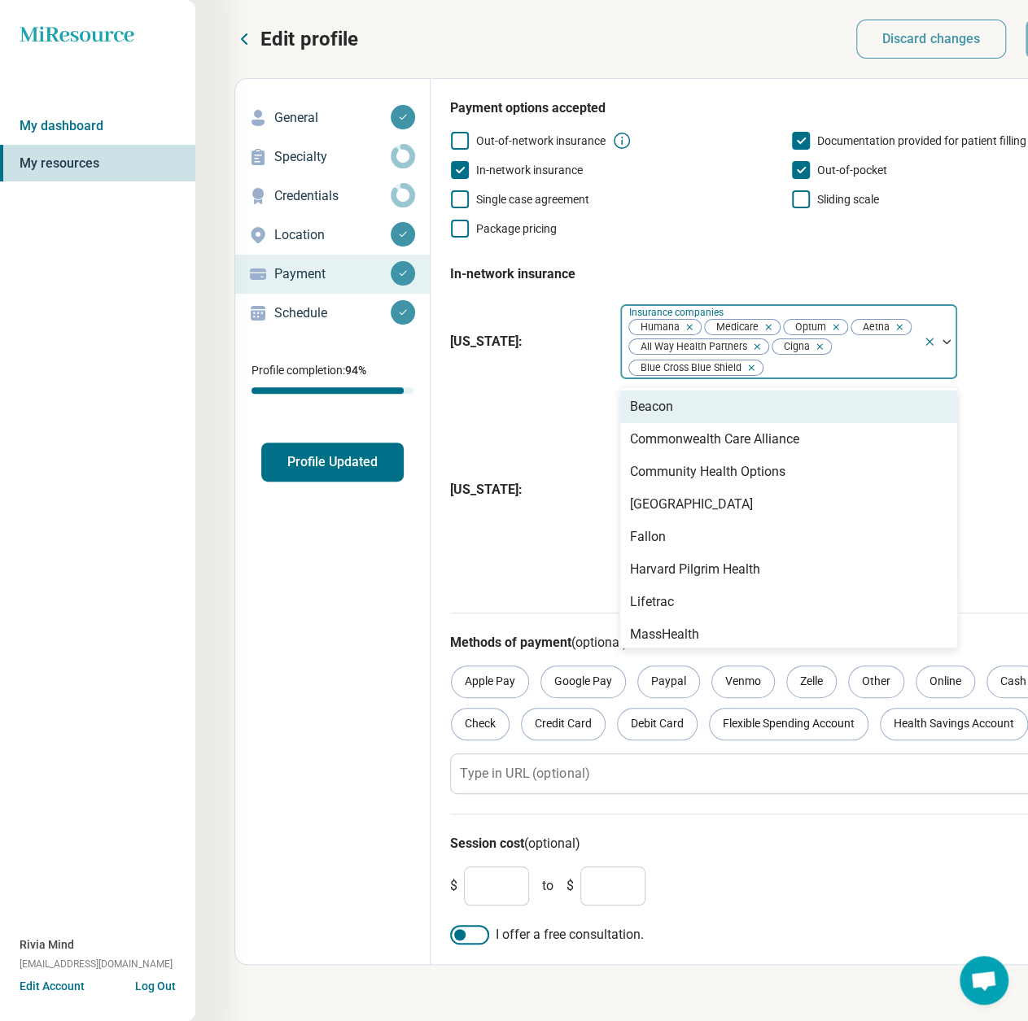
click at [890, 367] on div at bounding box center [840, 367] width 152 height 23
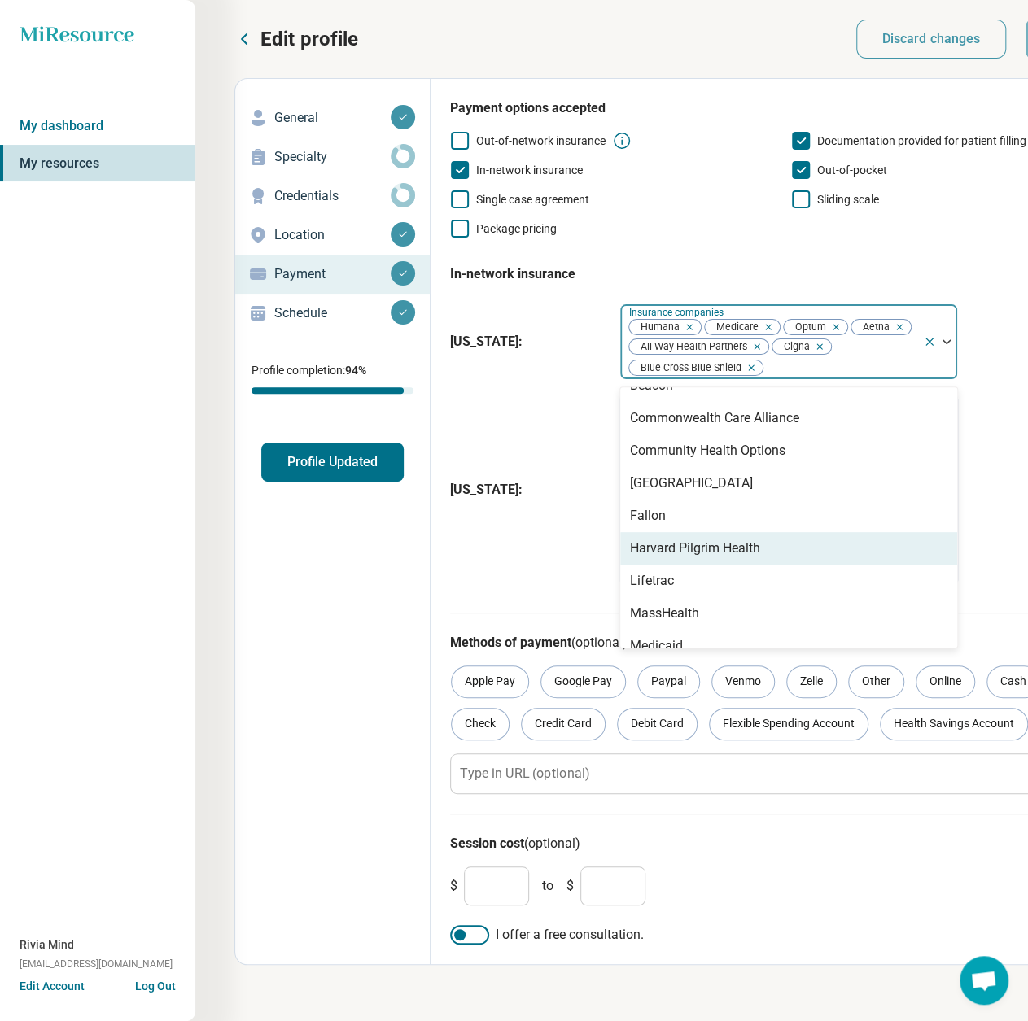
scroll to position [81, 0]
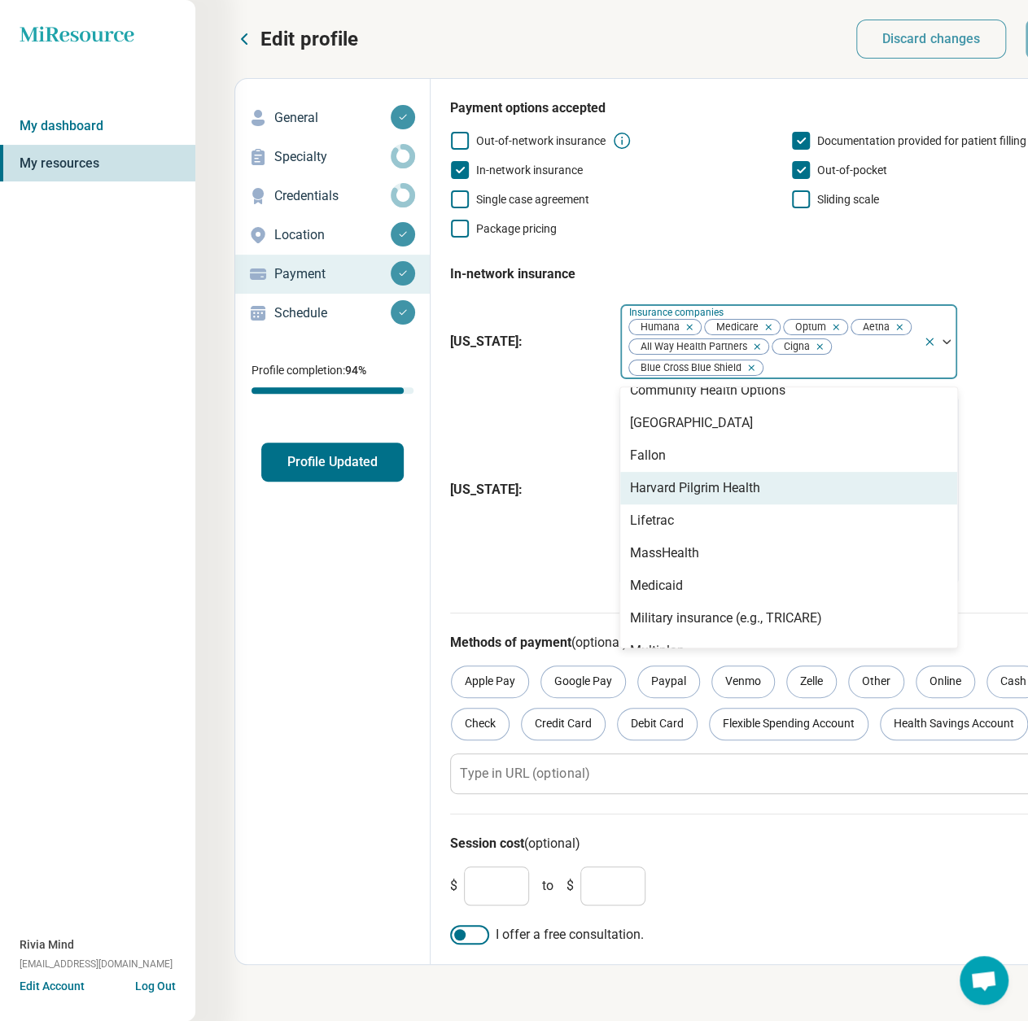
click at [745, 490] on div "Harvard Pilgrim Health" at bounding box center [695, 489] width 130 height 20
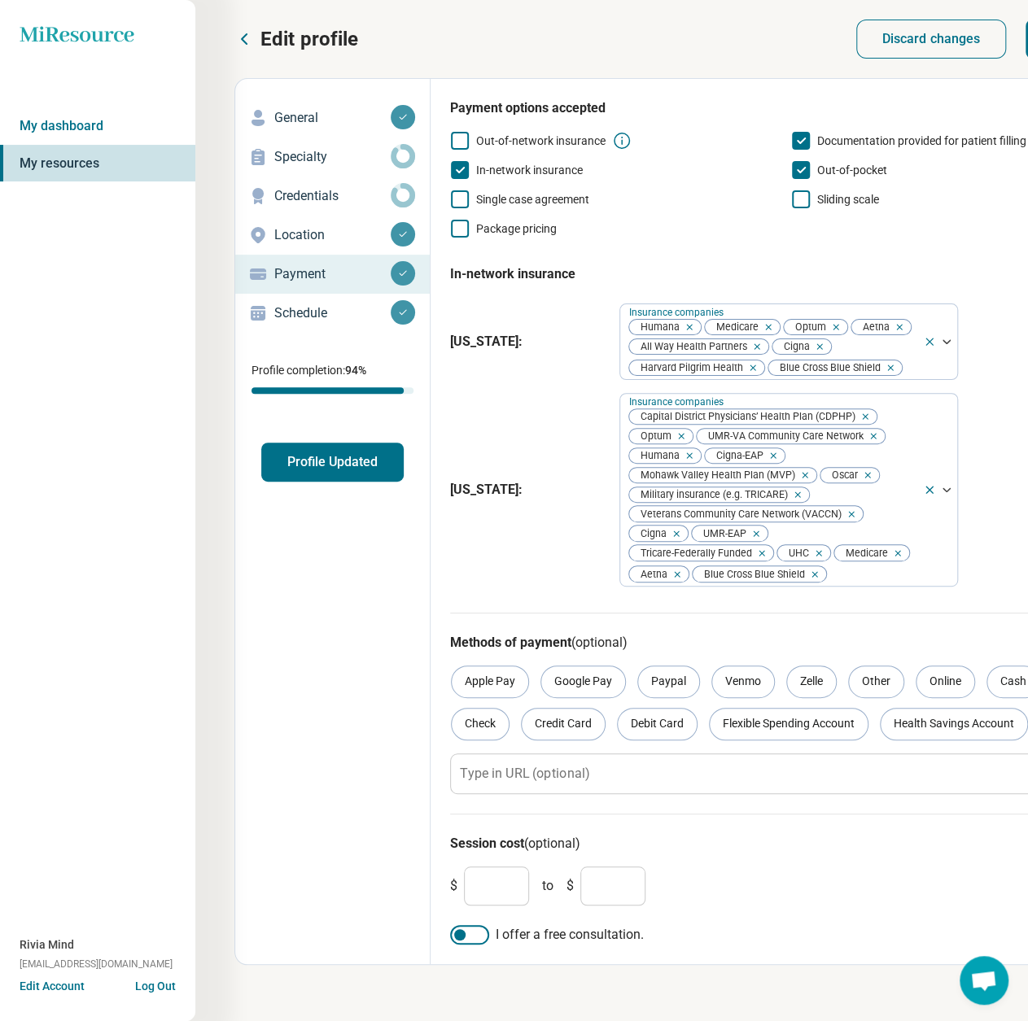
scroll to position [0, 158]
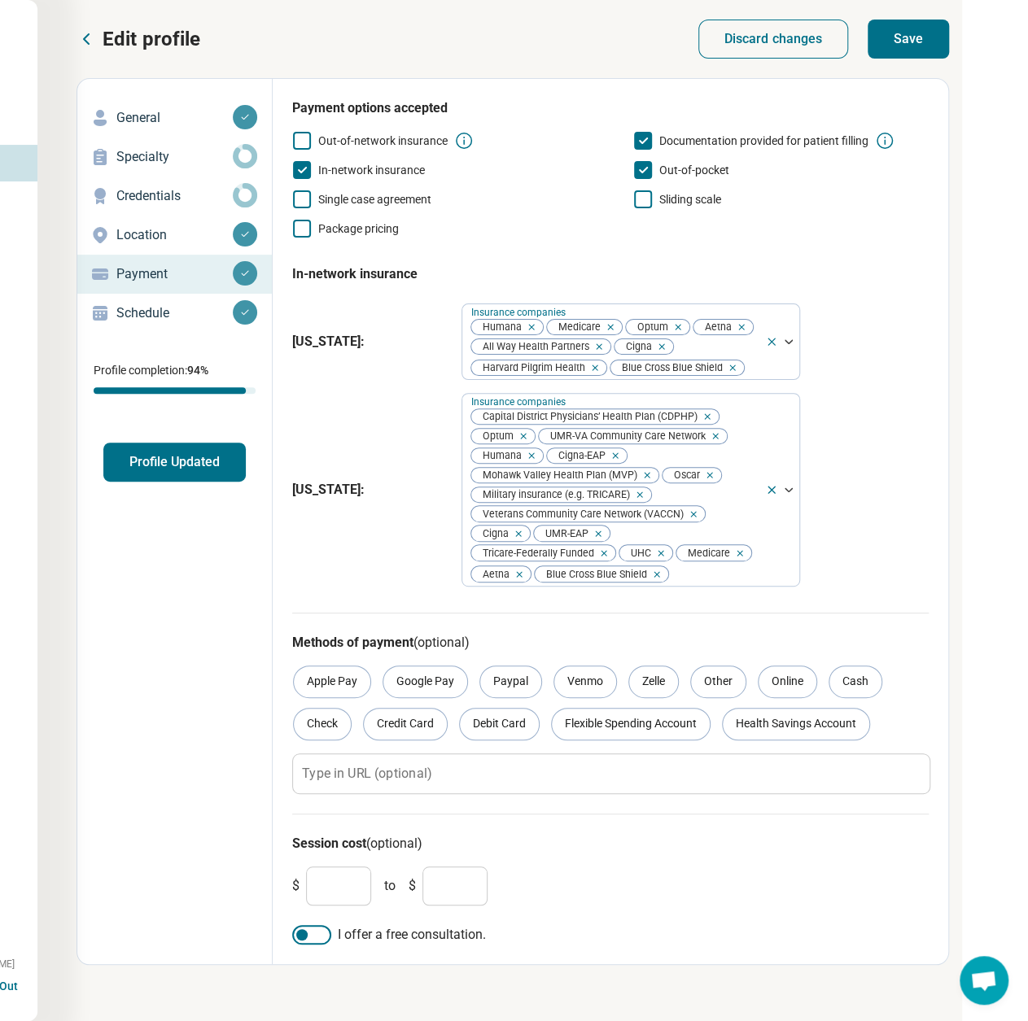
click at [914, 37] on button "Save" at bounding box center [908, 39] width 81 height 39
click at [190, 464] on button "Profile Updated" at bounding box center [174, 462] width 142 height 39
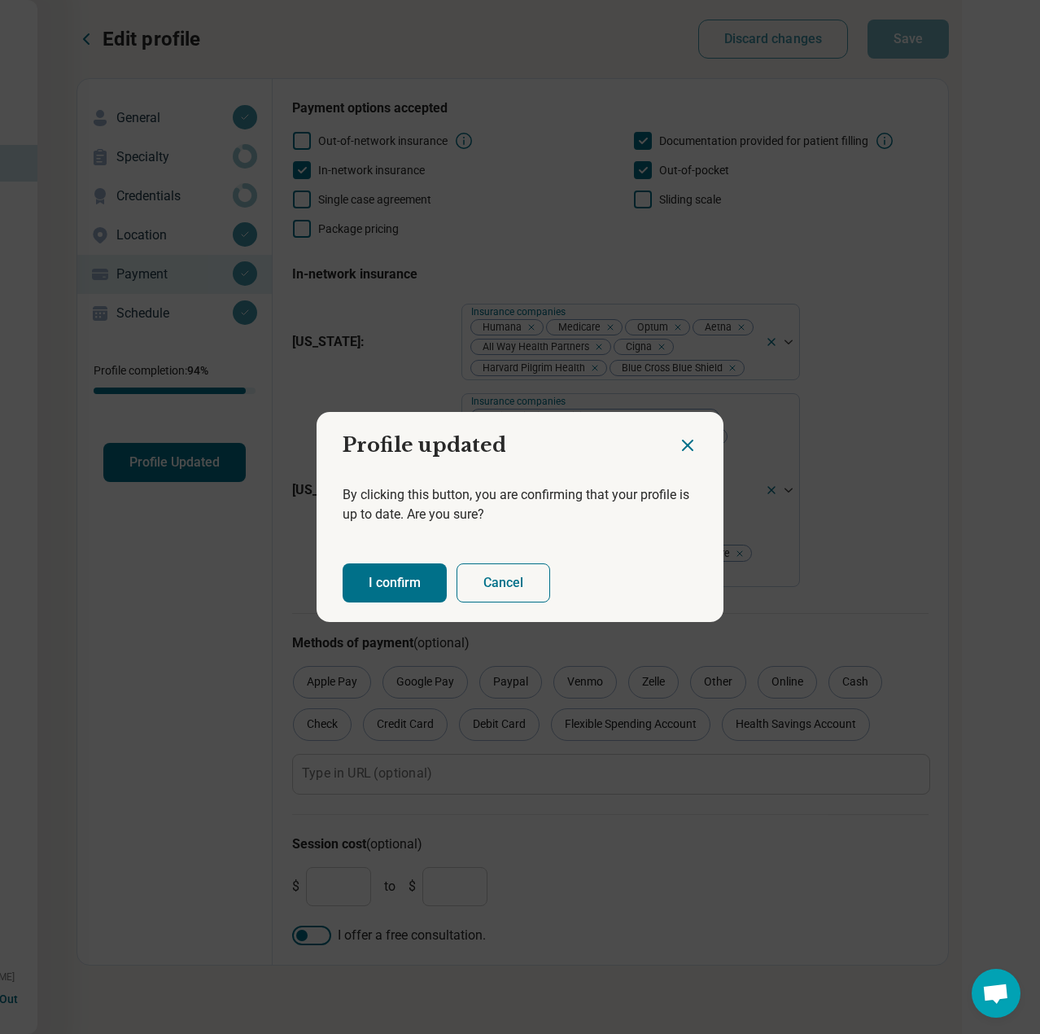
click at [402, 579] on button "I confirm" at bounding box center [395, 582] width 104 height 39
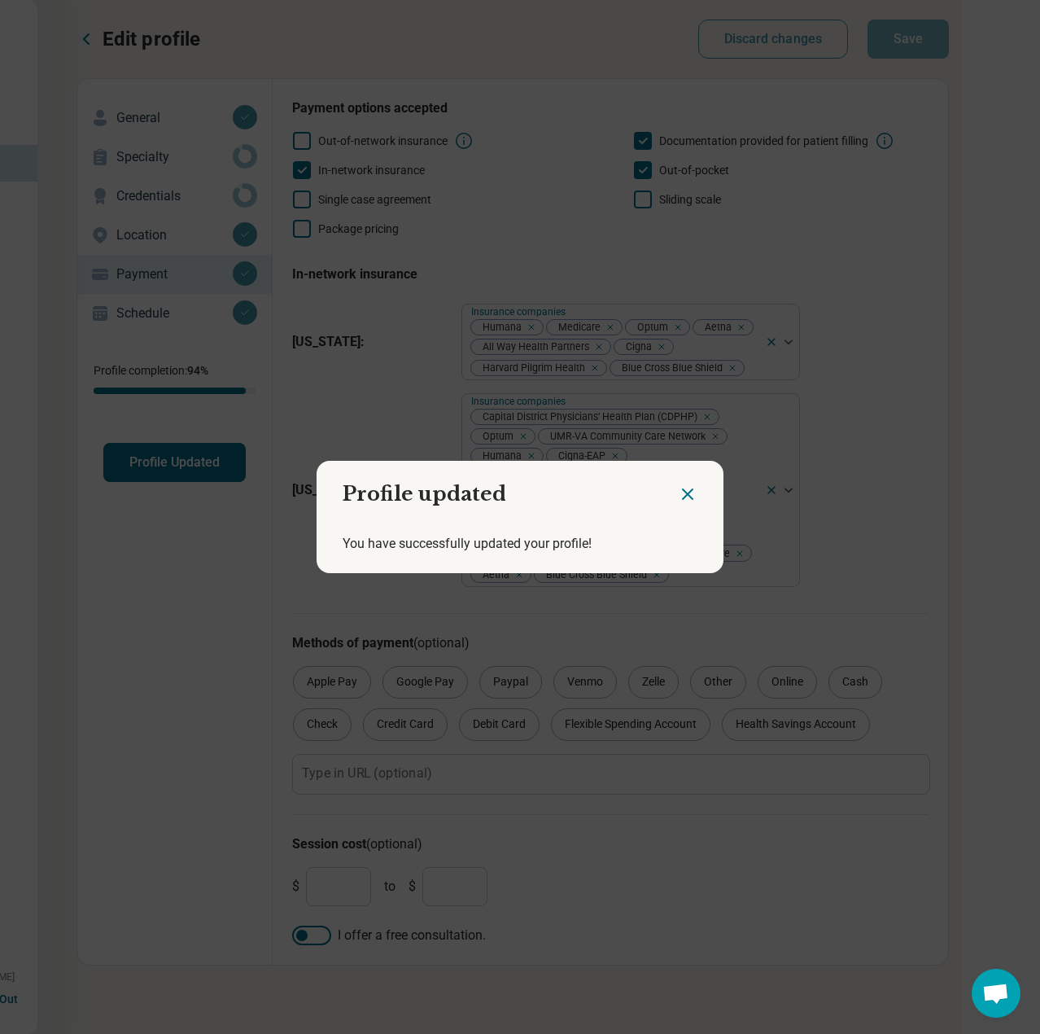
click at [688, 497] on icon "Close dialog" at bounding box center [688, 494] width 20 height 20
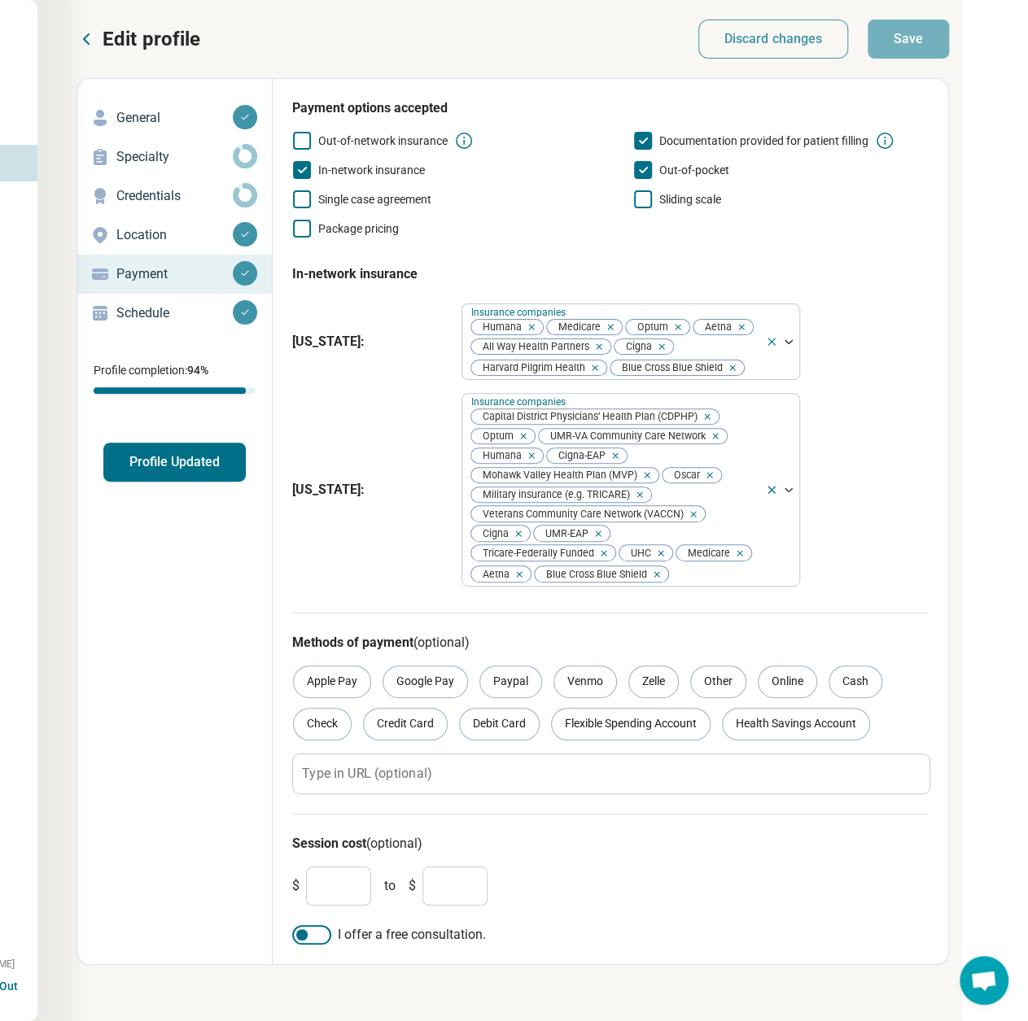
click at [86, 37] on icon at bounding box center [86, 39] width 5 height 10
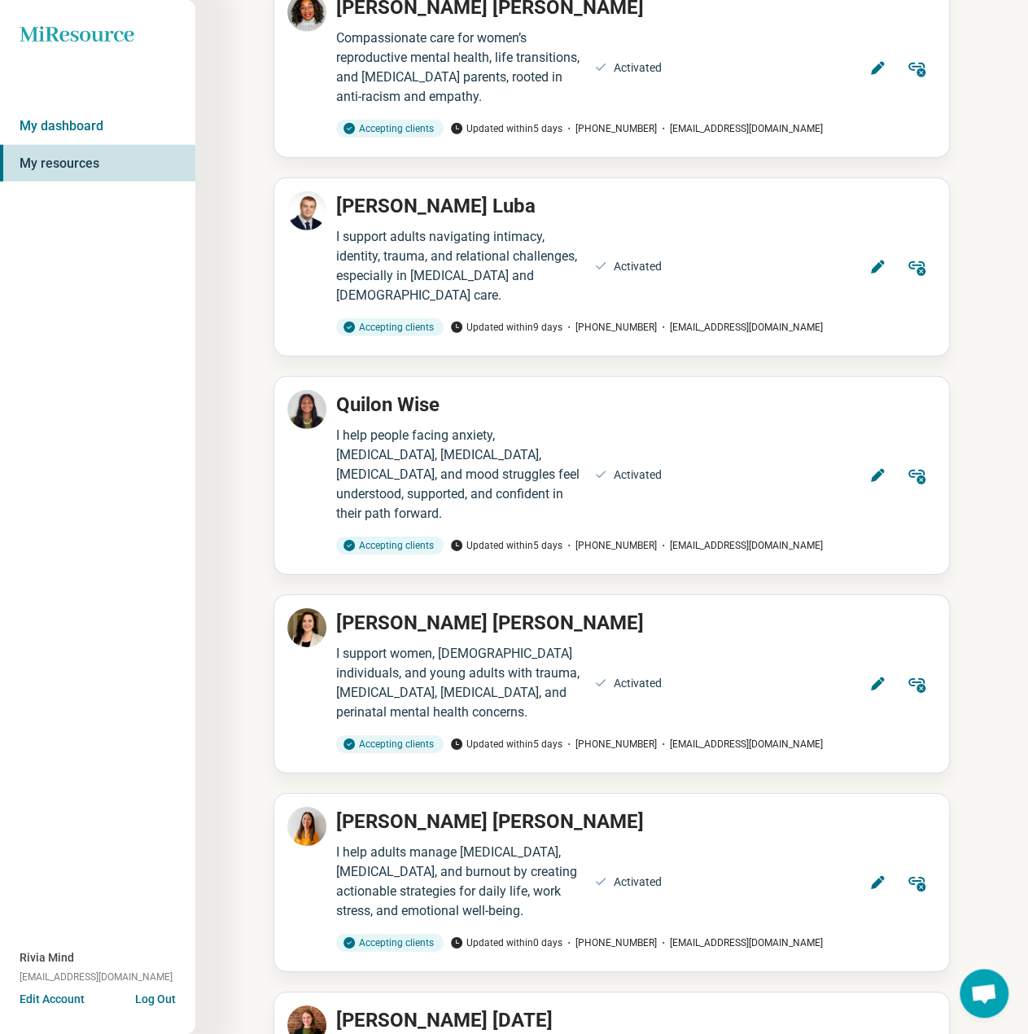
scroll to position [2941, 0]
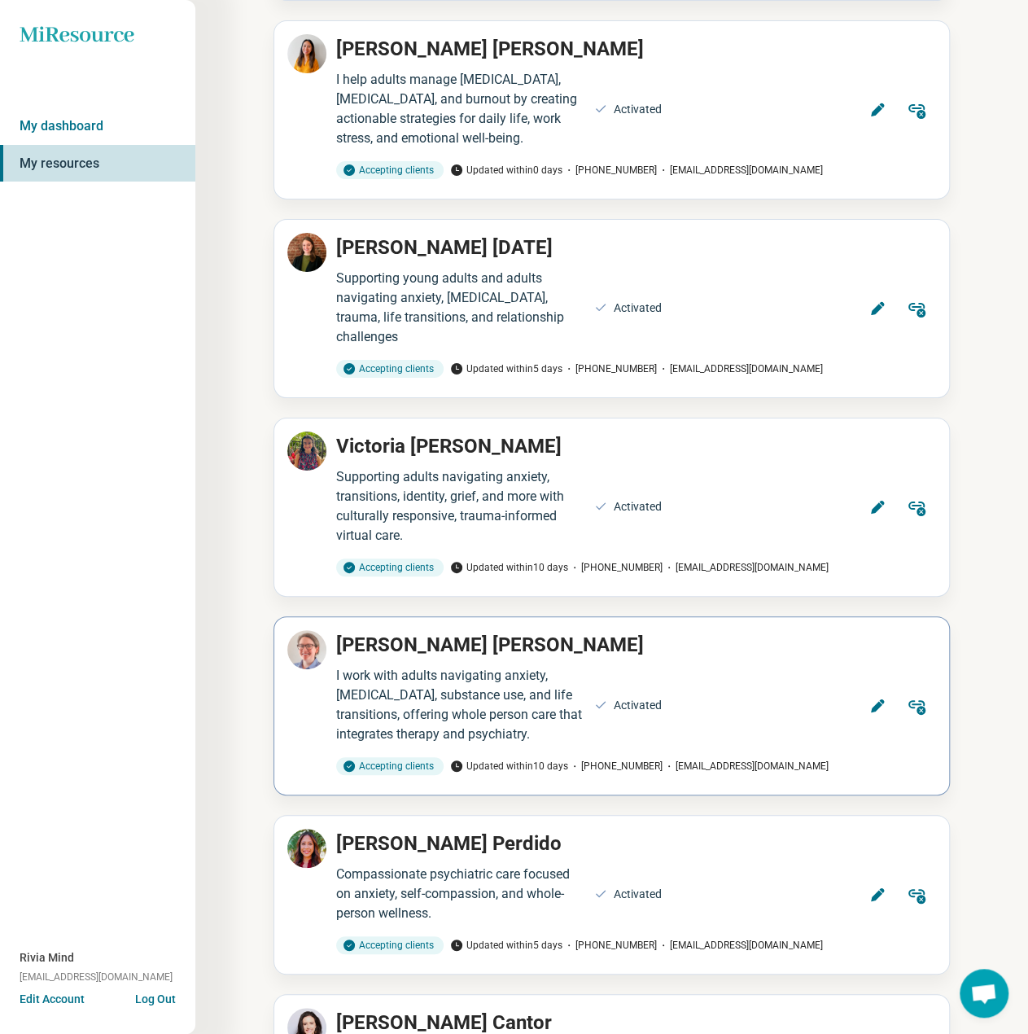
click at [881, 686] on button "Edit" at bounding box center [877, 705] width 39 height 39
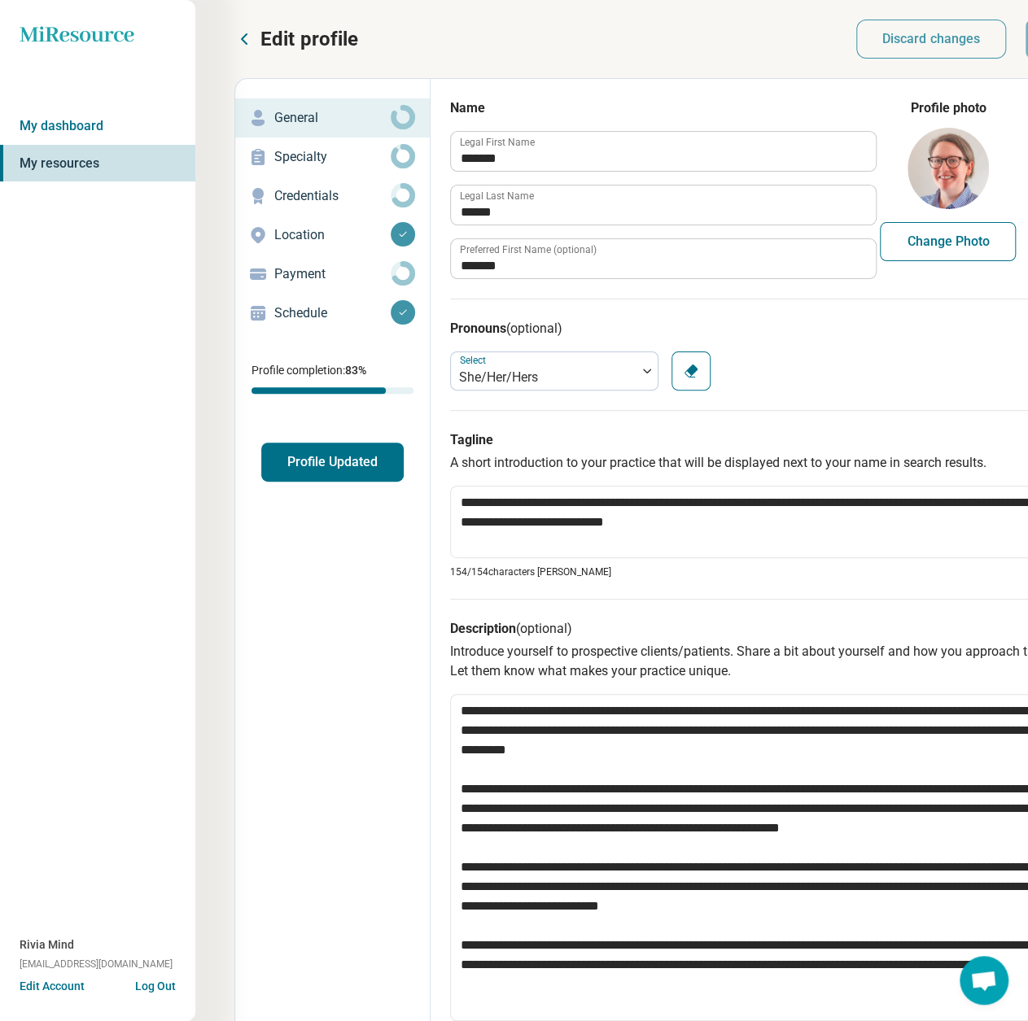
click at [308, 277] on p "Payment" at bounding box center [332, 274] width 116 height 20
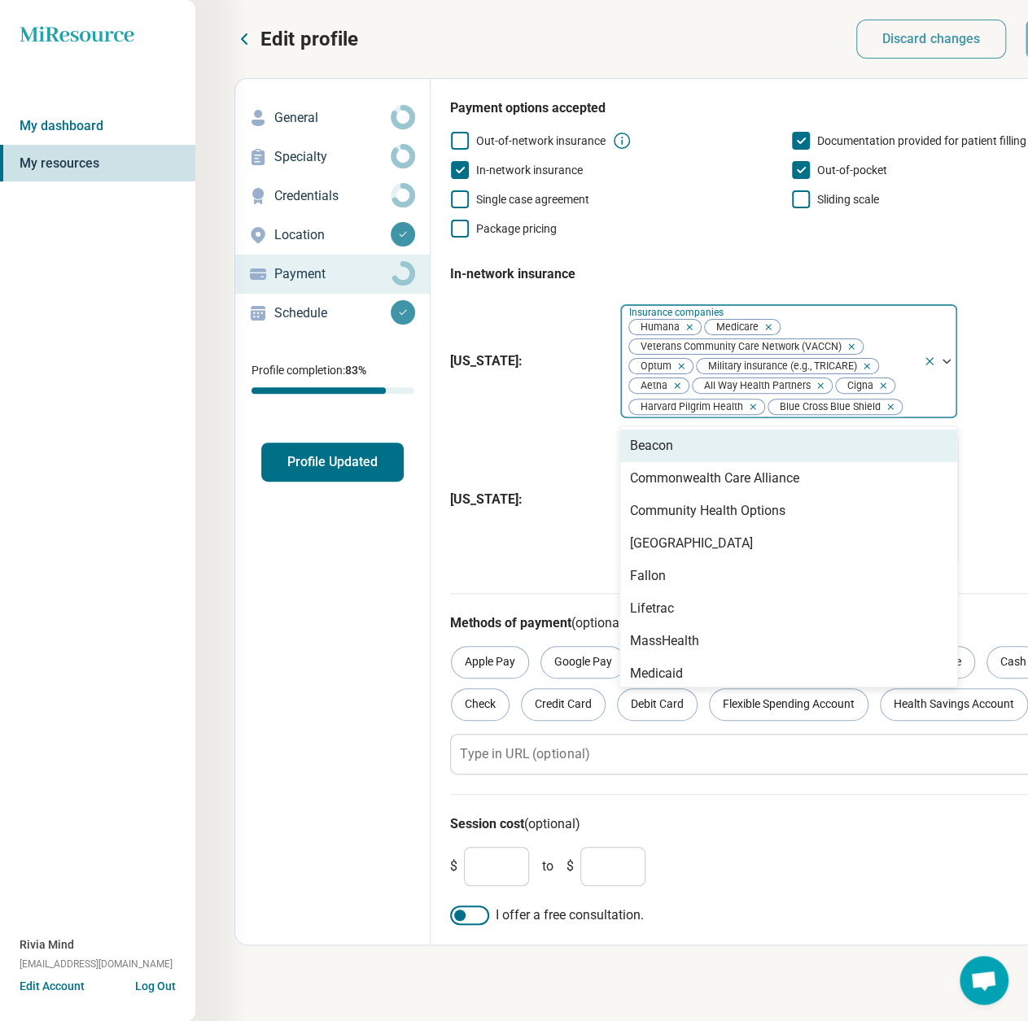
click at [894, 323] on div "Humana Medicare Veterans Community Care Network (VACCN) Optum Military insuranc…" at bounding box center [771, 361] width 303 height 114
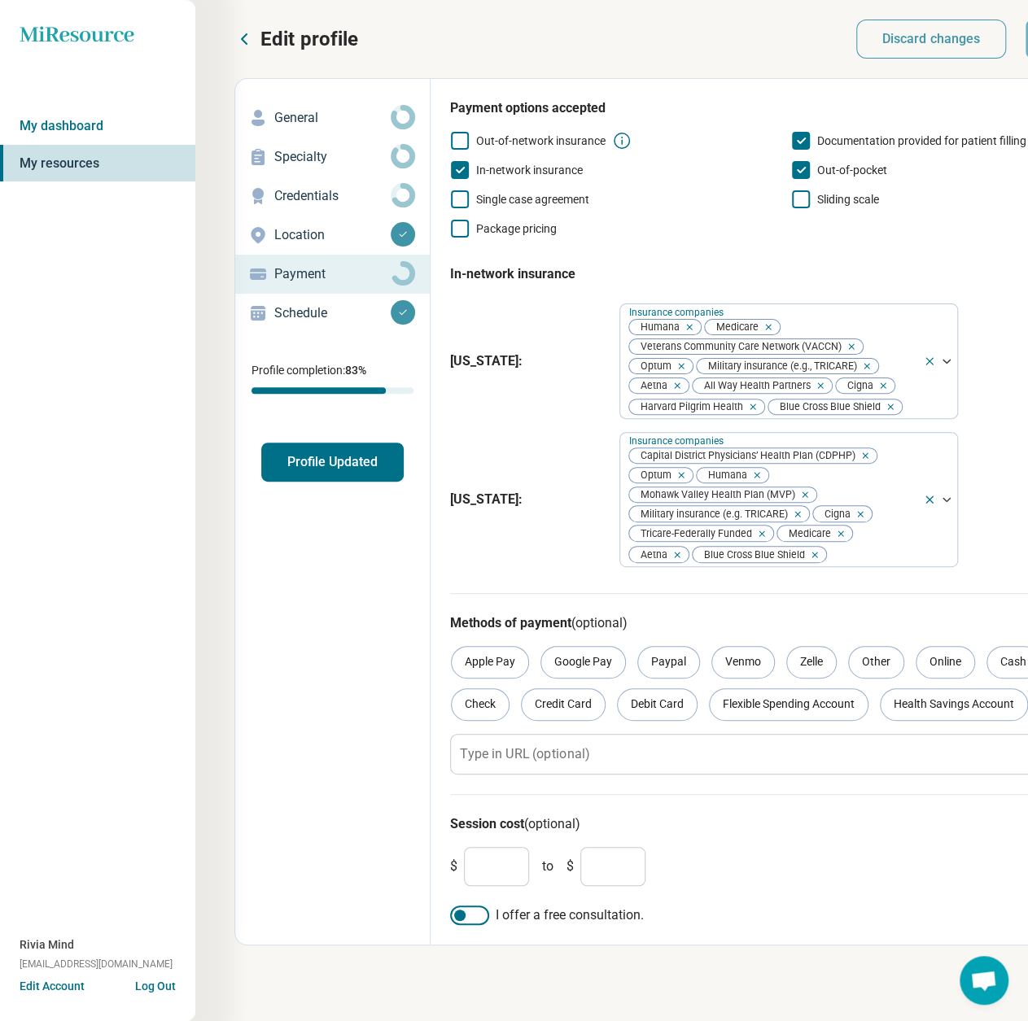
click at [529, 419] on div "[US_STATE] : Insurance companies Humana Medicare Veterans Community Care Networ…" at bounding box center [768, 361] width 636 height 129
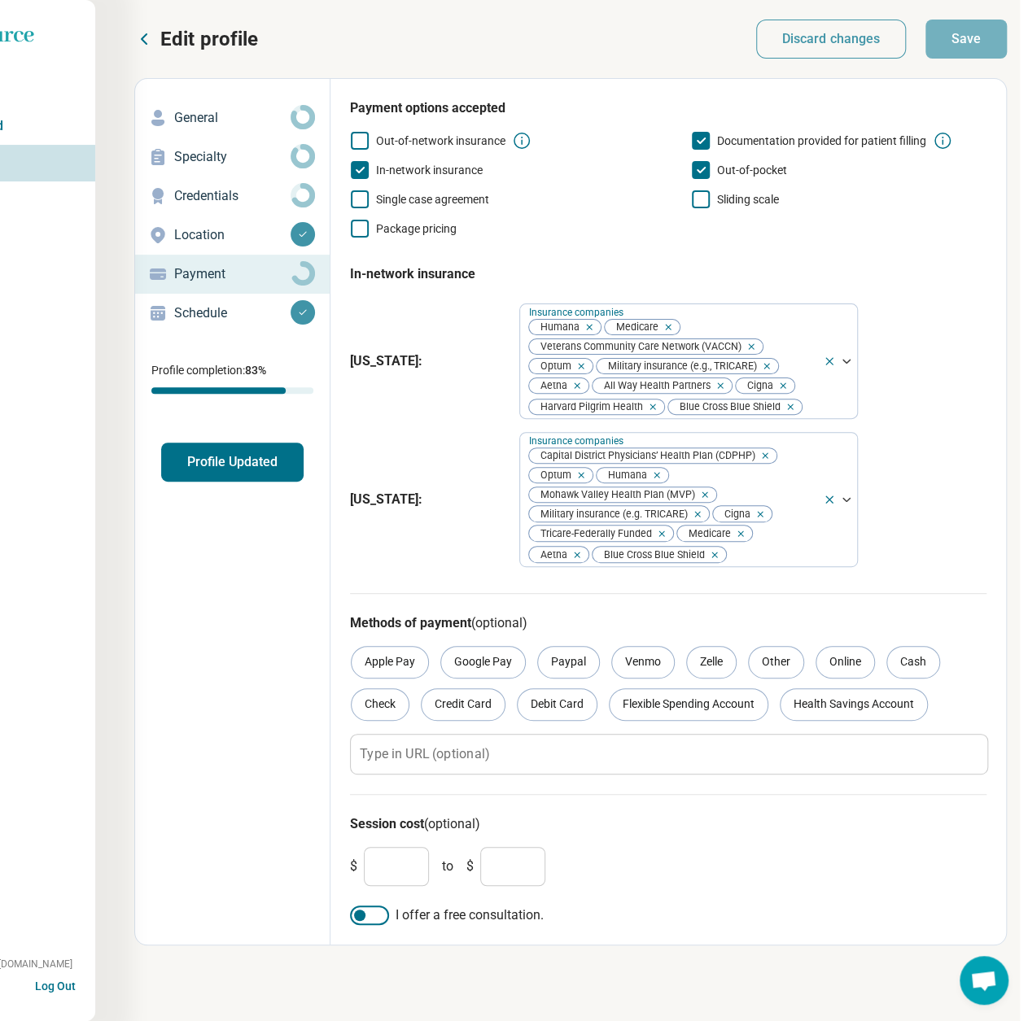
click at [251, 446] on button "Profile Updated" at bounding box center [232, 462] width 142 height 39
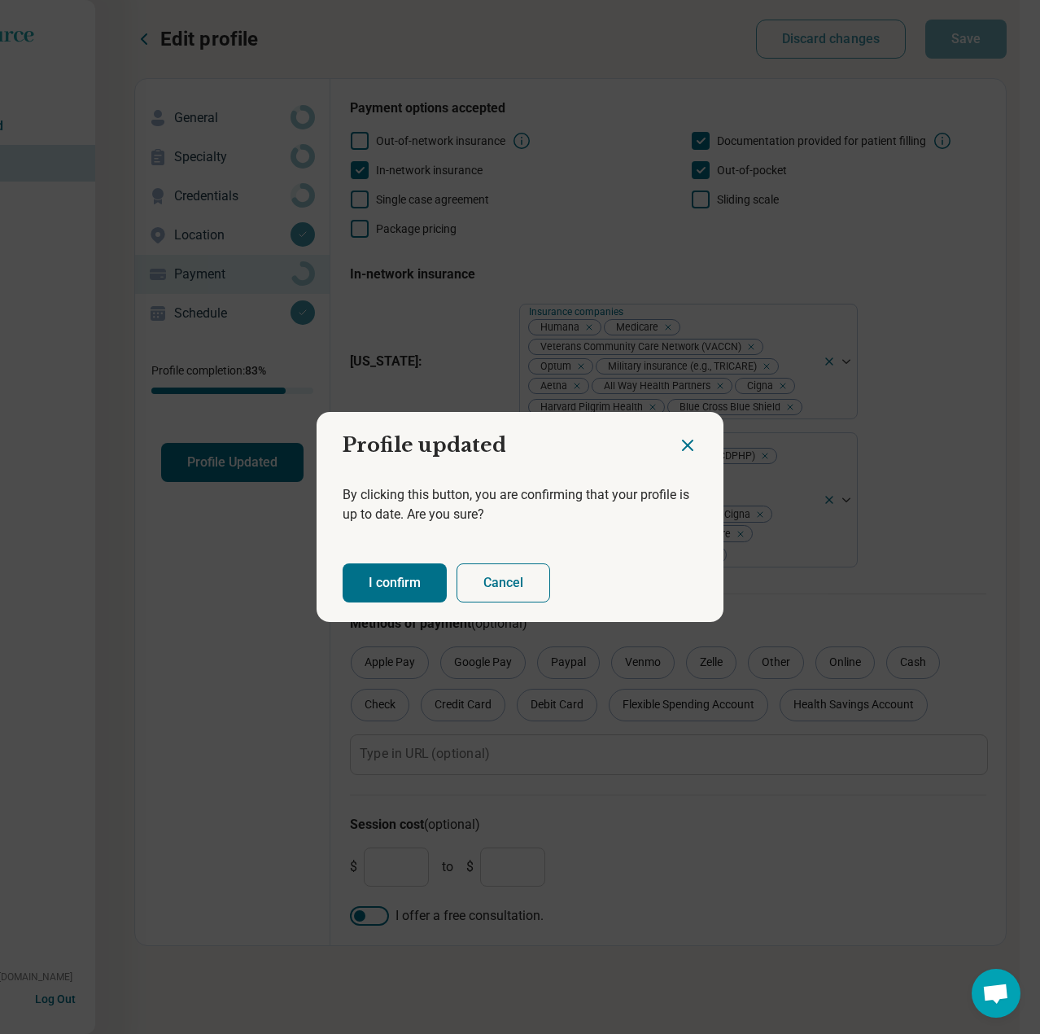
drag, startPoint x: 415, startPoint y: 587, endPoint x: 594, endPoint y: 498, distance: 199.8
click at [417, 584] on button "I confirm" at bounding box center [395, 582] width 104 height 39
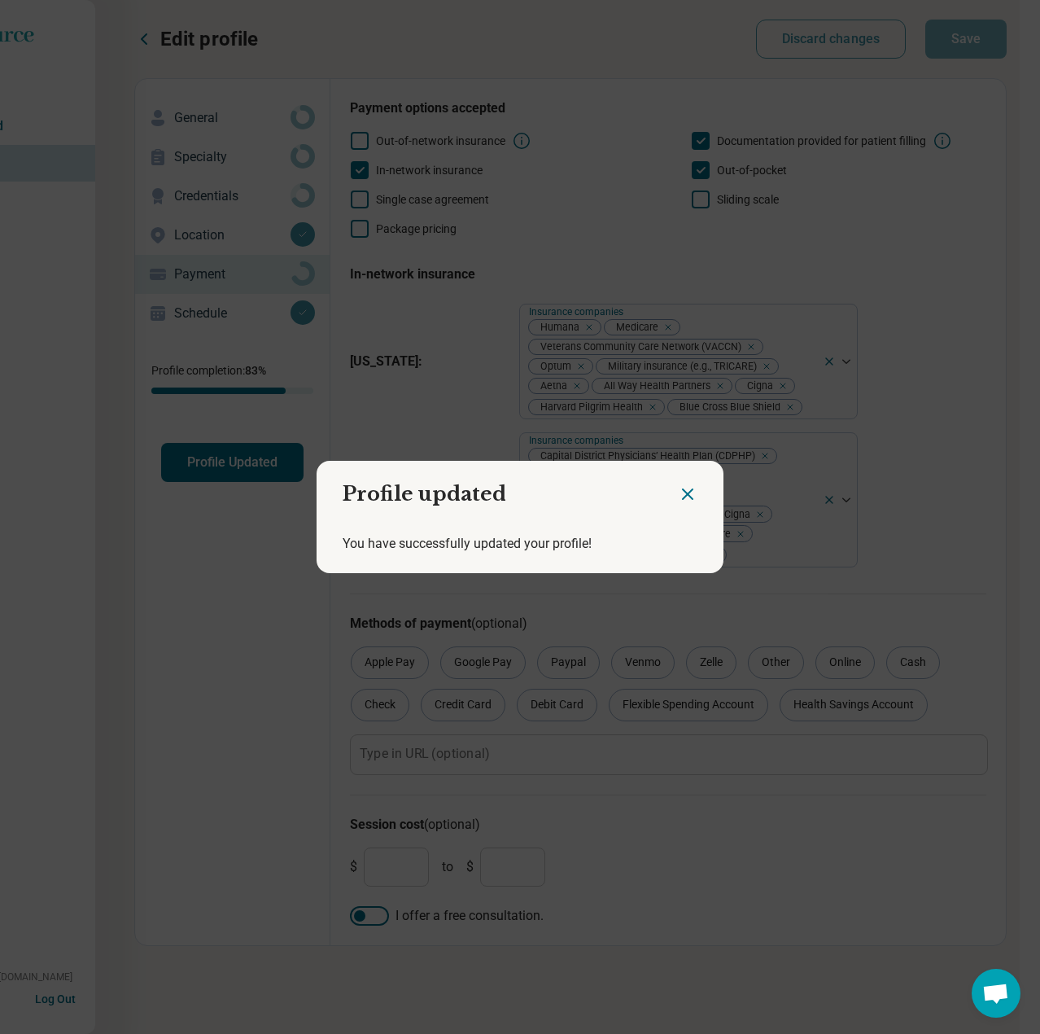
click at [683, 492] on icon "Close dialog" at bounding box center [688, 494] width 10 height 10
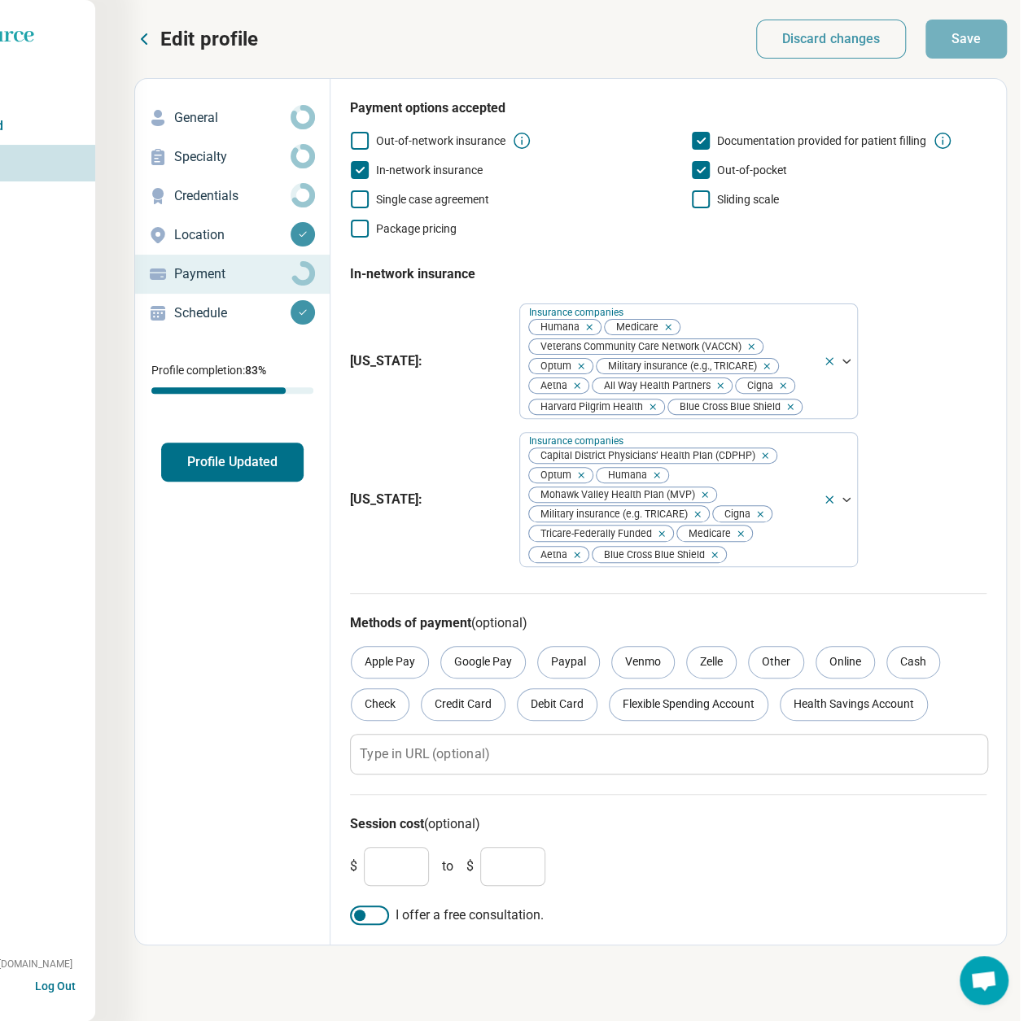
click at [141, 37] on icon at bounding box center [144, 39] width 20 height 20
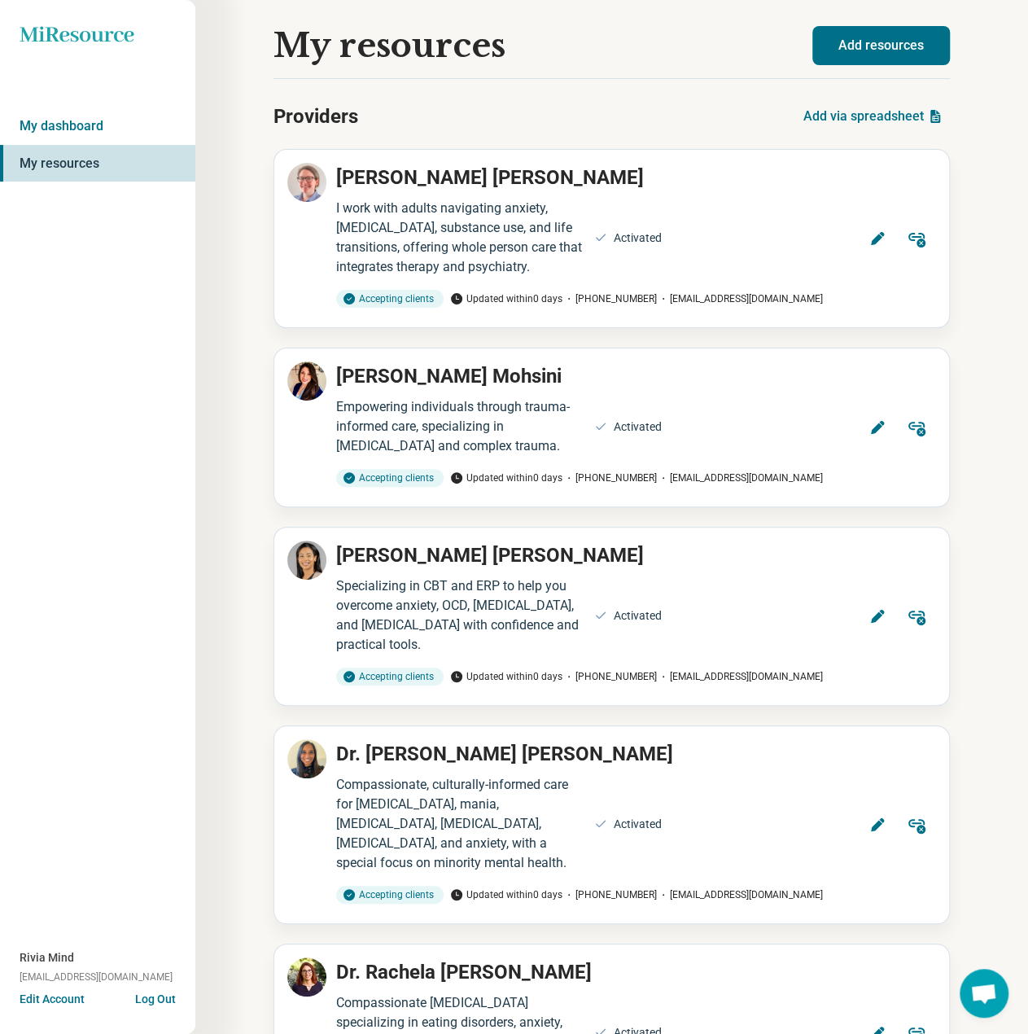
scroll to position [5912, 0]
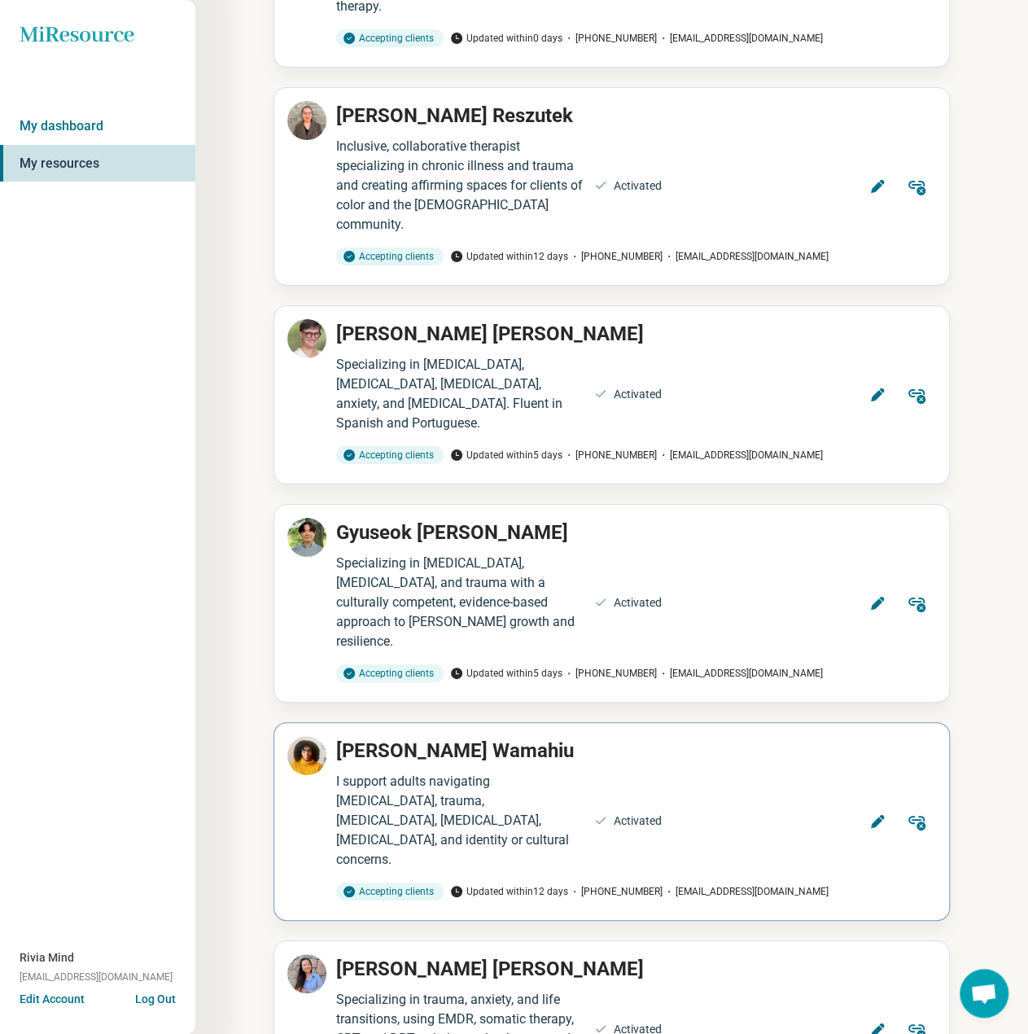
click at [887, 802] on button "Edit" at bounding box center [877, 821] width 39 height 39
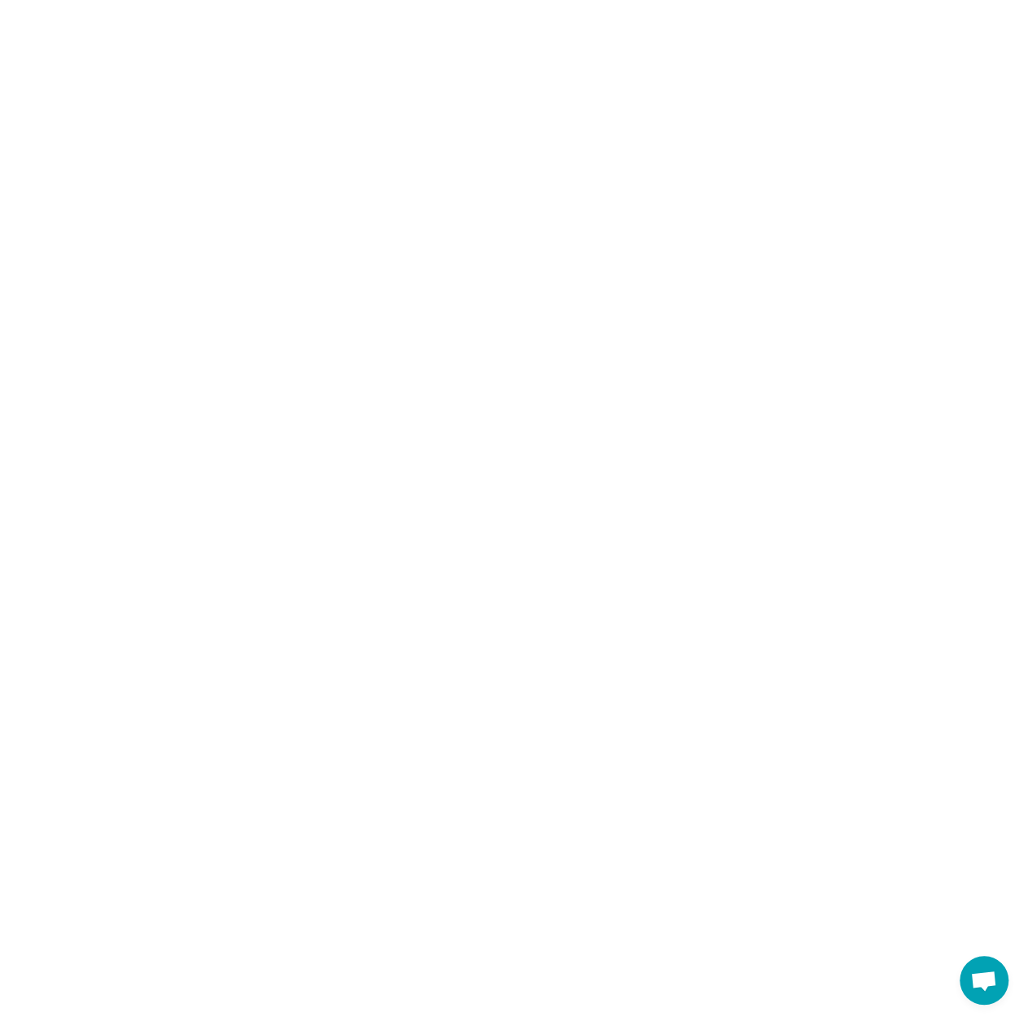
type textarea "*"
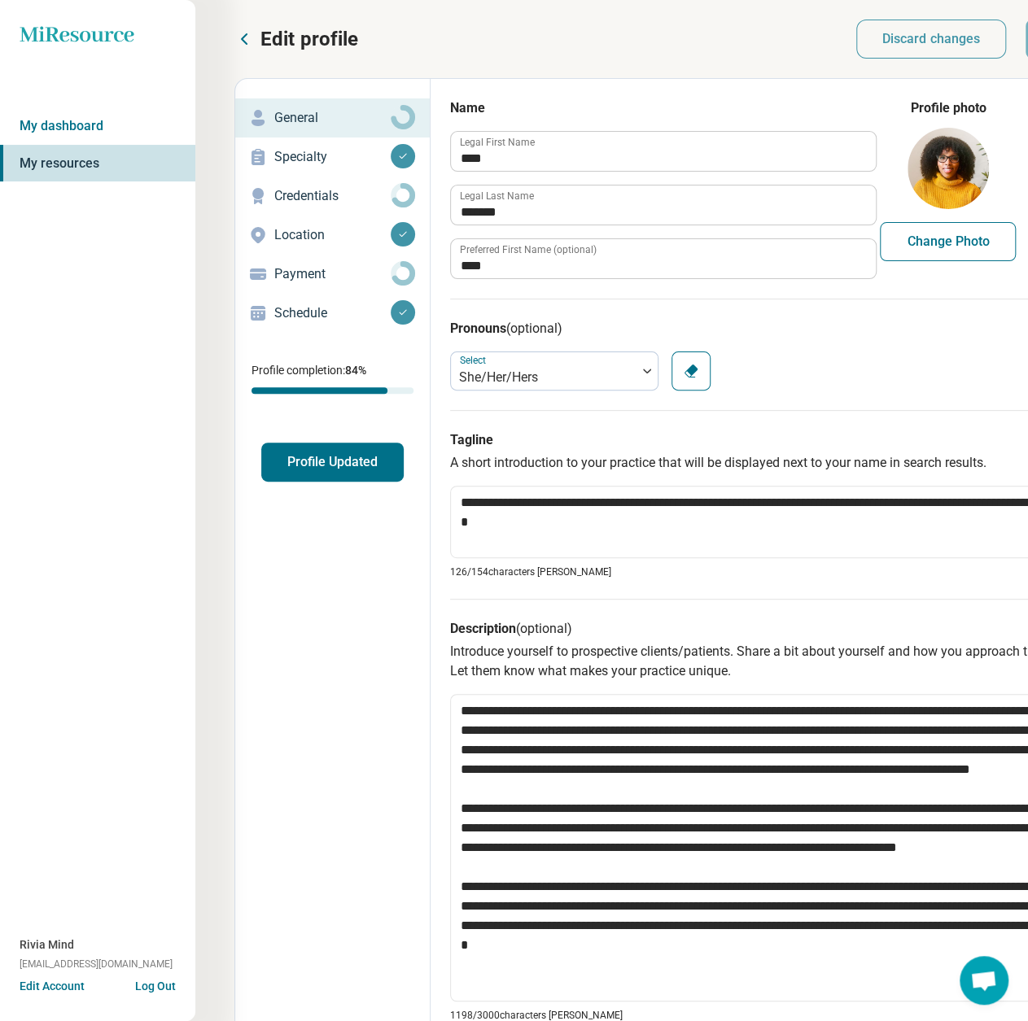
click at [312, 273] on p "Payment" at bounding box center [332, 274] width 116 height 20
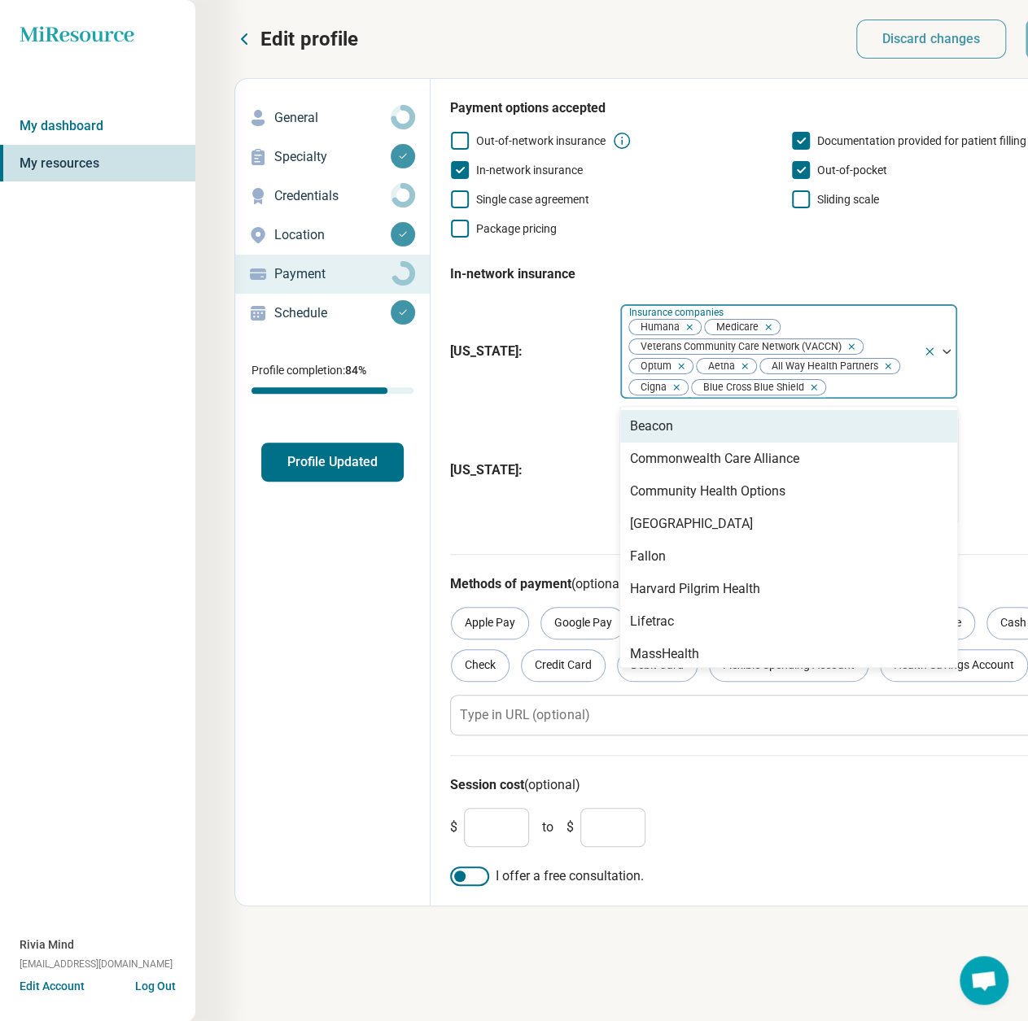
click at [929, 377] on div at bounding box center [940, 351] width 34 height 94
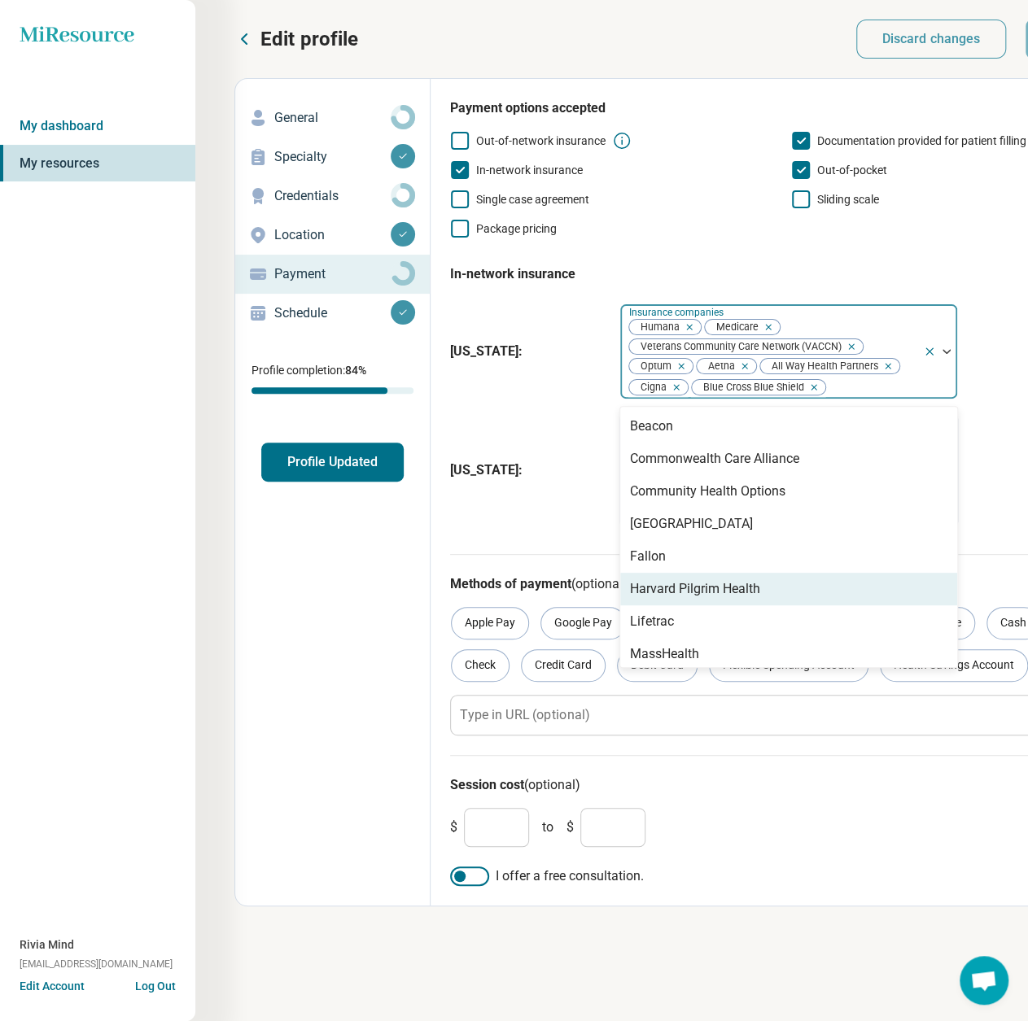
click at [740, 588] on div "Harvard Pilgrim Health" at bounding box center [695, 589] width 130 height 20
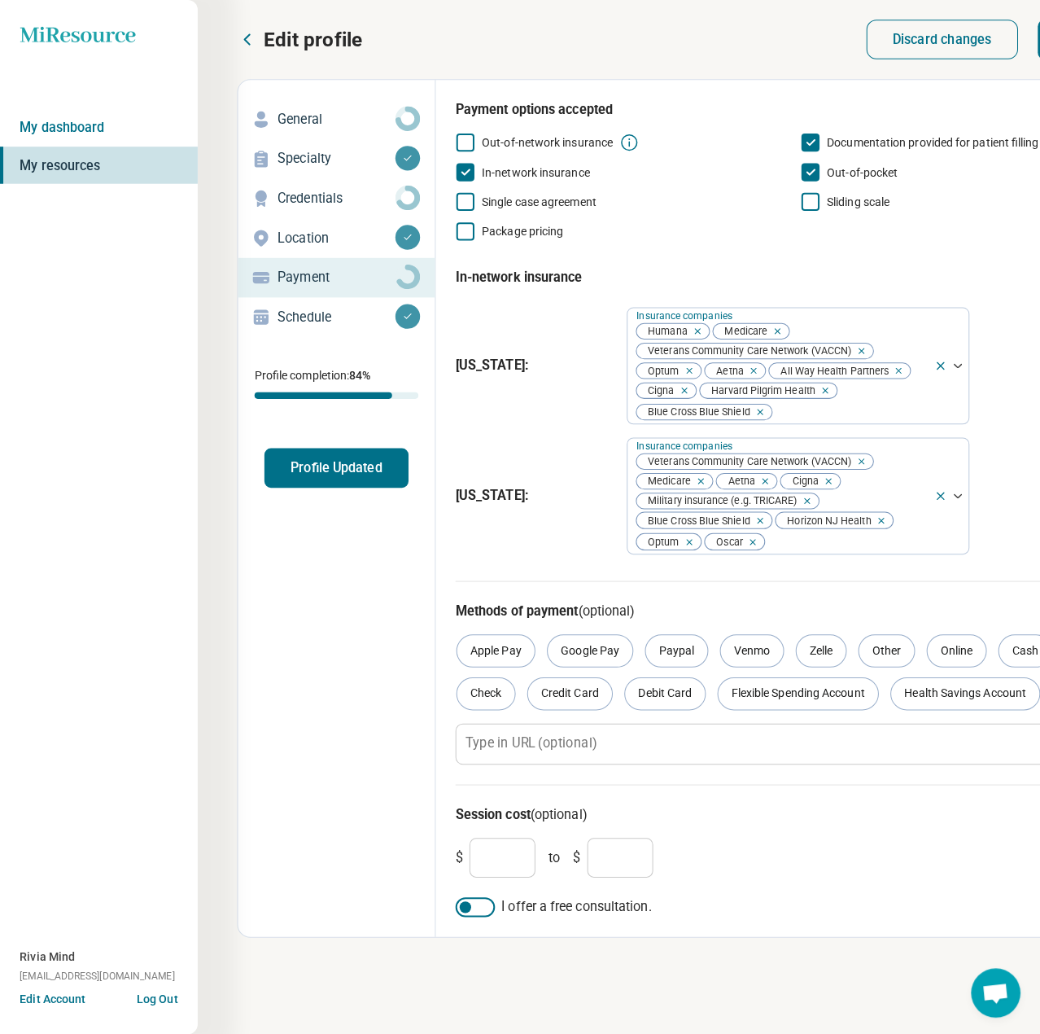
scroll to position [0, 170]
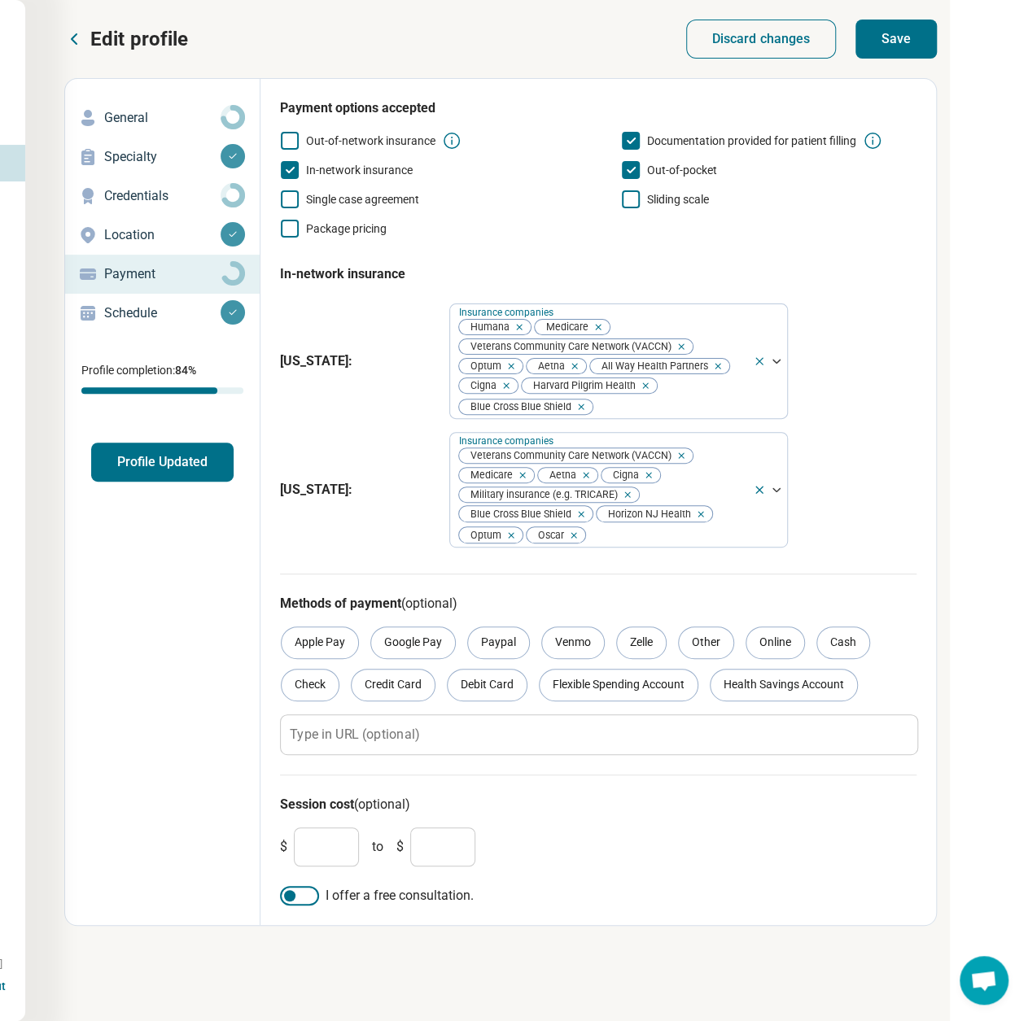
click at [911, 36] on button "Save" at bounding box center [895, 39] width 81 height 39
click at [218, 448] on button "Profile Updated" at bounding box center [162, 462] width 142 height 39
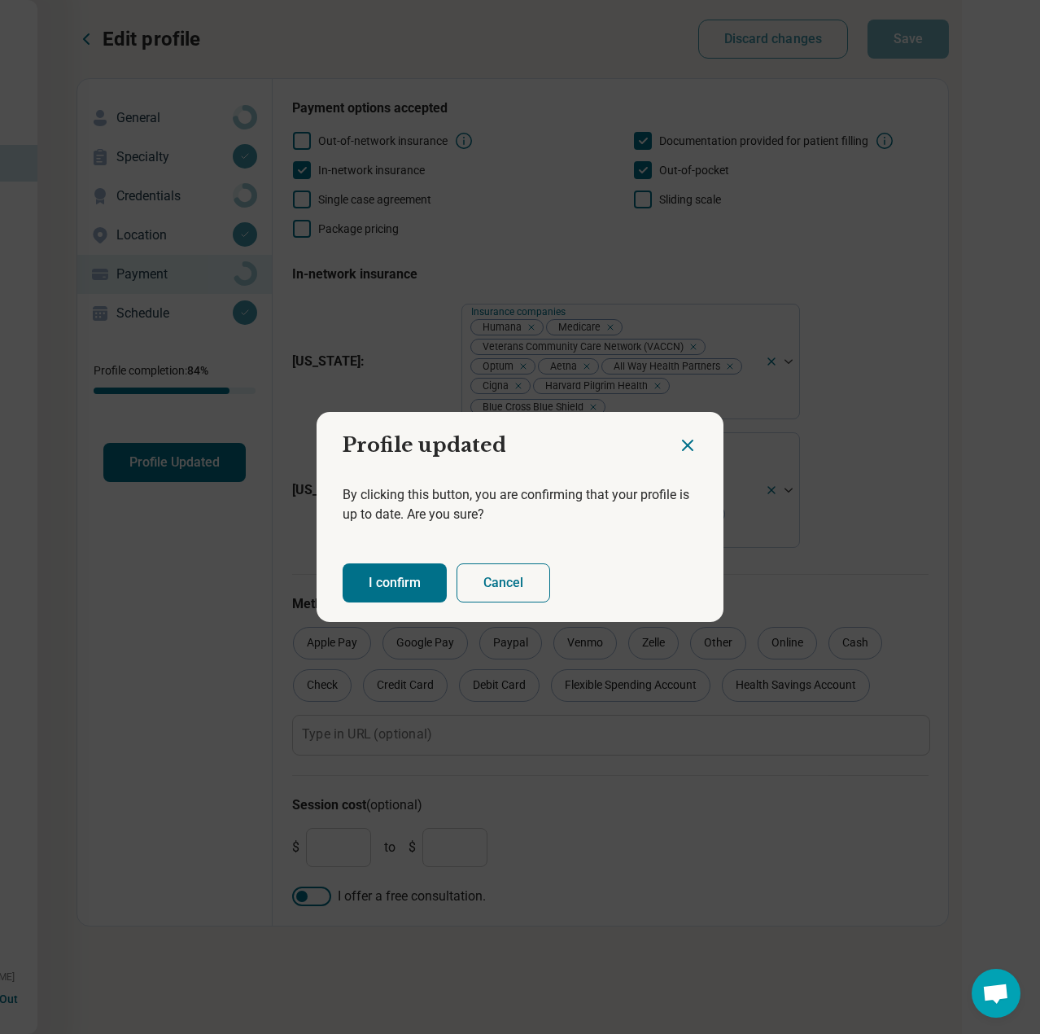
click at [400, 592] on button "I confirm" at bounding box center [395, 582] width 104 height 39
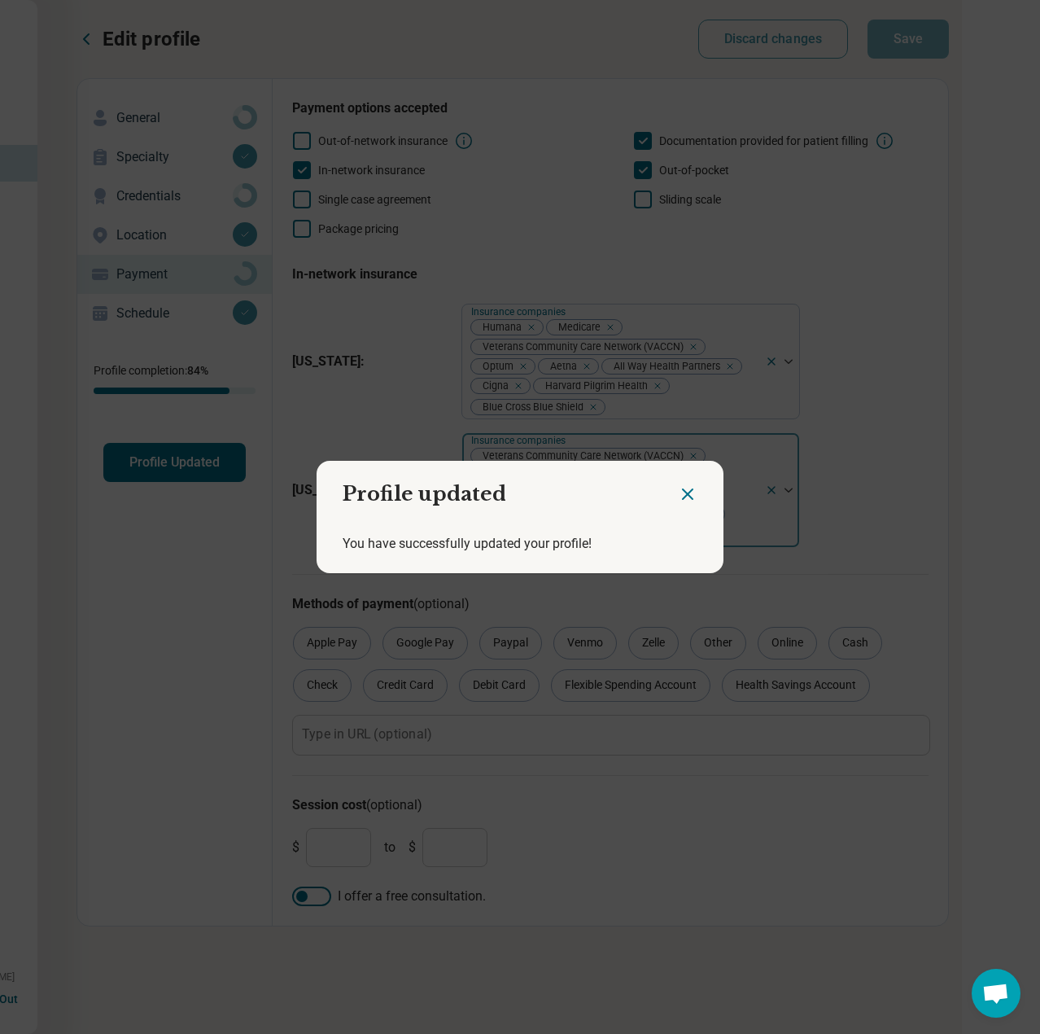
click at [678, 487] on icon "Close dialog" at bounding box center [688, 494] width 20 height 20
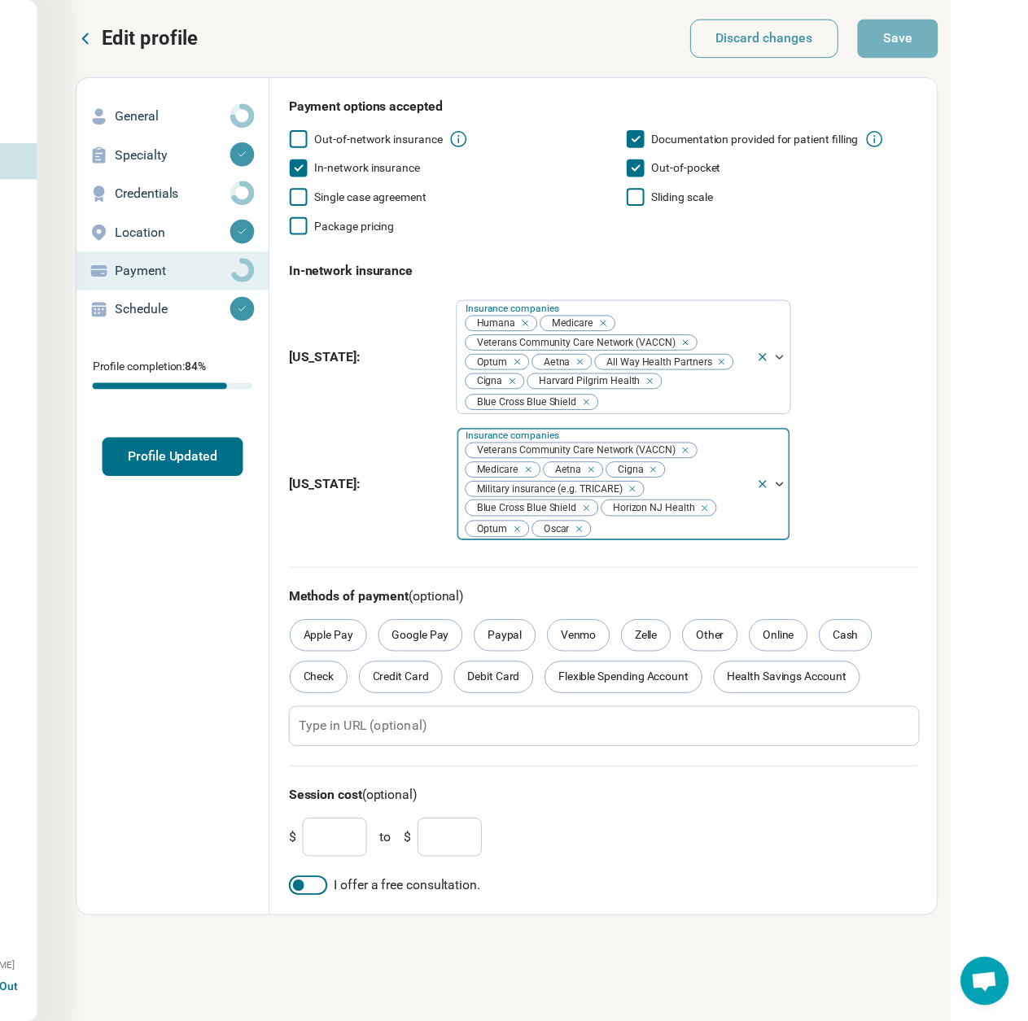
scroll to position [0, 158]
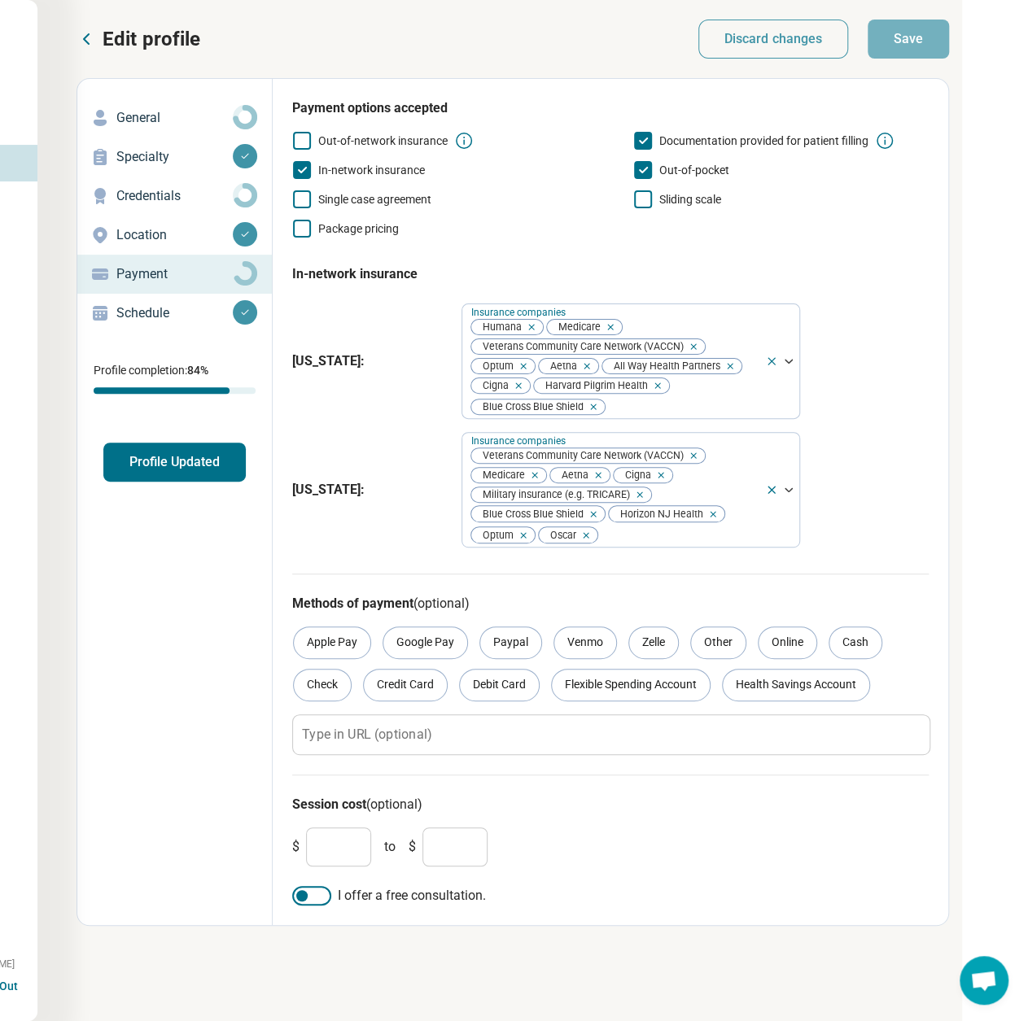
click at [98, 41] on button "Edit profile" at bounding box center [139, 39] width 124 height 26
